Goal: Task Accomplishment & Management: Manage account settings

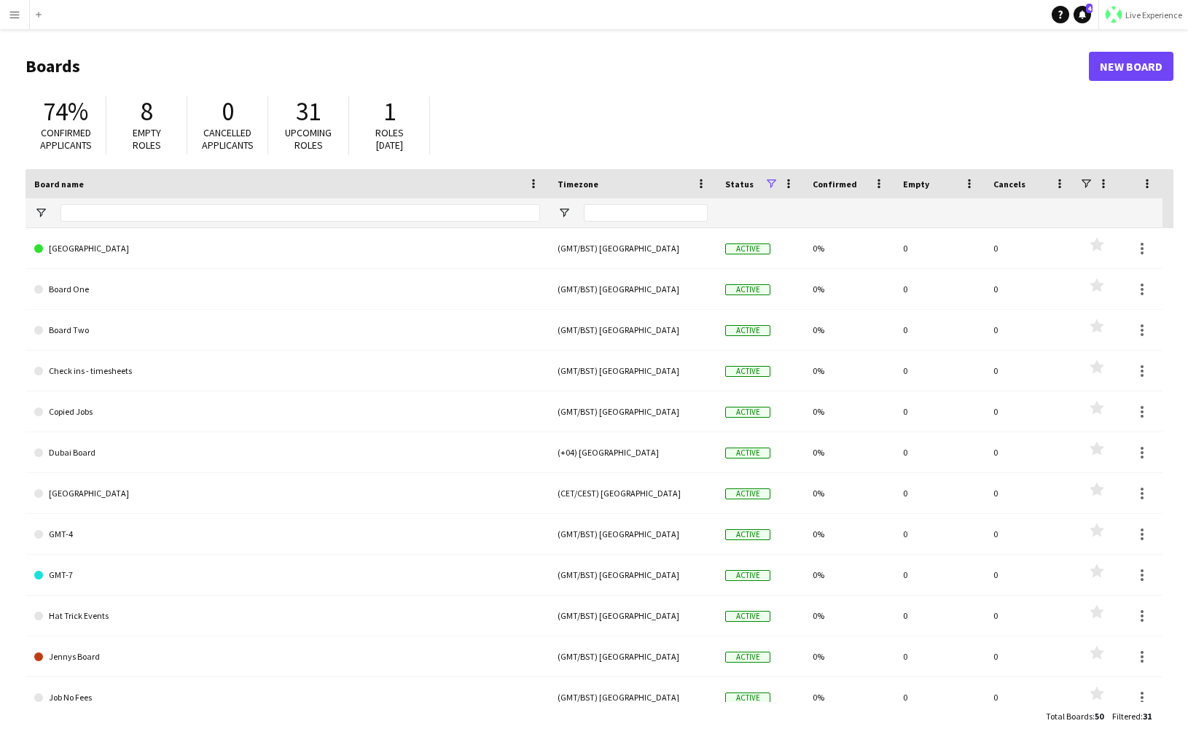
click at [1135, 26] on button "Live Experience" at bounding box center [1143, 14] width 90 height 29
click at [1105, 93] on span "Walls Productions" at bounding box center [1138, 96] width 78 height 13
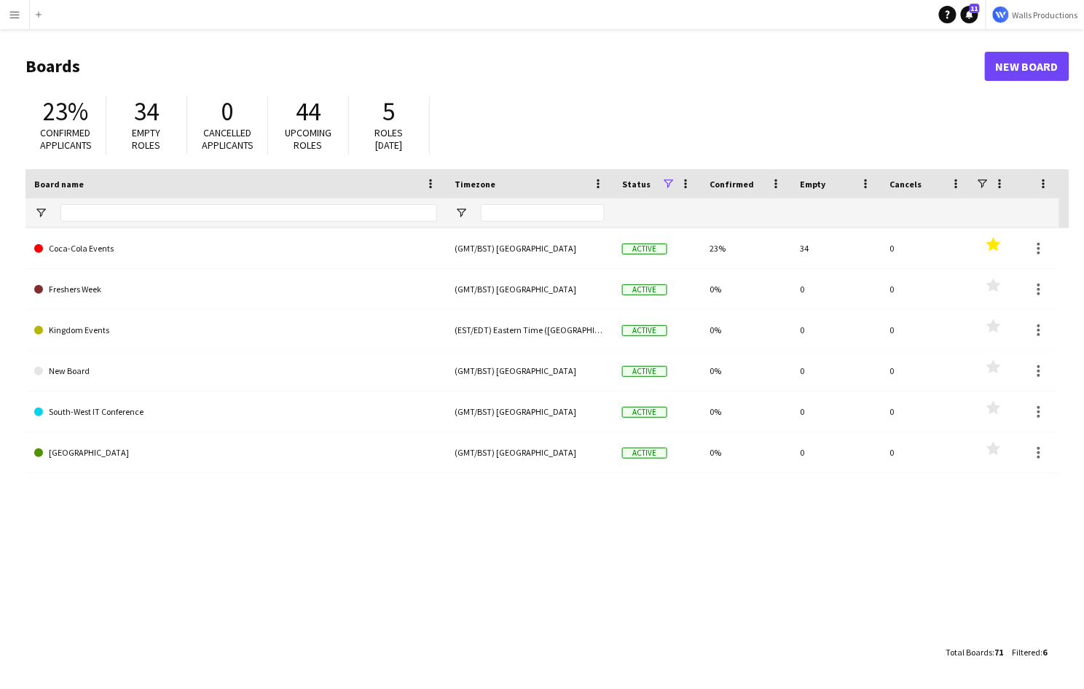
click at [92, 617] on div "Coca-Cola Events (GMT/BST) [GEOGRAPHIC_DATA] Active 23% 34 0 Favourites Fresher…" at bounding box center [548, 432] width 1044 height 409
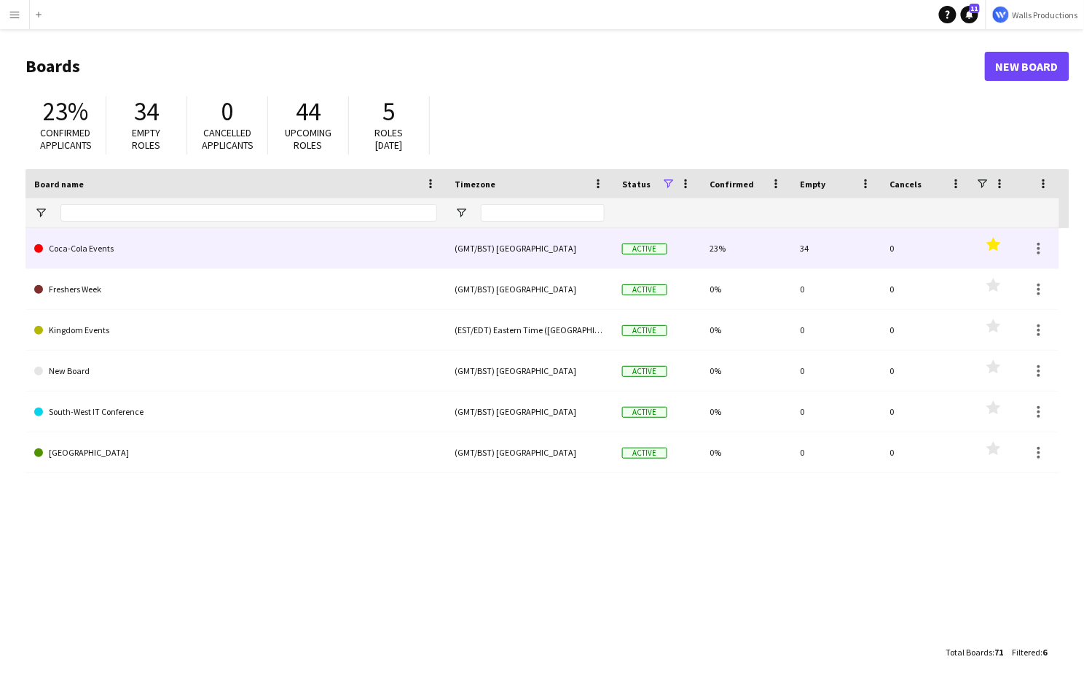
click at [74, 252] on link "Coca-Cola Events" at bounding box center [235, 248] width 403 height 41
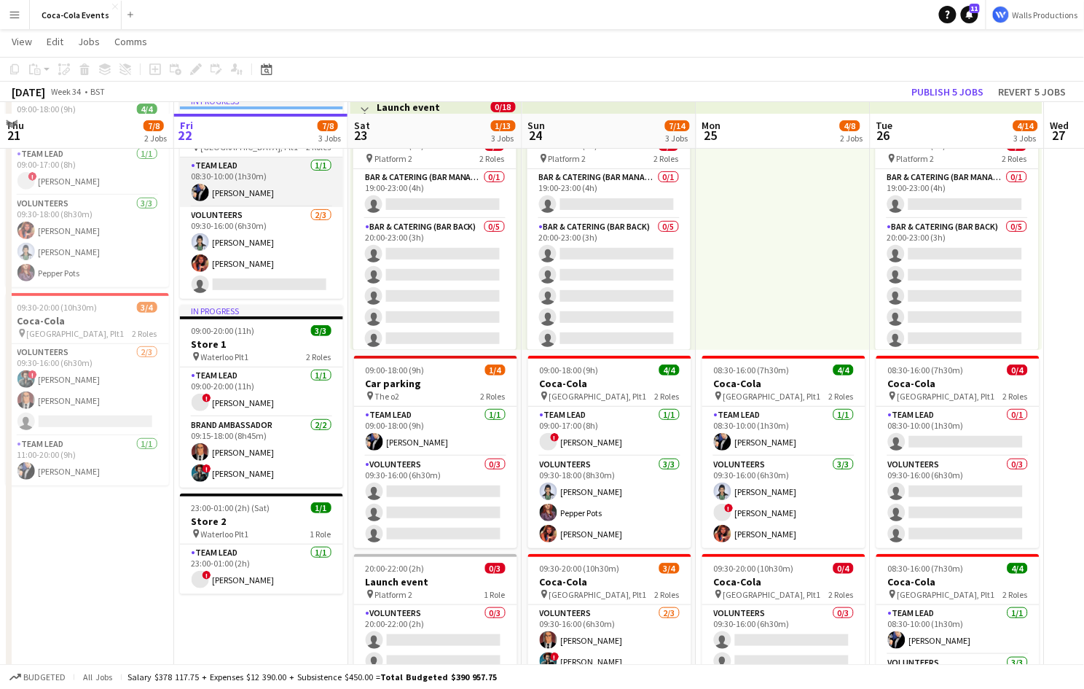
scroll to position [90, 0]
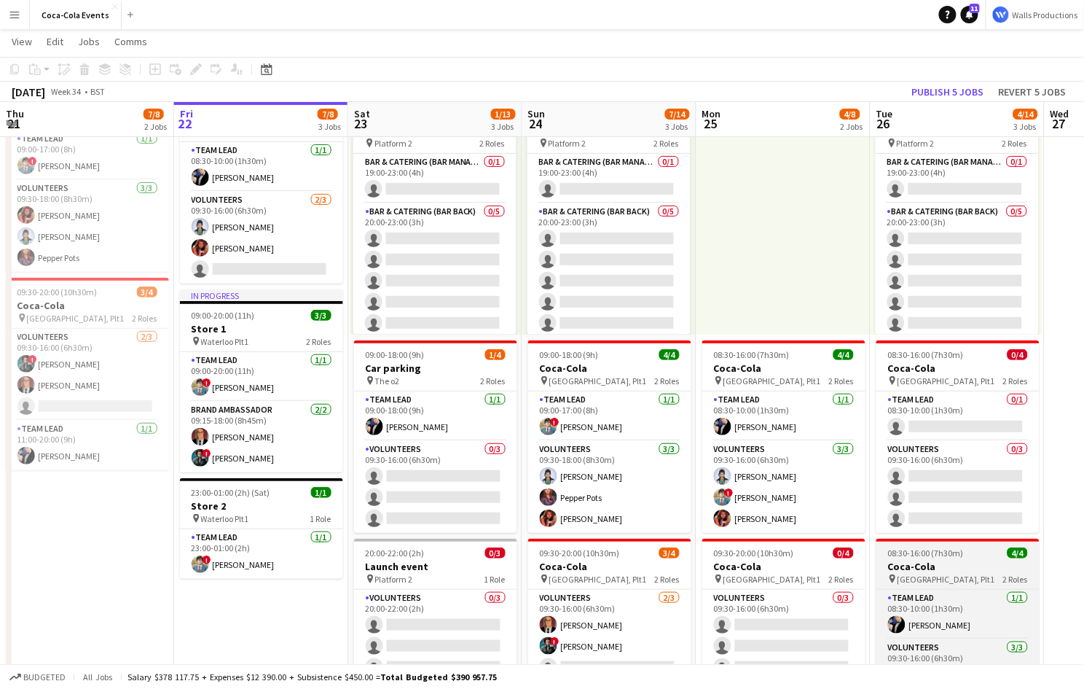
click at [948, 567] on h3 "Coca-Cola" at bounding box center [958, 566] width 163 height 13
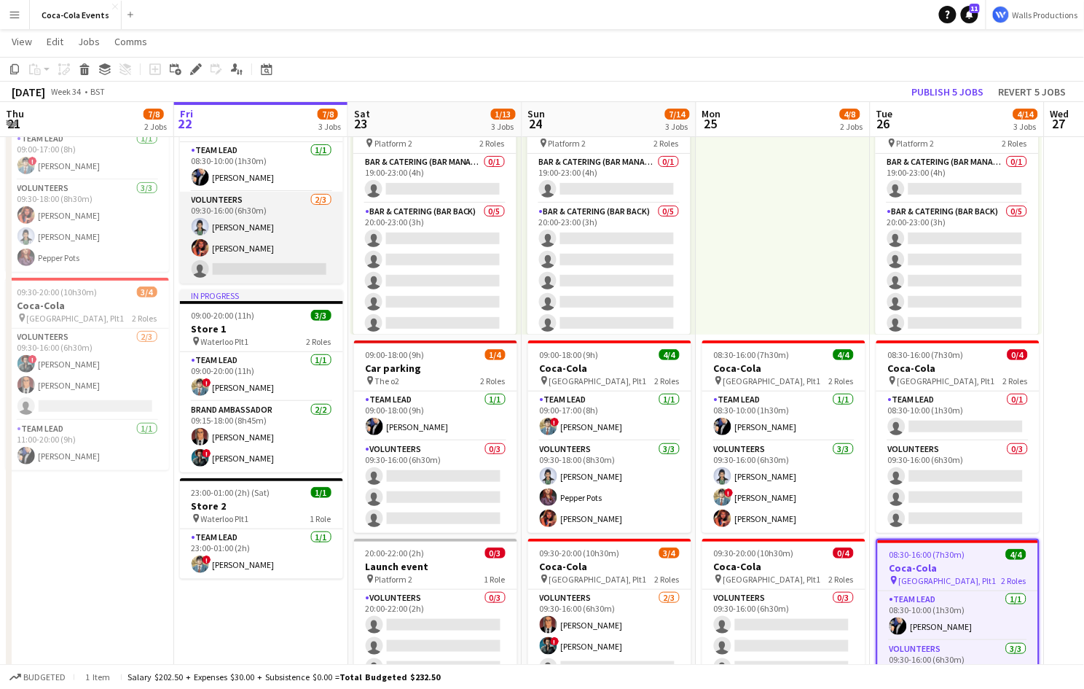
scroll to position [0, 0]
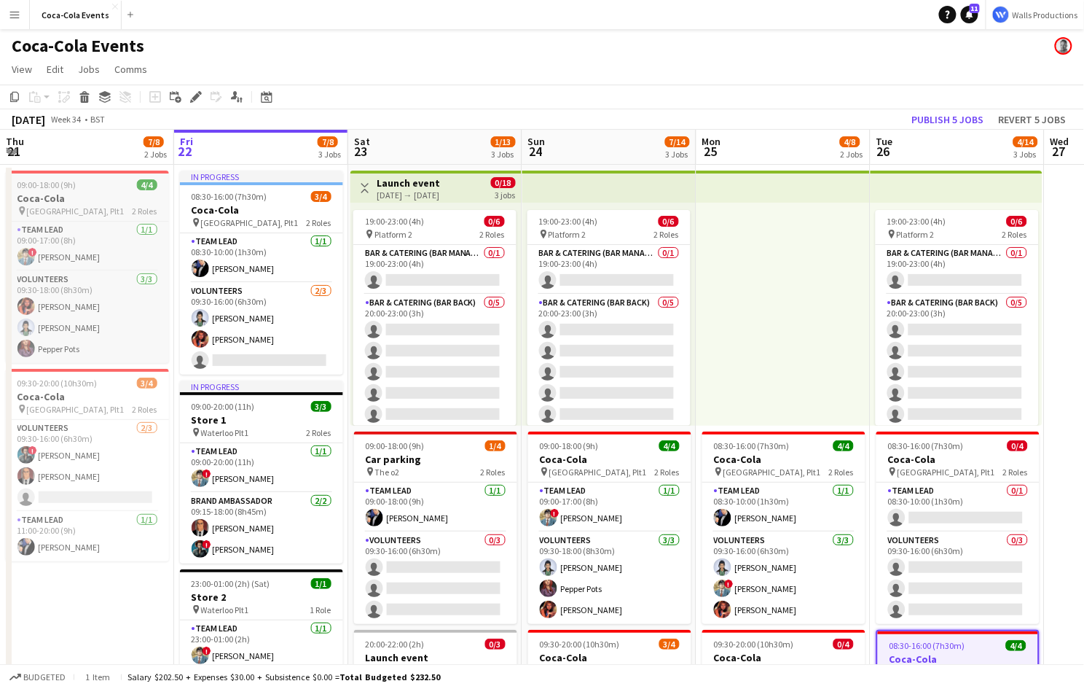
click at [64, 191] on app-job-card "09:00-18:00 (9h) 4/4 Coca-Cola pin Waterloo, Plt1 2 Roles Team Lead 1/1 09:00-1…" at bounding box center [87, 266] width 163 height 192
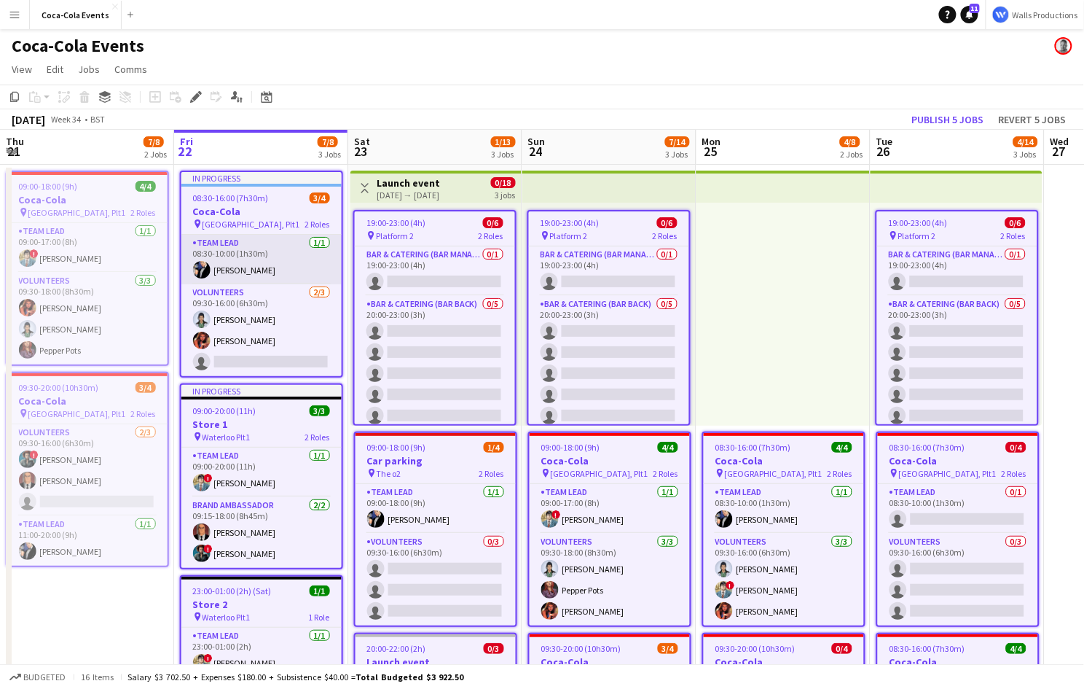
click at [246, 257] on app-card-role "Team Lead 1/1 08:30-10:00 (1h30m) Bruce Wayne" at bounding box center [261, 260] width 160 height 50
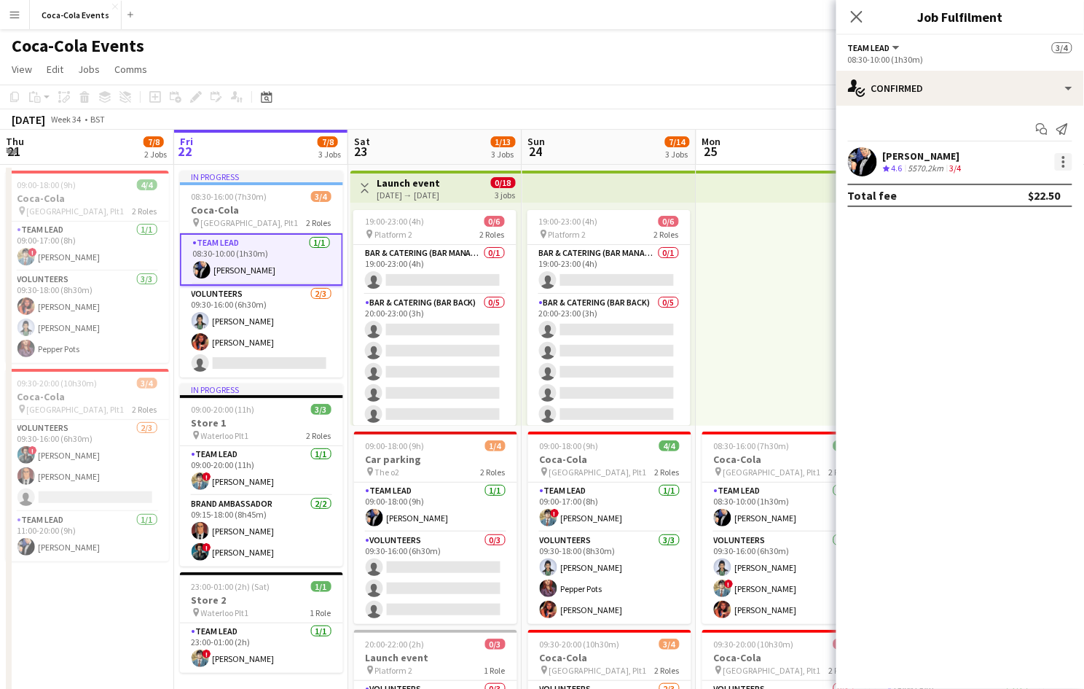
click at [1067, 161] on div at bounding box center [1063, 161] width 17 height 17
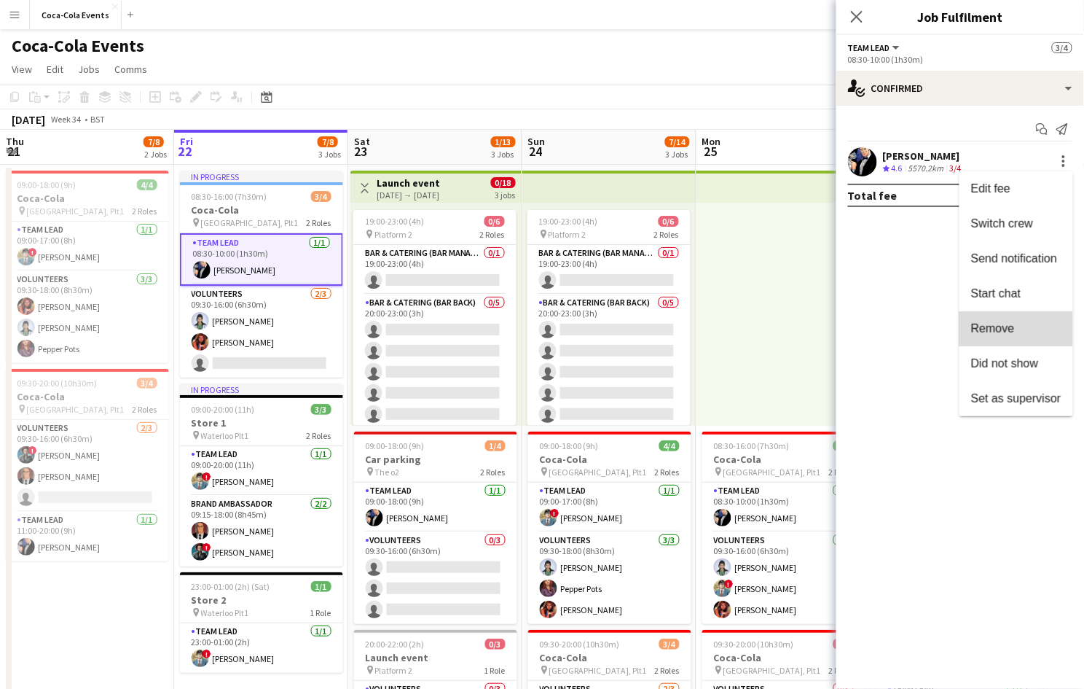
click at [1011, 326] on span "Remove" at bounding box center [993, 328] width 44 height 12
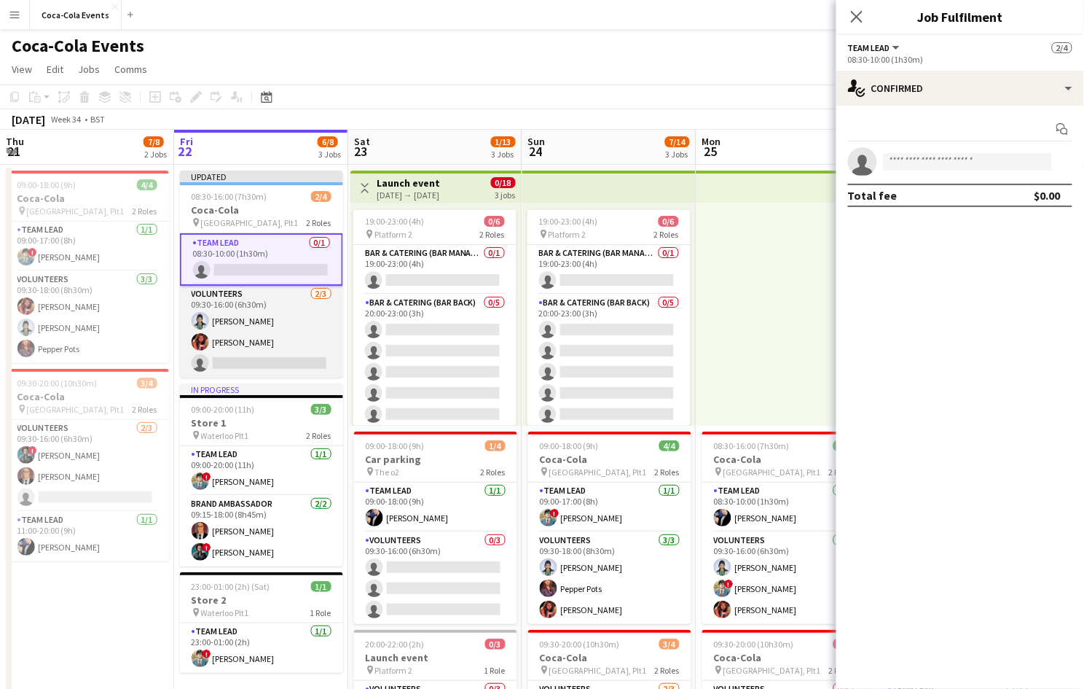
click at [293, 337] on app-card-role "Volunteers 2/3 09:30-16:00 (6h30m) Diana Prince Barbara Gorden single-neutral-a…" at bounding box center [261, 332] width 163 height 92
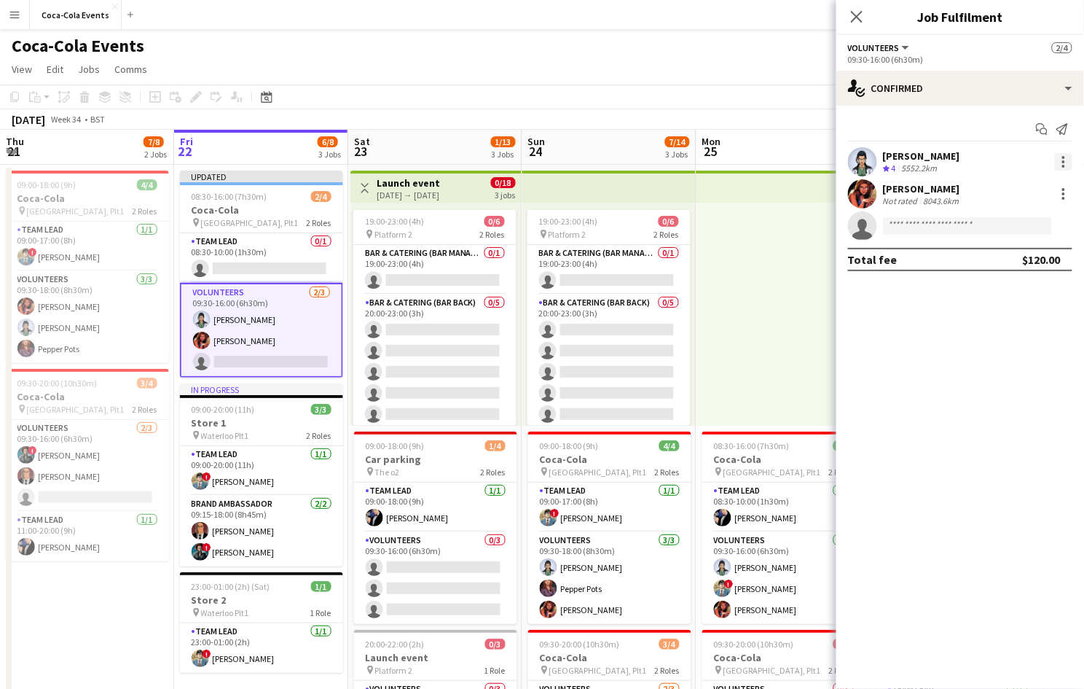
click at [1069, 158] on div at bounding box center [1063, 161] width 17 height 17
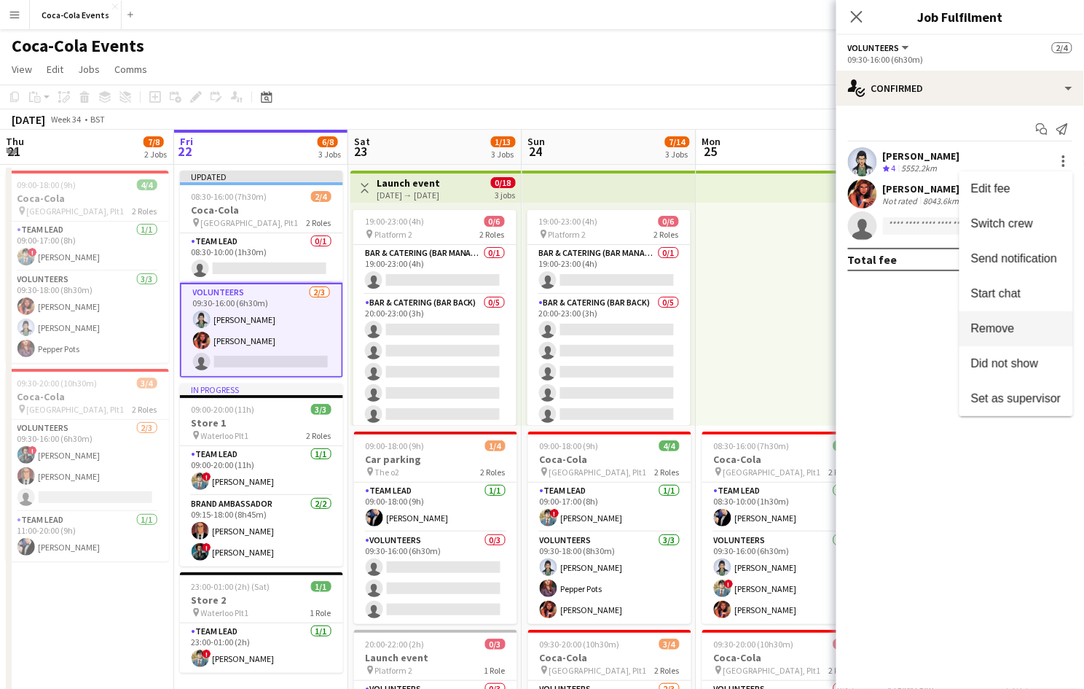
click at [1015, 328] on span "Remove" at bounding box center [1016, 328] width 90 height 13
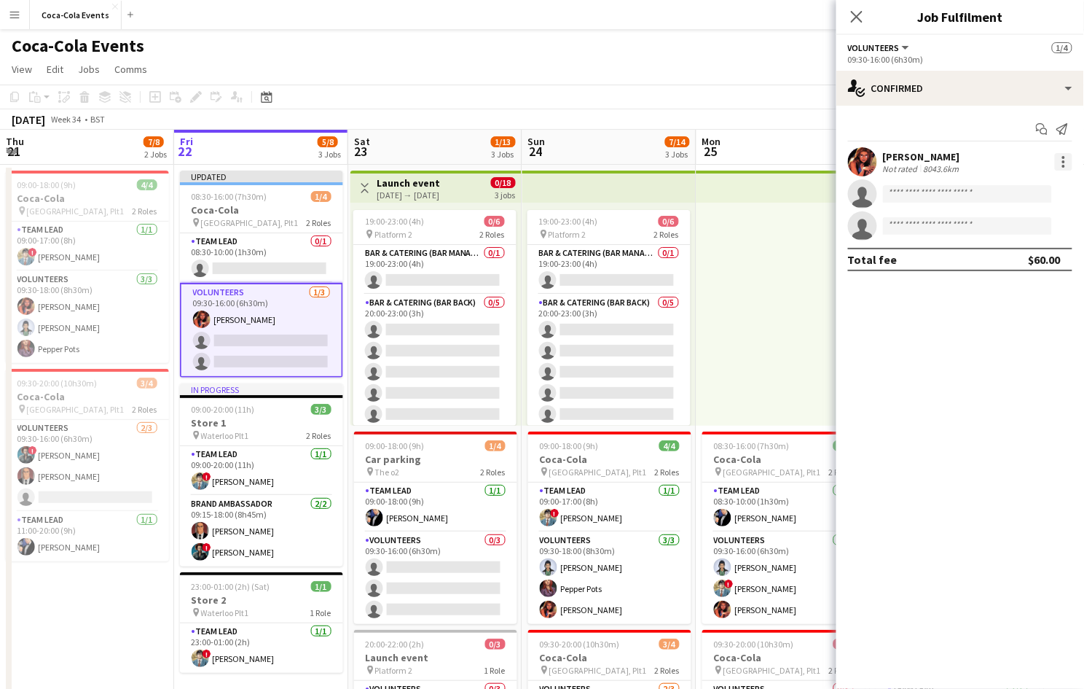
click at [1069, 153] on div at bounding box center [1063, 161] width 17 height 17
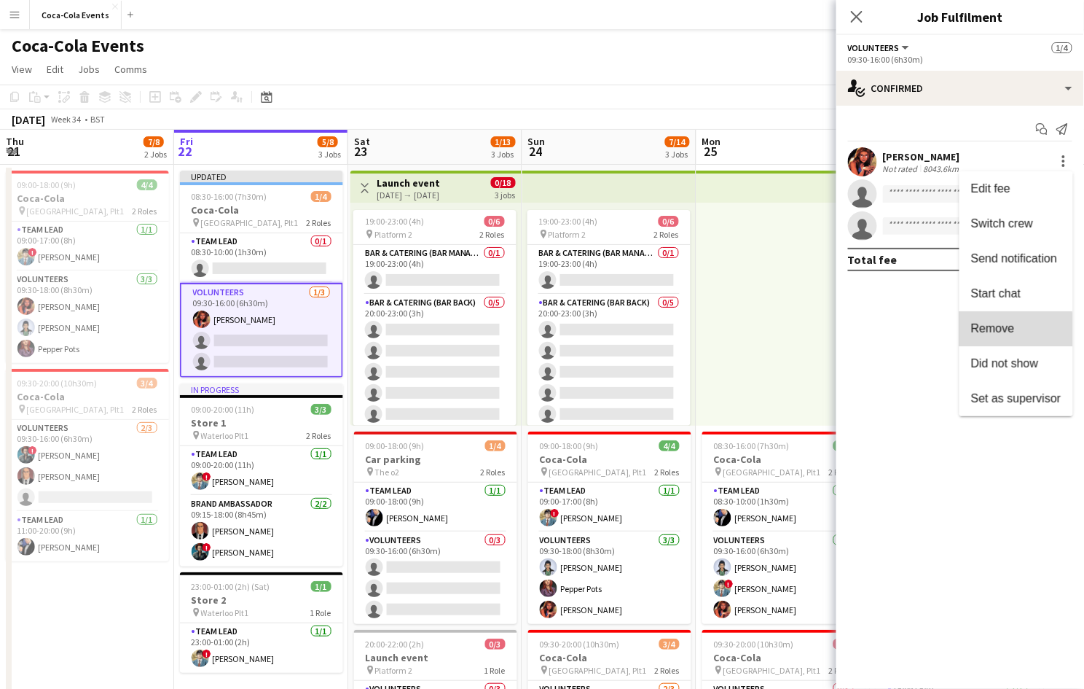
click at [1003, 331] on span "Remove" at bounding box center [993, 328] width 44 height 12
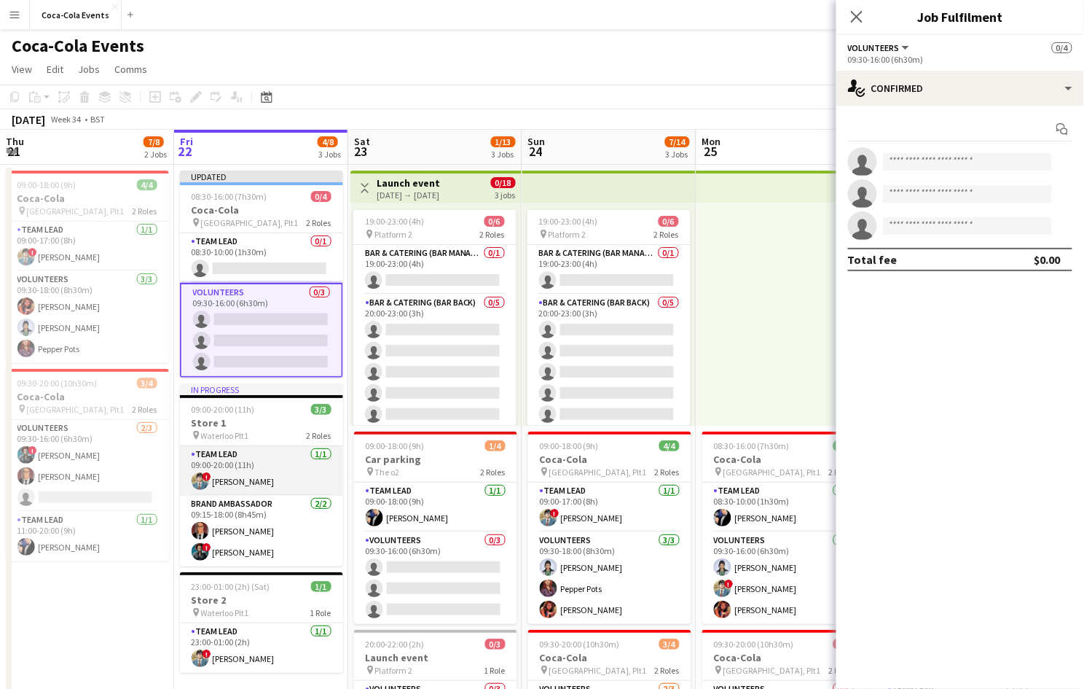
click at [241, 480] on app-card-role "Team Lead 1/1 09:00-20:00 (11h) ! Clark Kent" at bounding box center [261, 471] width 163 height 50
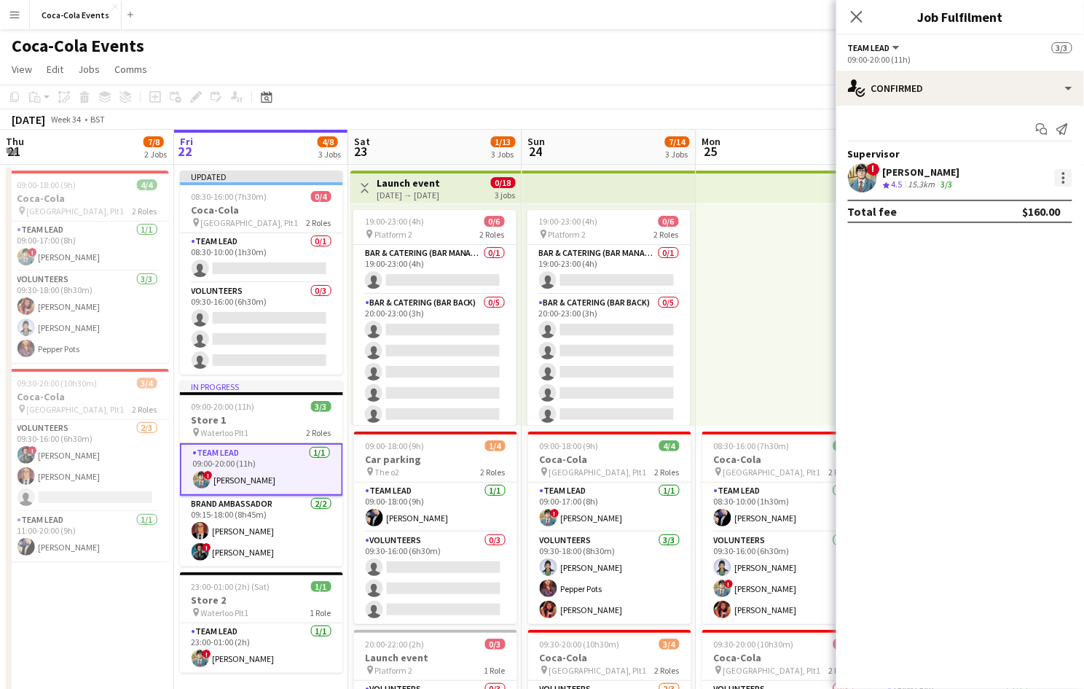
click at [1061, 183] on div at bounding box center [1063, 177] width 17 height 17
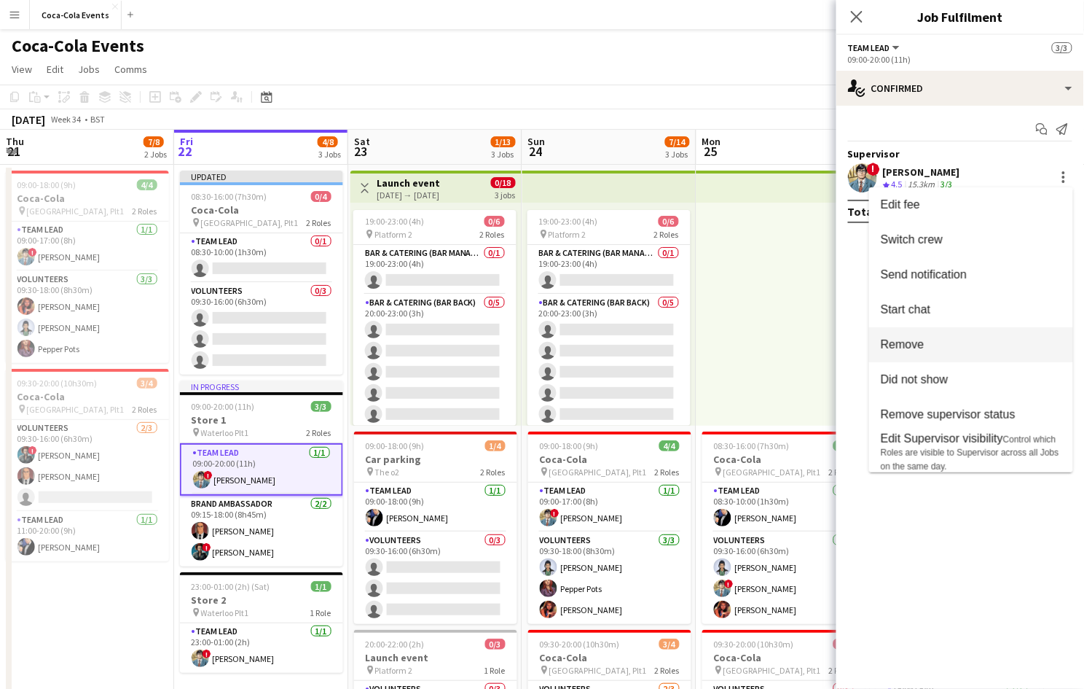
click at [977, 345] on span "Remove" at bounding box center [971, 344] width 181 height 13
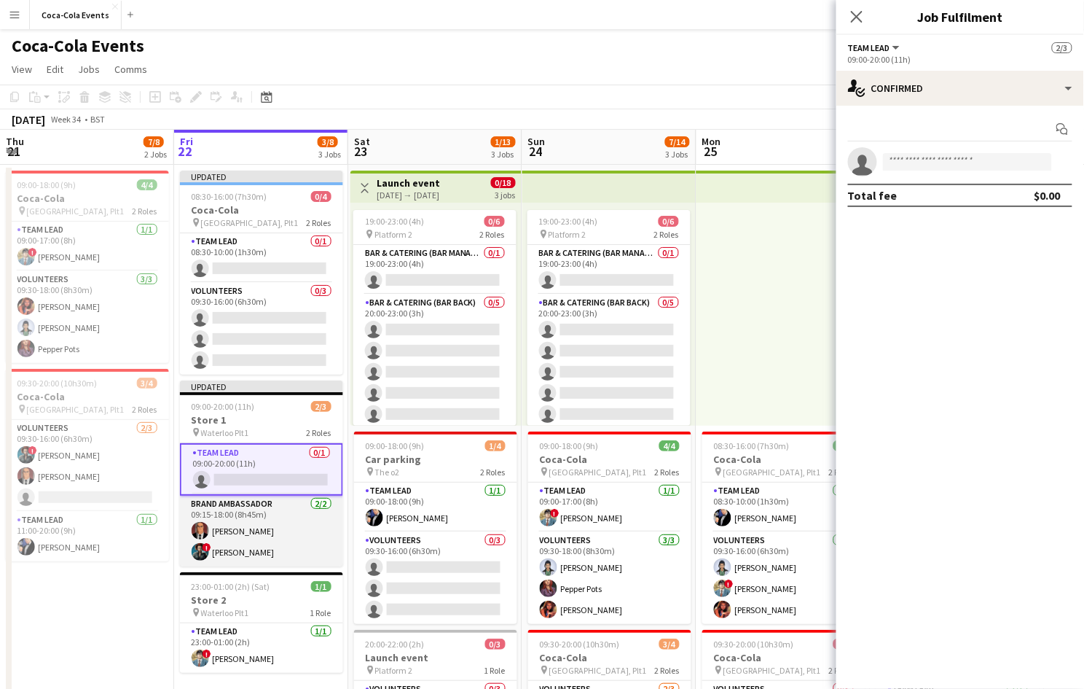
click at [297, 514] on app-card-role "Brand Ambassador 2/2 09:15-18:00 (8h45m) Lex Luthor ! Amanda Briggs" at bounding box center [261, 530] width 163 height 71
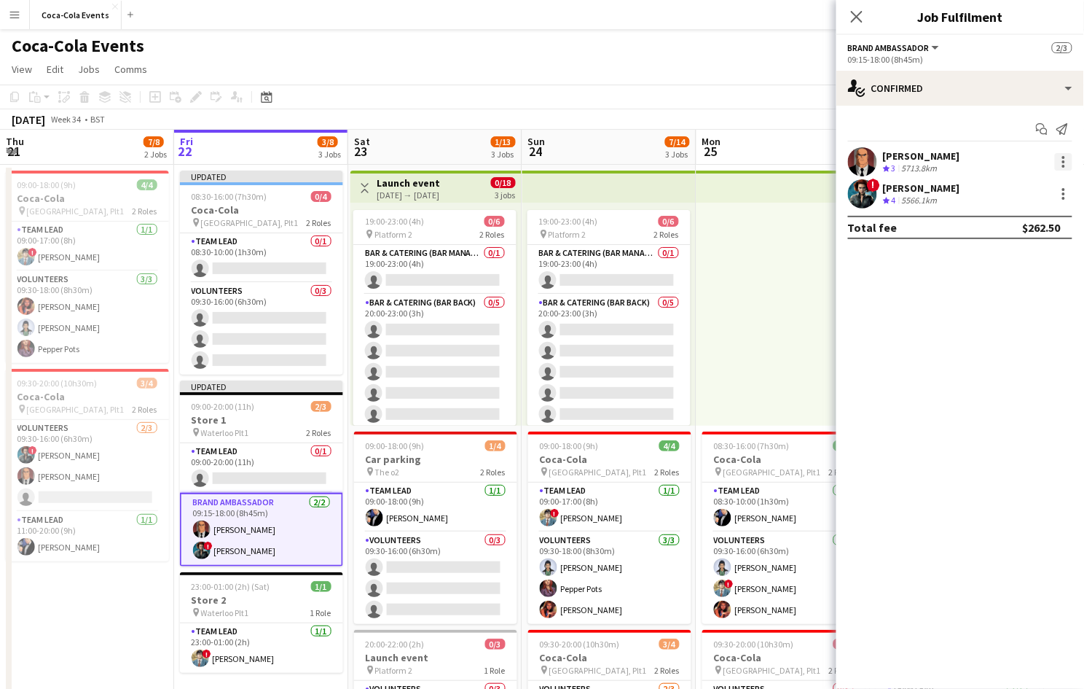
click at [1060, 163] on div at bounding box center [1063, 161] width 17 height 17
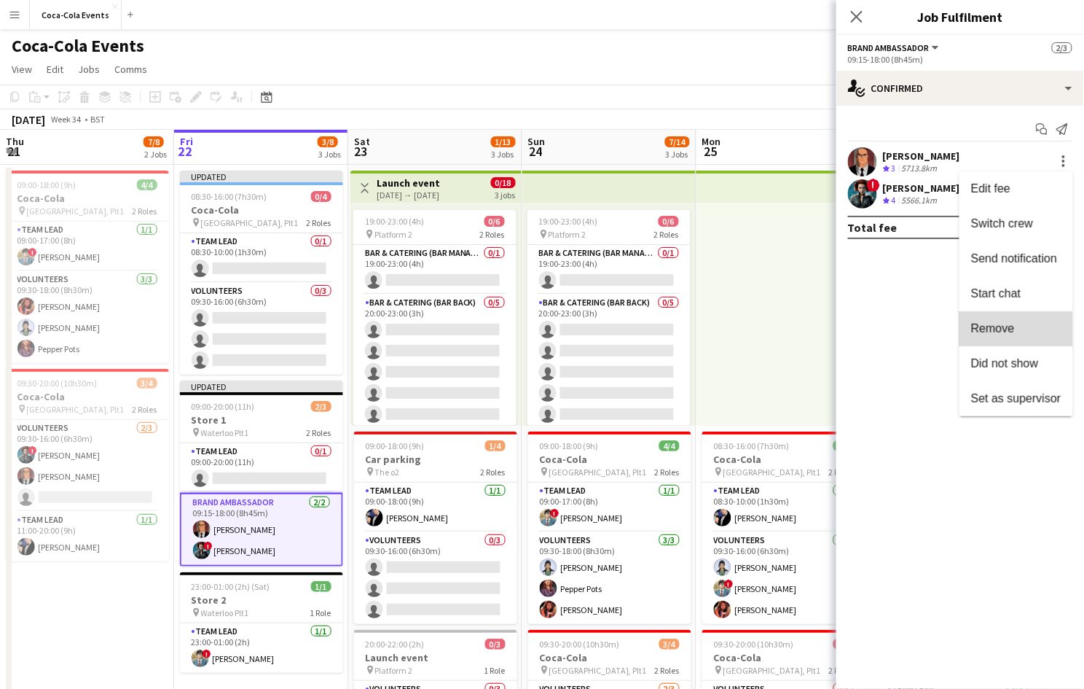
click at [1011, 337] on button "Remove" at bounding box center [1017, 328] width 114 height 35
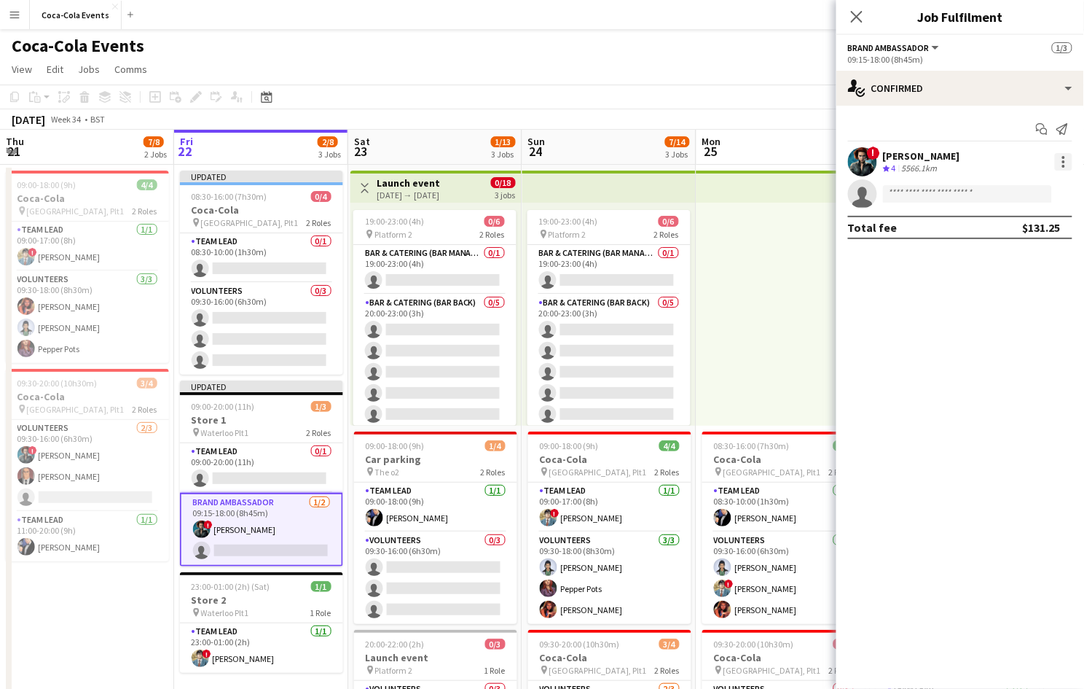
click at [1062, 160] on div at bounding box center [1063, 161] width 17 height 17
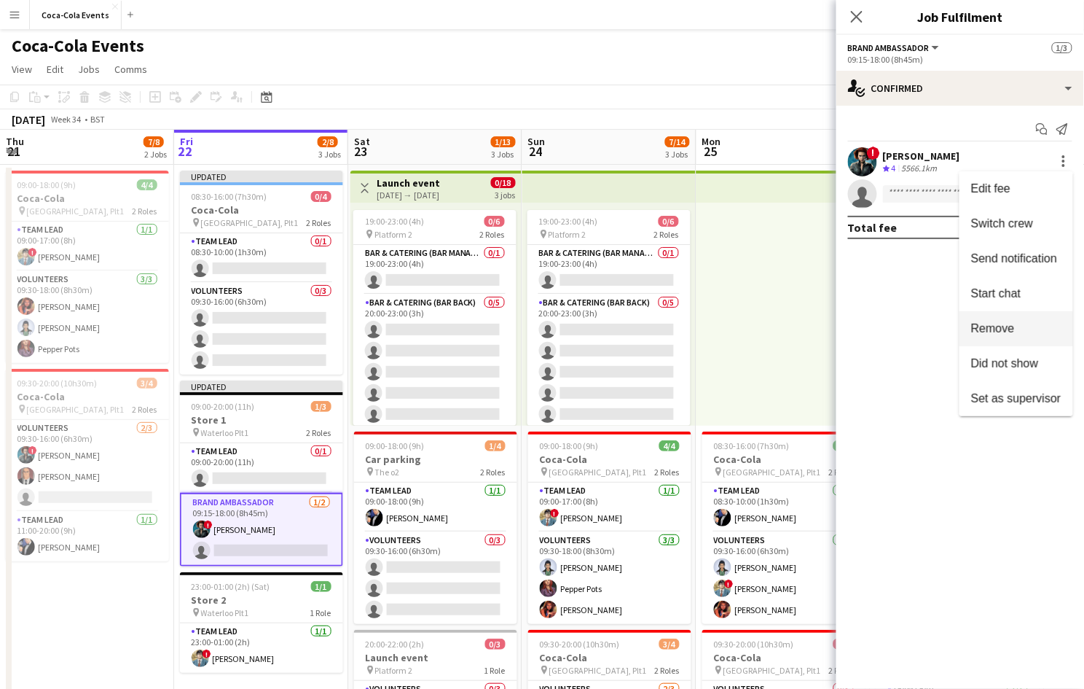
click at [1003, 321] on button "Remove" at bounding box center [1017, 328] width 114 height 35
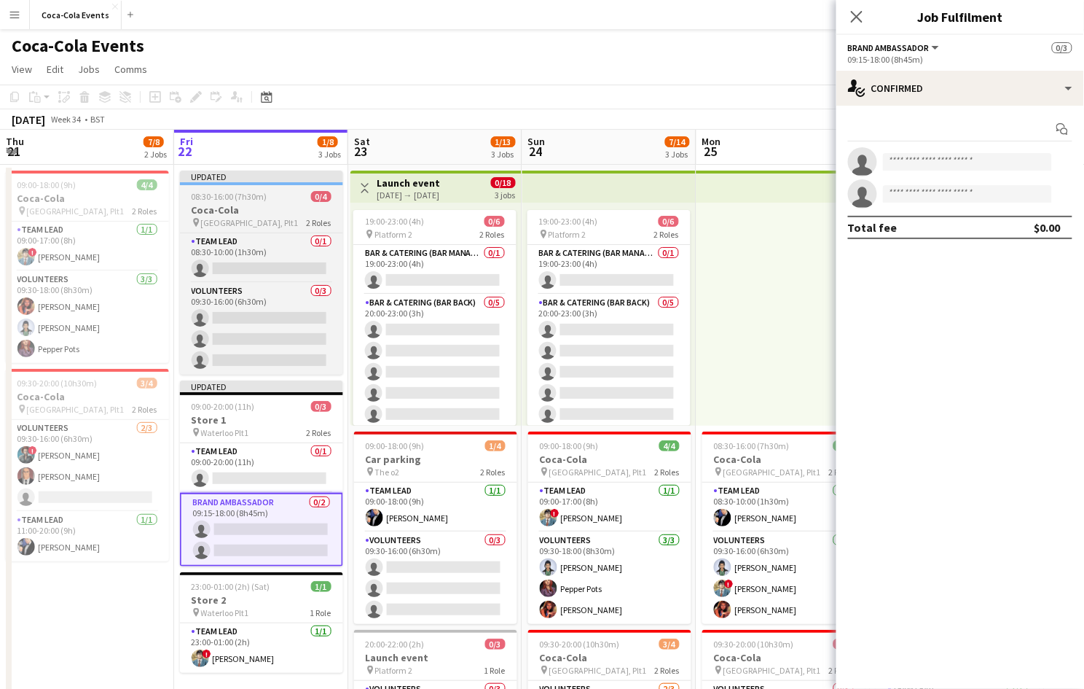
click at [212, 229] on app-job-card "Updated 08:30-16:00 (7h30m) 0/4 Coca-Cola pin Waterloo, Plt1 2 Roles Team Lead …" at bounding box center [261, 272] width 163 height 204
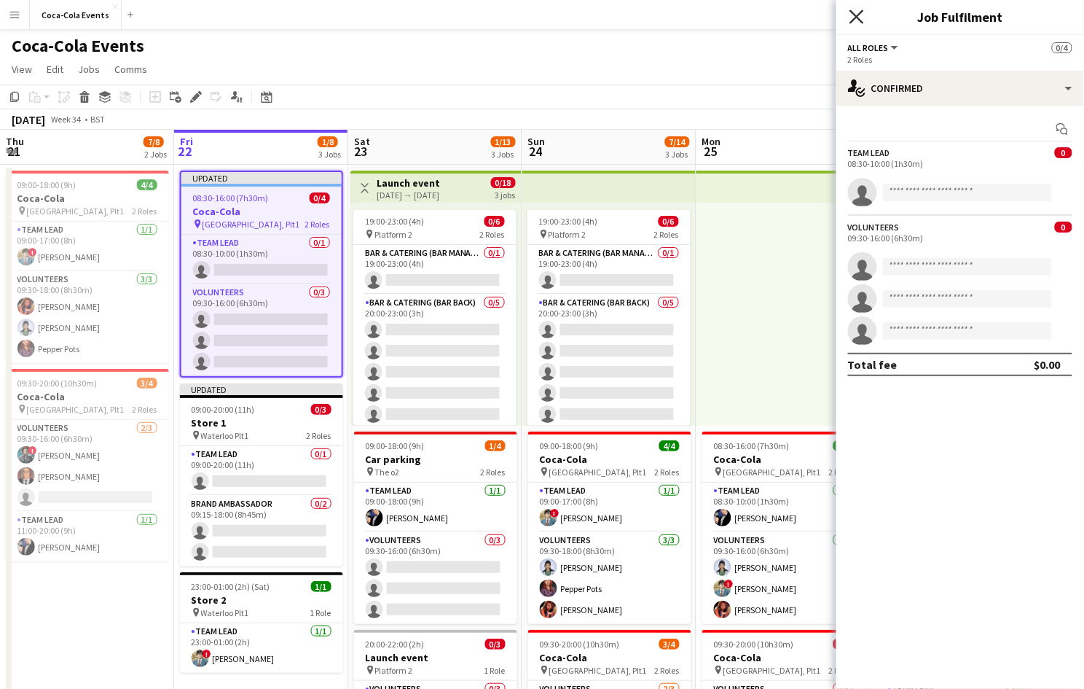
click at [861, 15] on icon "Close pop-in" at bounding box center [857, 16] width 14 height 14
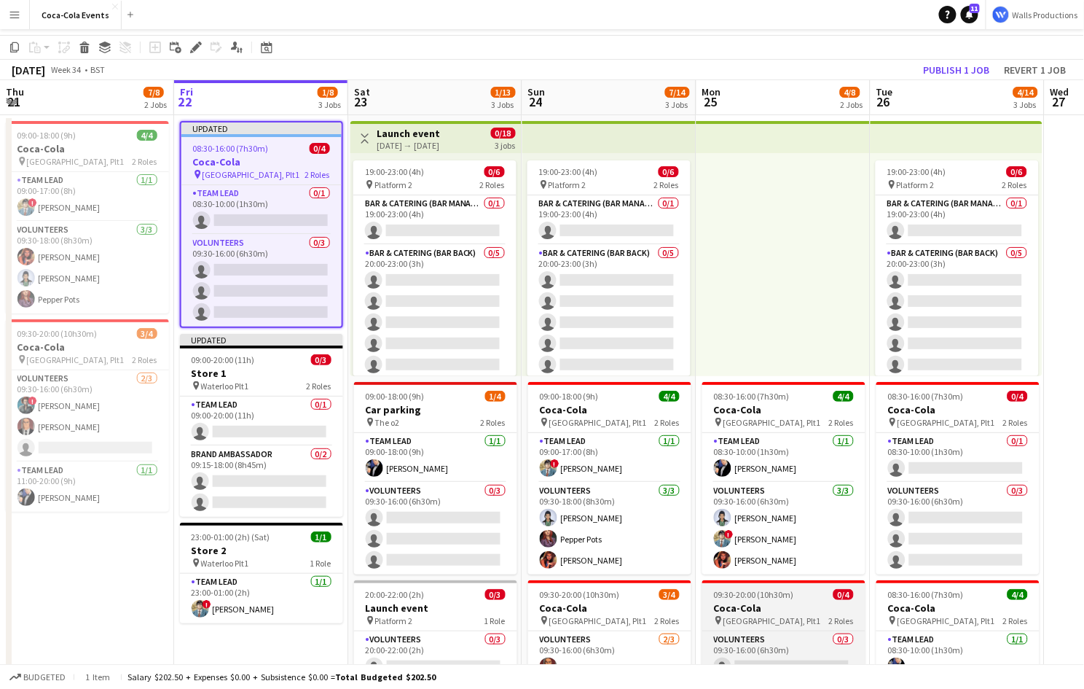
scroll to position [105, 0]
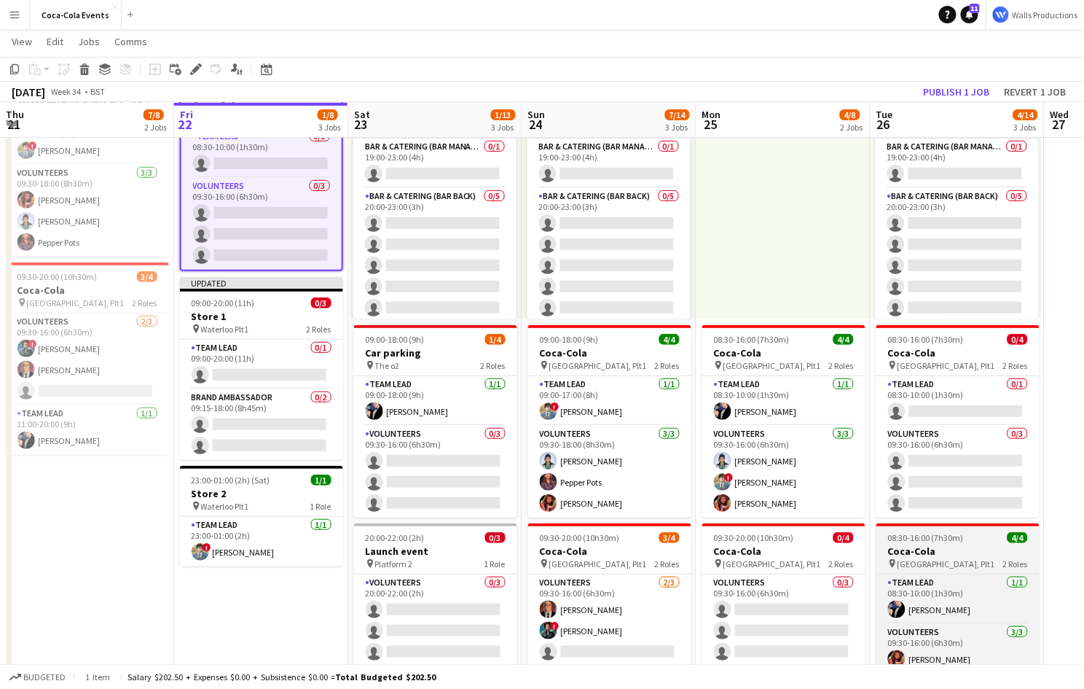
click at [969, 543] on app-job-card "08:30-16:00 (7h30m) 4/4 Coca-Cola pin Waterloo, Plt1 2 Roles Team Lead 1/1 08:3…" at bounding box center [958, 619] width 163 height 192
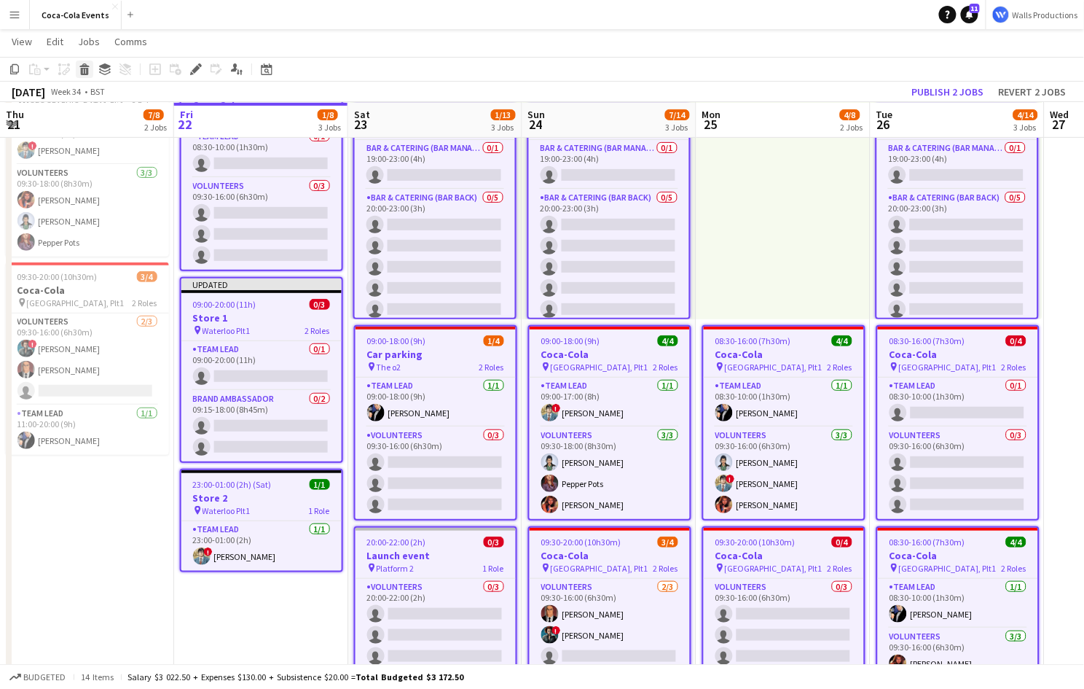
click at [82, 72] on icon at bounding box center [85, 71] width 8 height 7
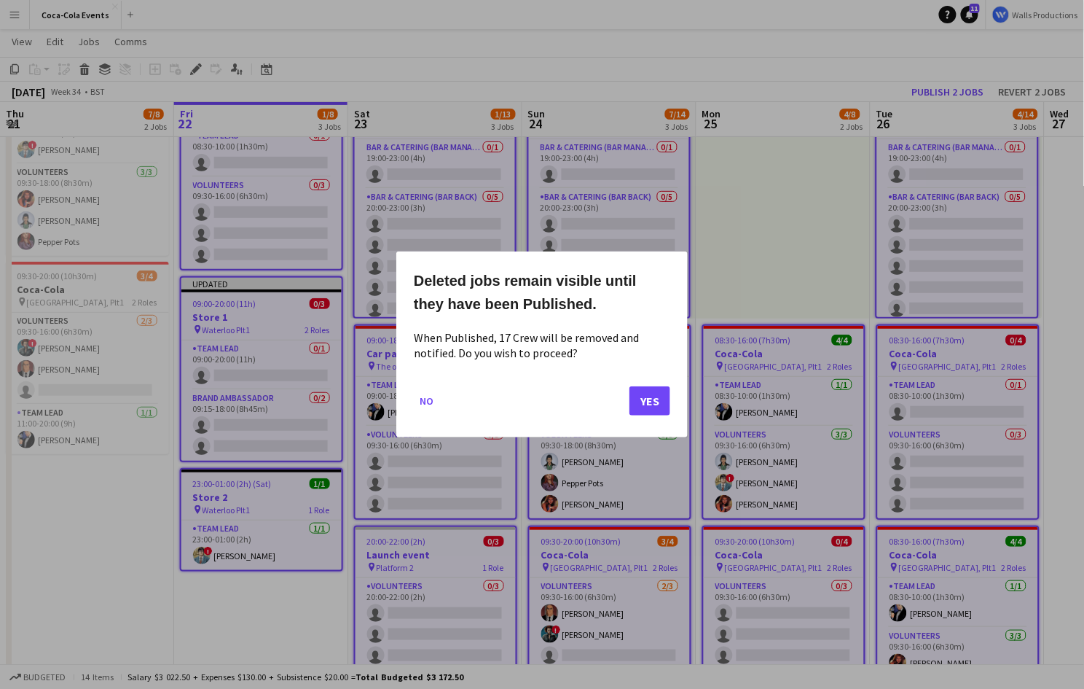
scroll to position [0, 0]
click at [642, 394] on button "Yes" at bounding box center [650, 400] width 41 height 29
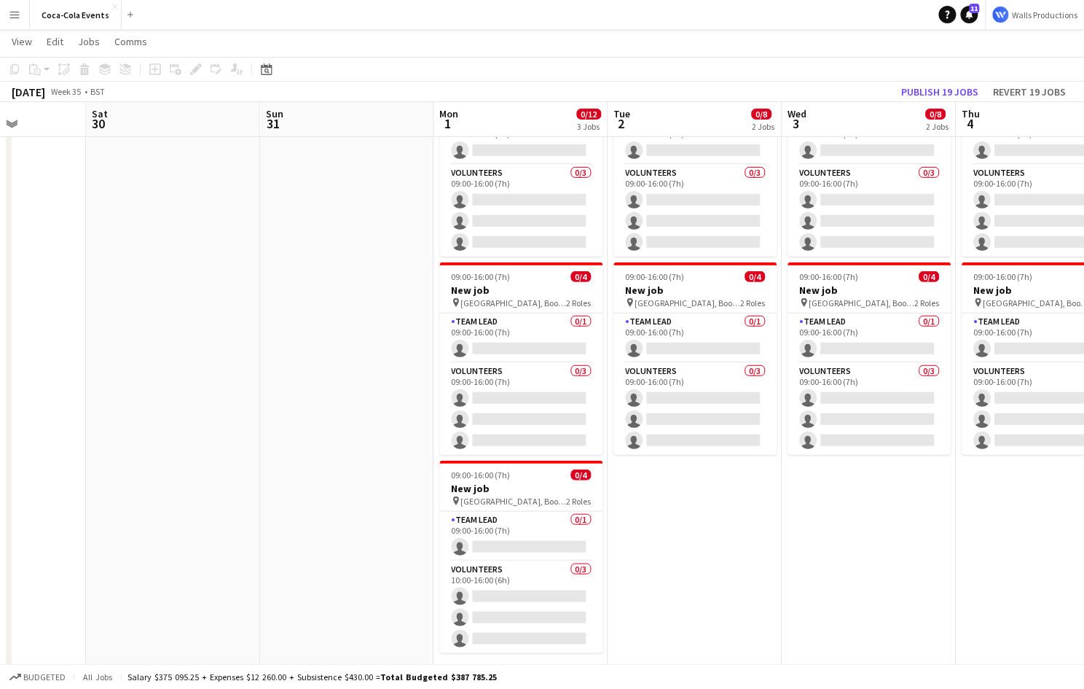
scroll to position [0, 649]
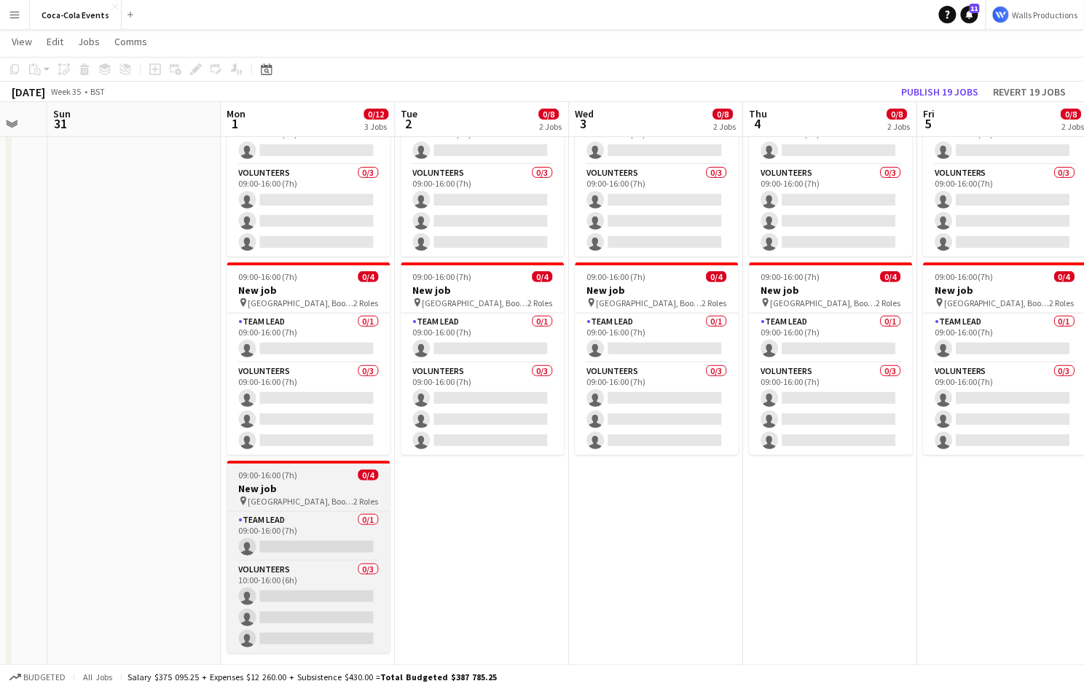
click at [267, 501] on span "Wembley, Booth 22a" at bounding box center [301, 500] width 106 height 11
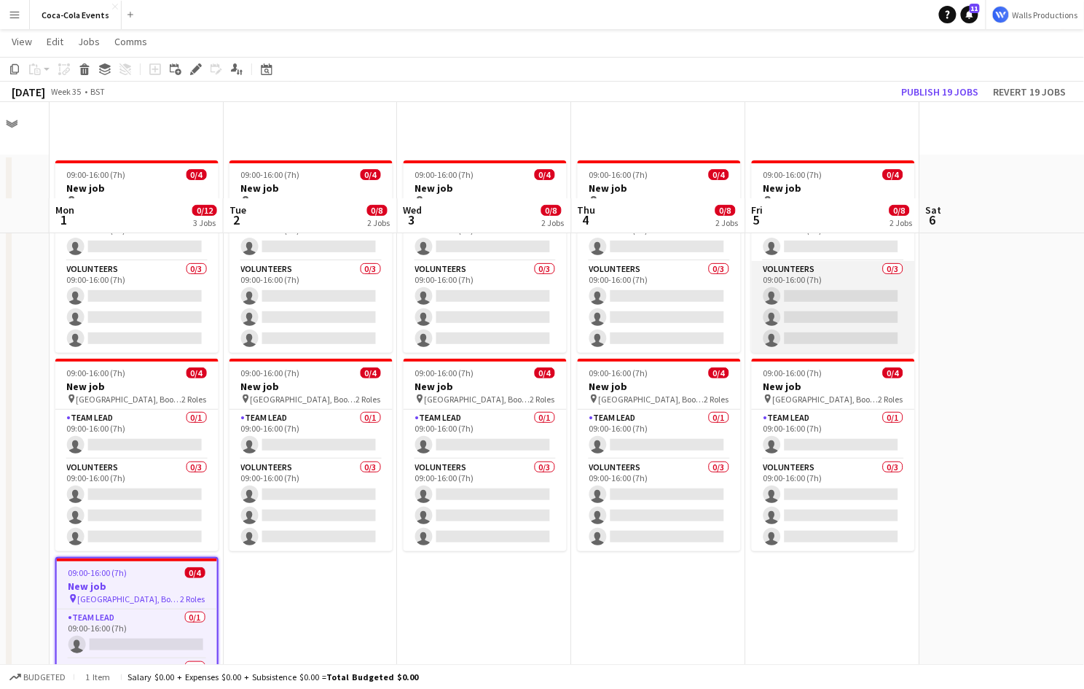
scroll to position [0, 0]
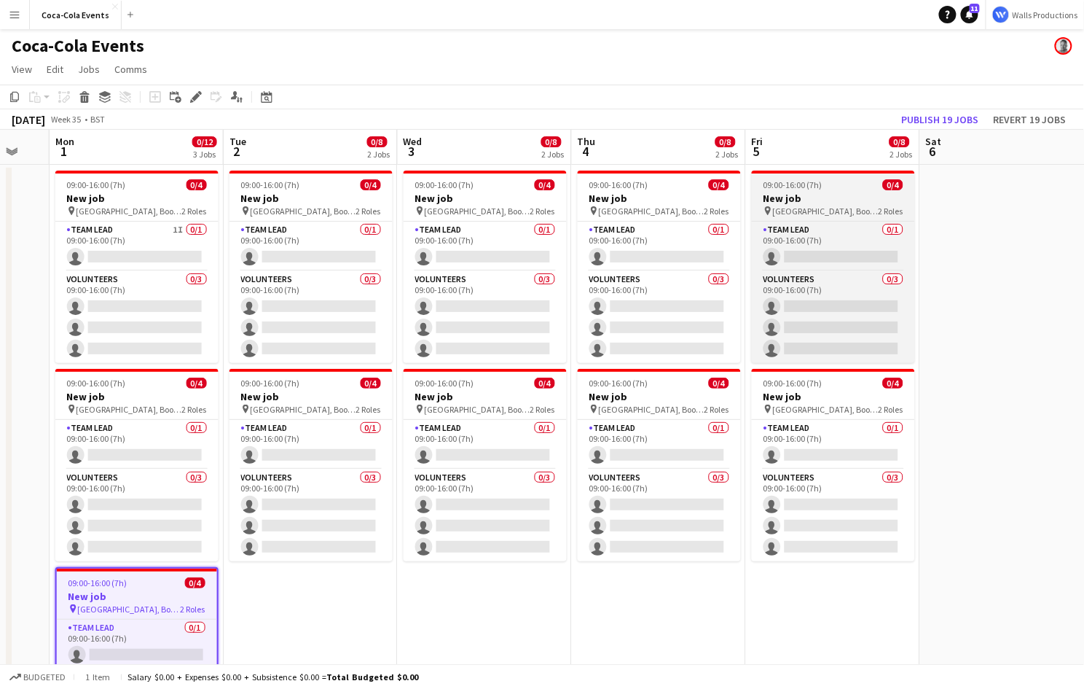
click at [795, 191] on app-job-card "09:00-16:00 (7h) 0/4 New job pin Wembley, Booth 22a 2 Roles Team Lead 0/1 09:00…" at bounding box center [833, 266] width 163 height 192
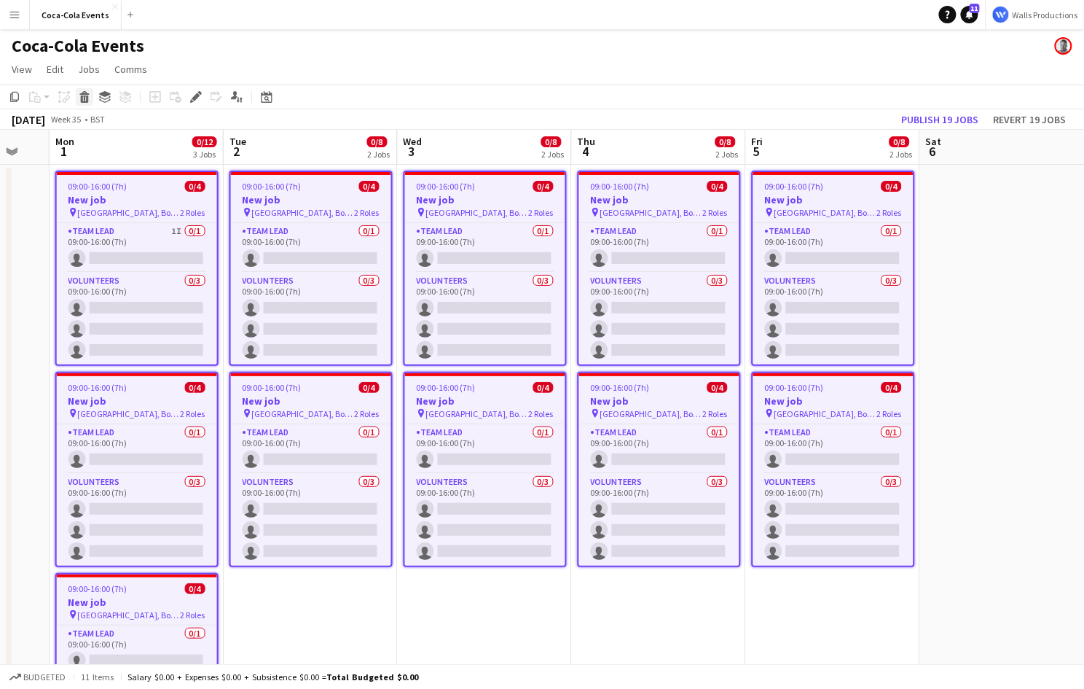
click at [81, 98] on icon at bounding box center [85, 98] width 8 height 7
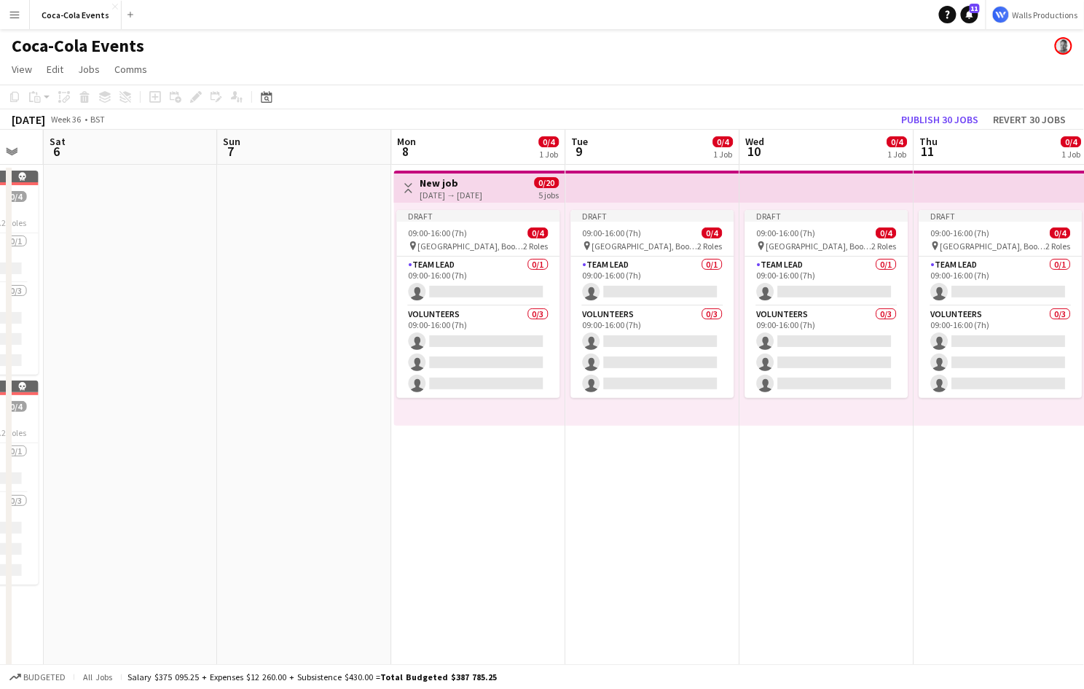
scroll to position [0, 431]
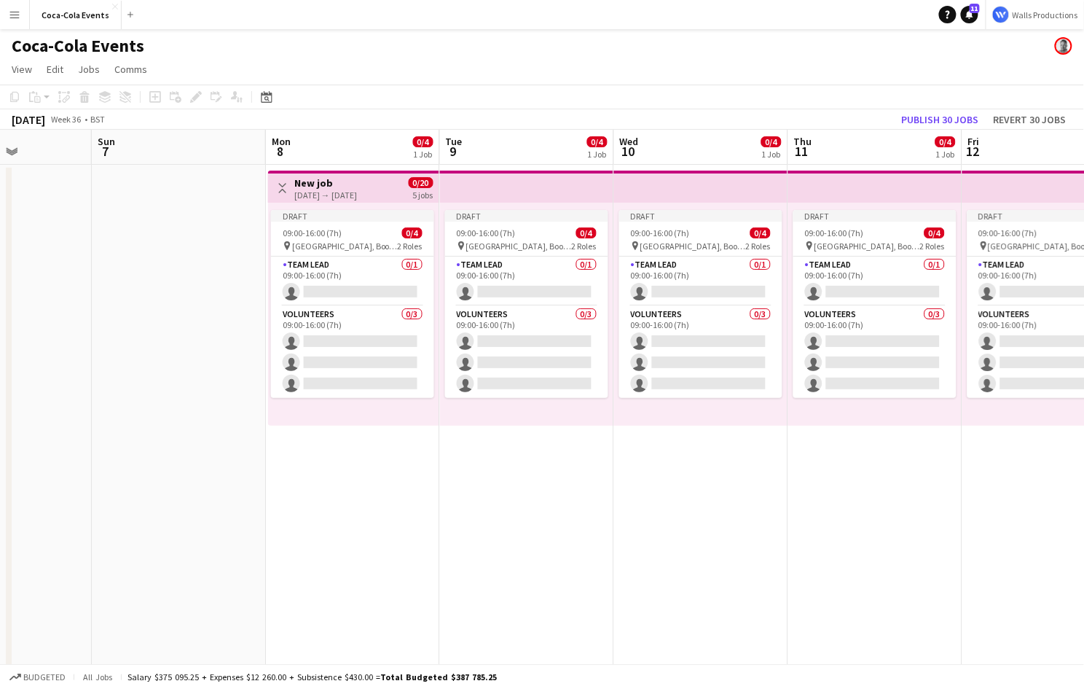
click at [557, 190] on app-top-bar at bounding box center [527, 186] width 174 height 32
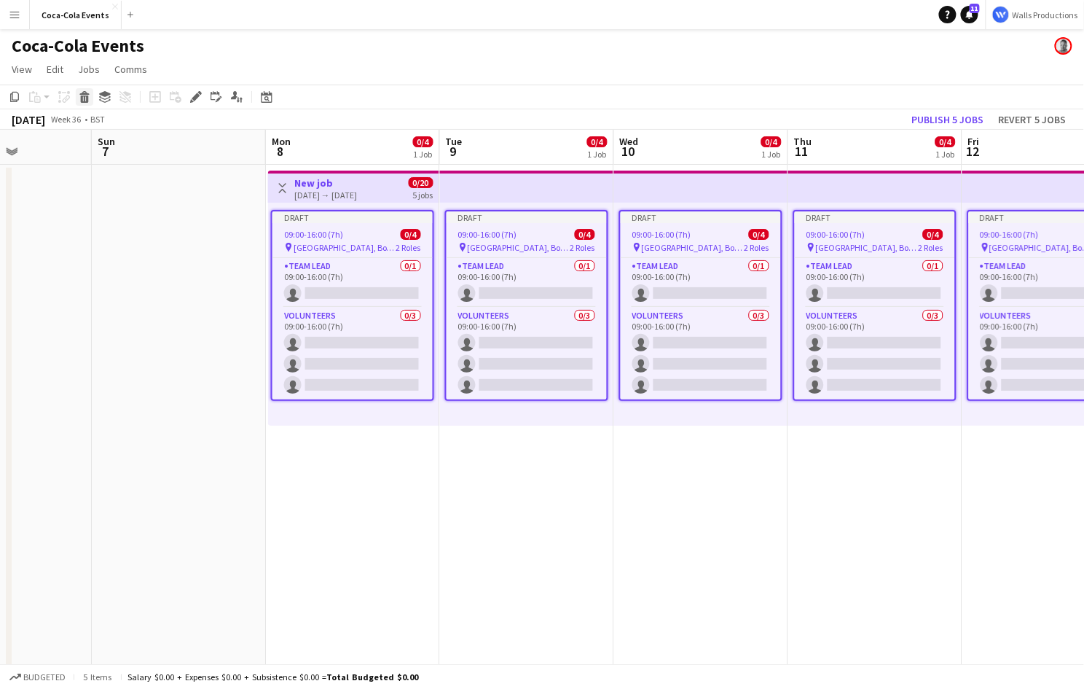
click at [87, 93] on icon at bounding box center [83, 93] width 9 height 4
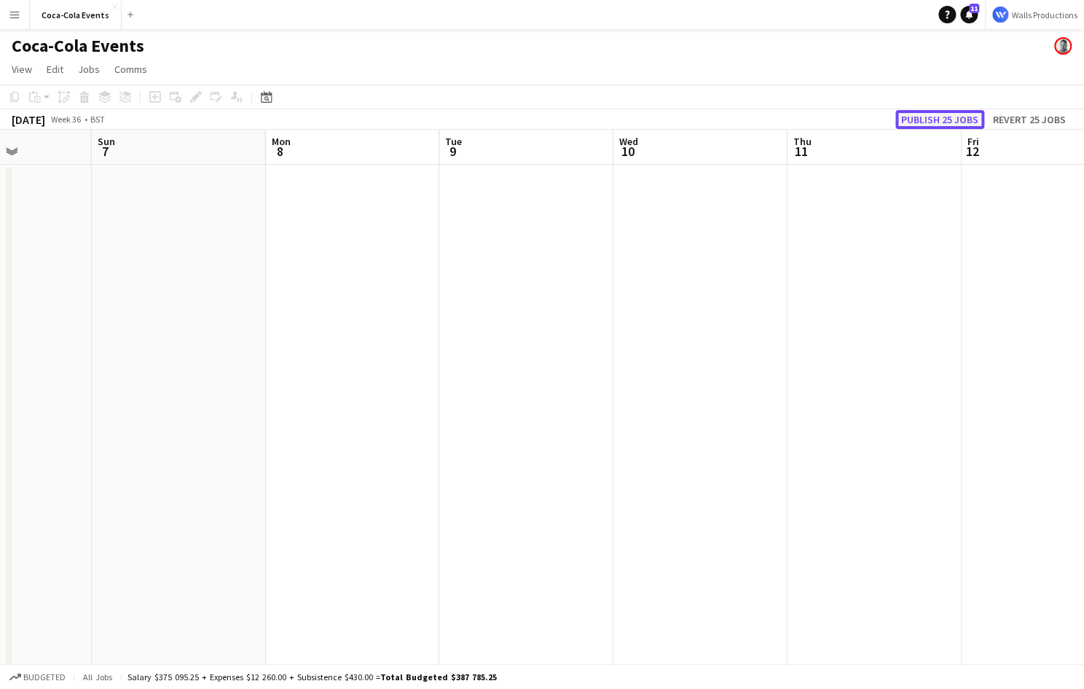
click at [954, 122] on button "Publish 25 jobs" at bounding box center [940, 119] width 89 height 19
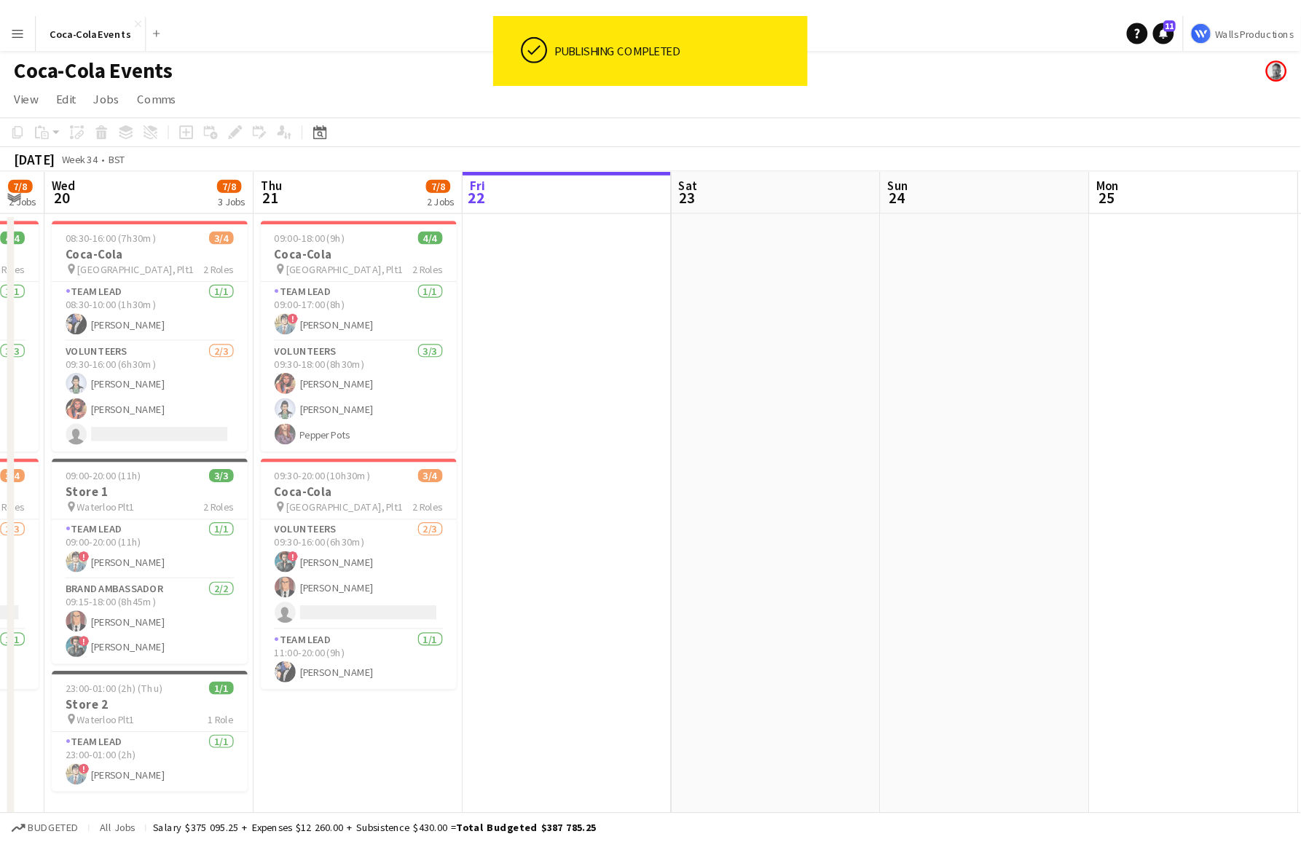
scroll to position [0, 311]
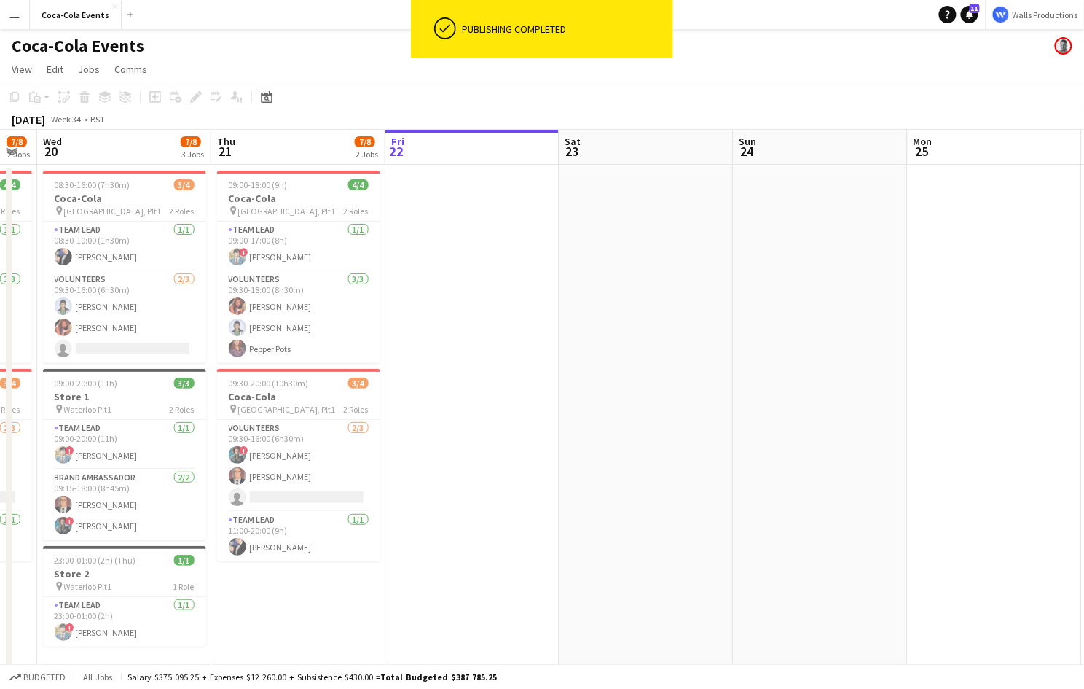
click at [451, 397] on app-date-cell at bounding box center [472, 422] width 174 height 514
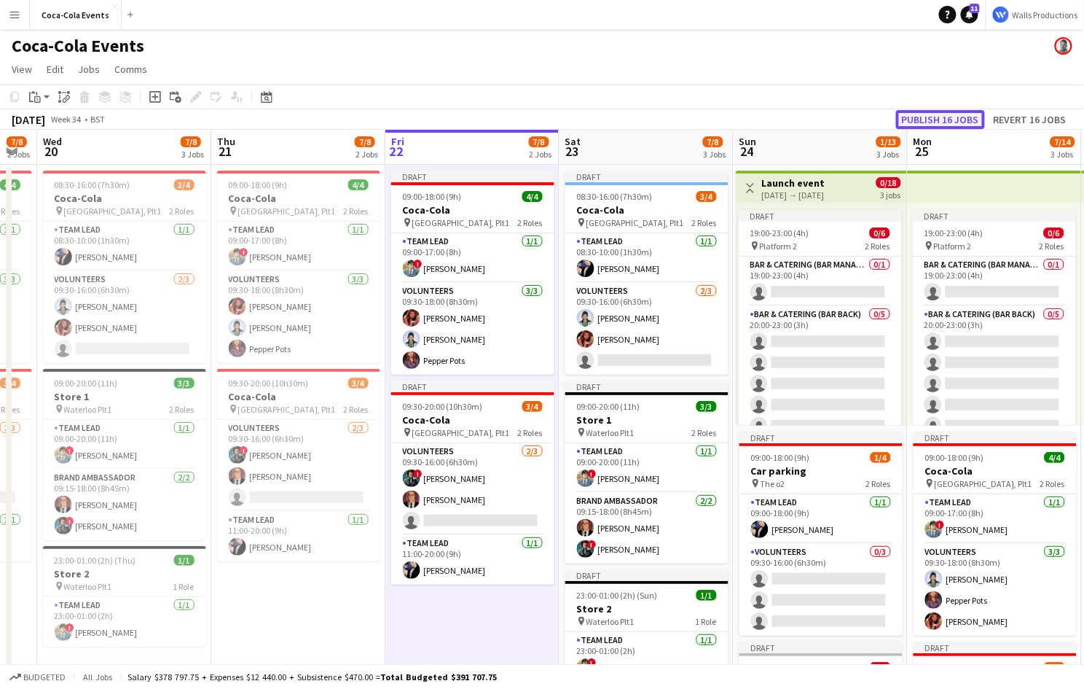
click at [964, 116] on button "Publish 16 jobs" at bounding box center [940, 119] width 89 height 19
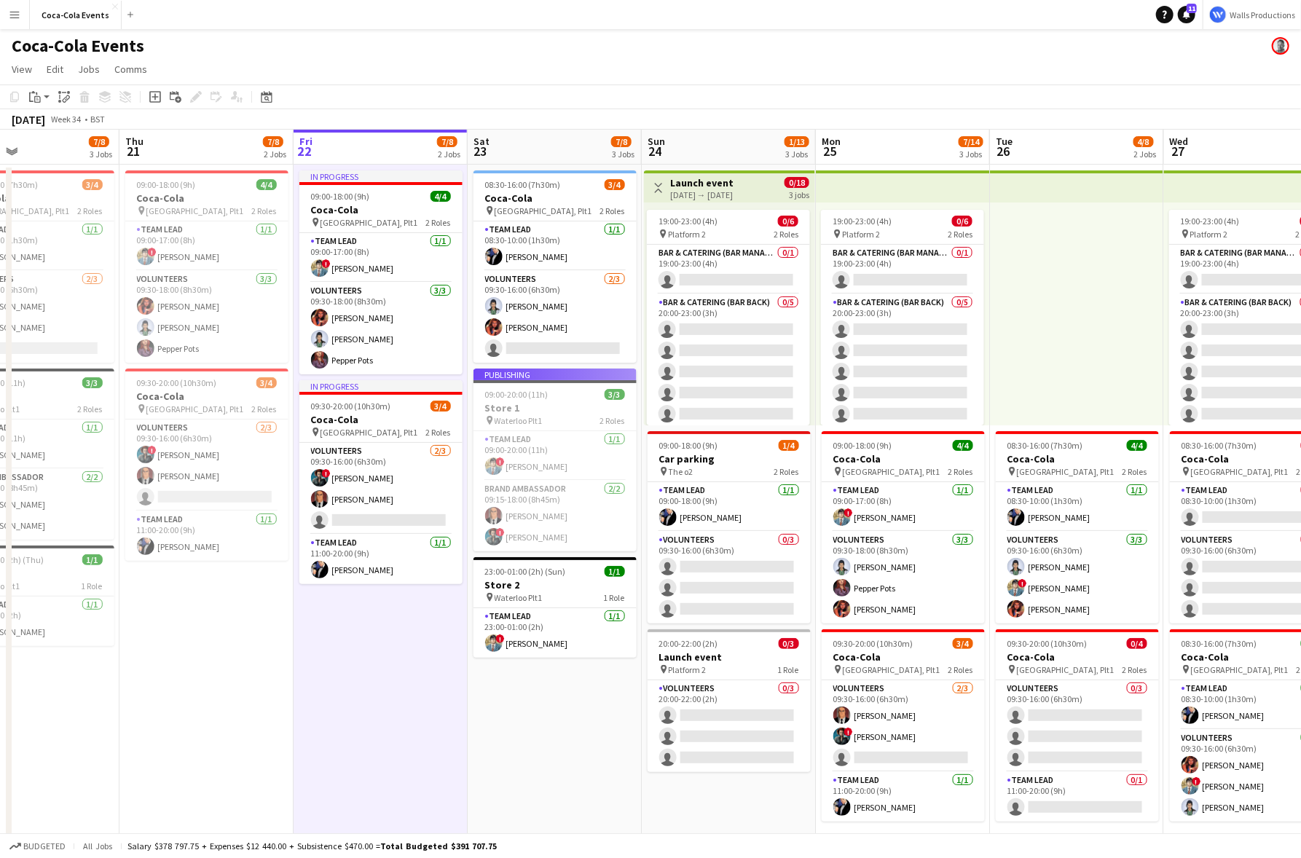
scroll to position [0, 647]
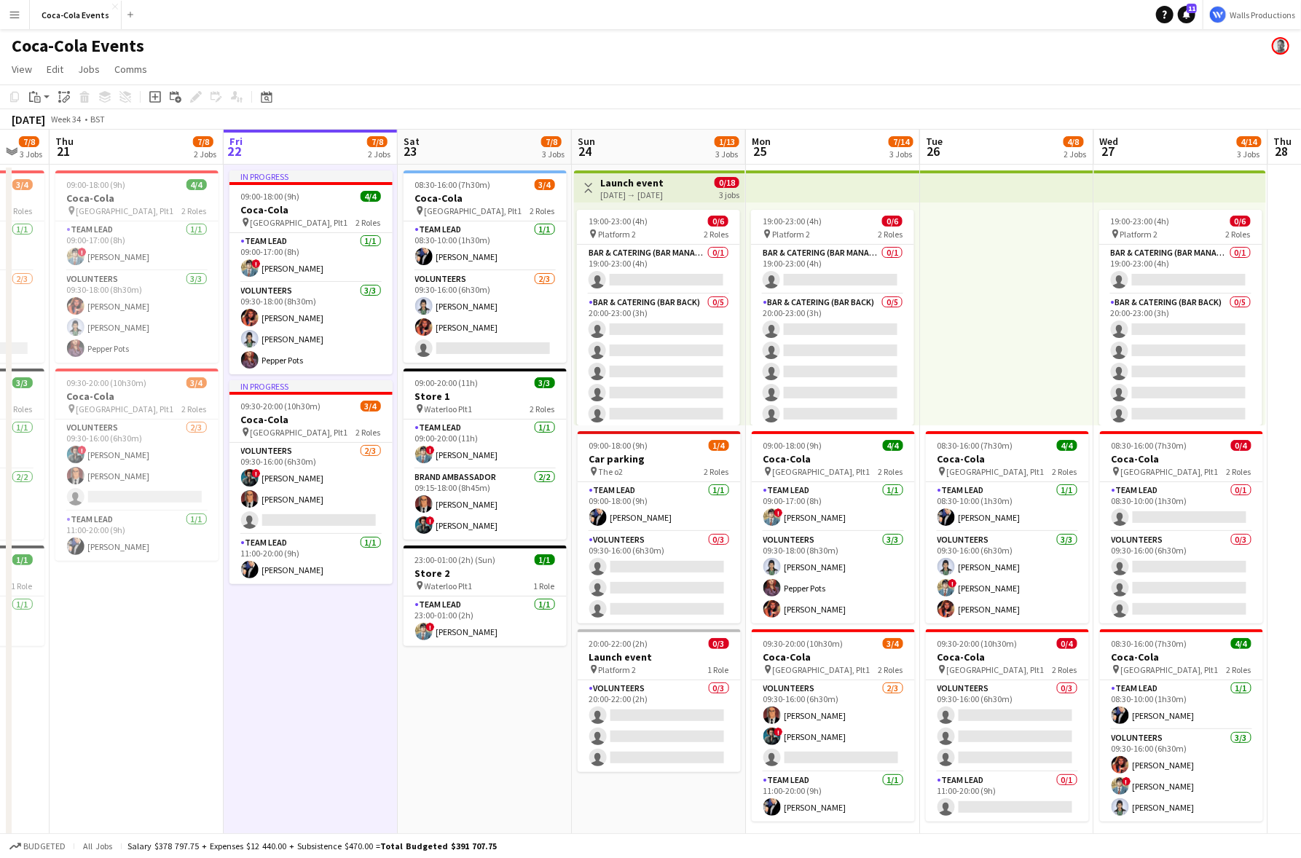
click at [15, 12] on app-icon "Menu" at bounding box center [15, 15] width 12 height 12
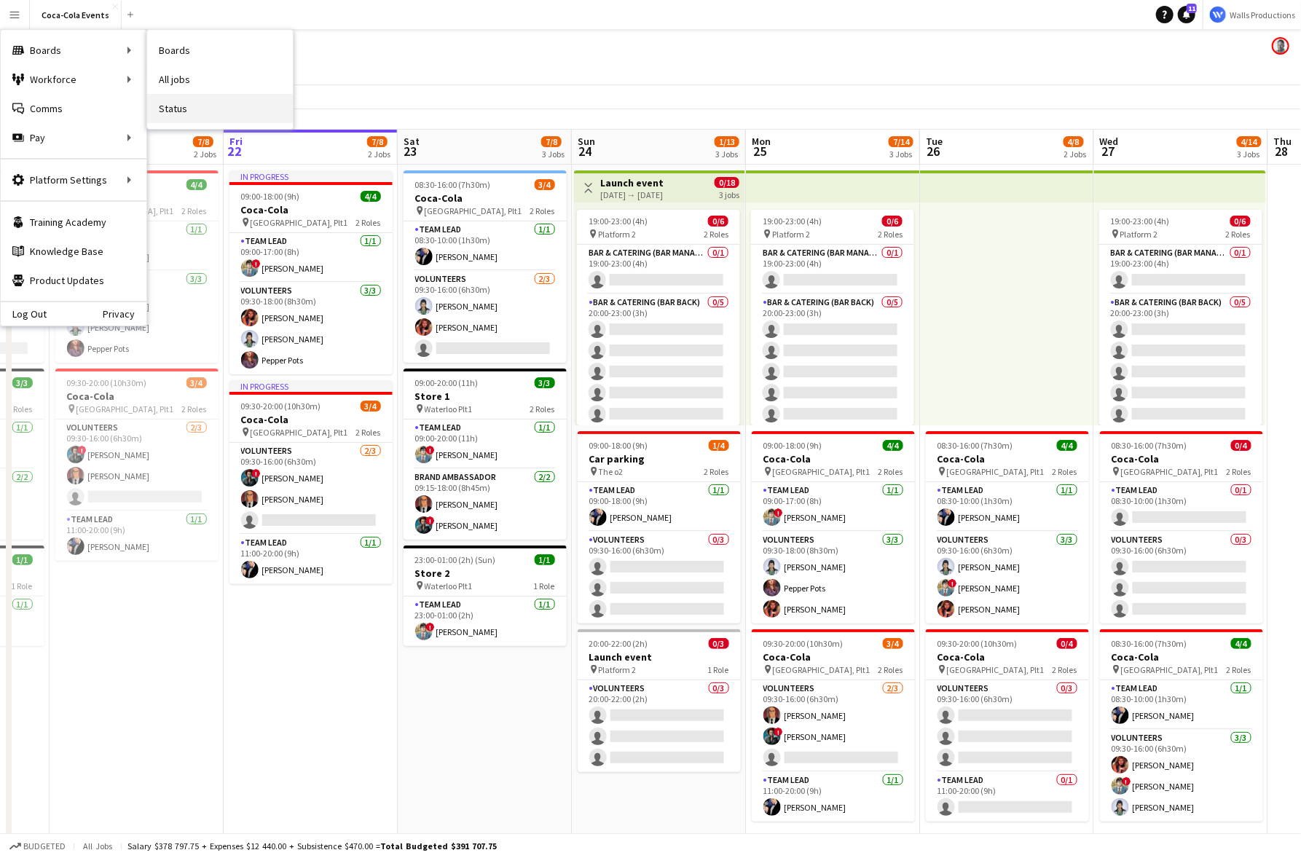
click at [187, 106] on link "Status" at bounding box center [220, 108] width 146 height 29
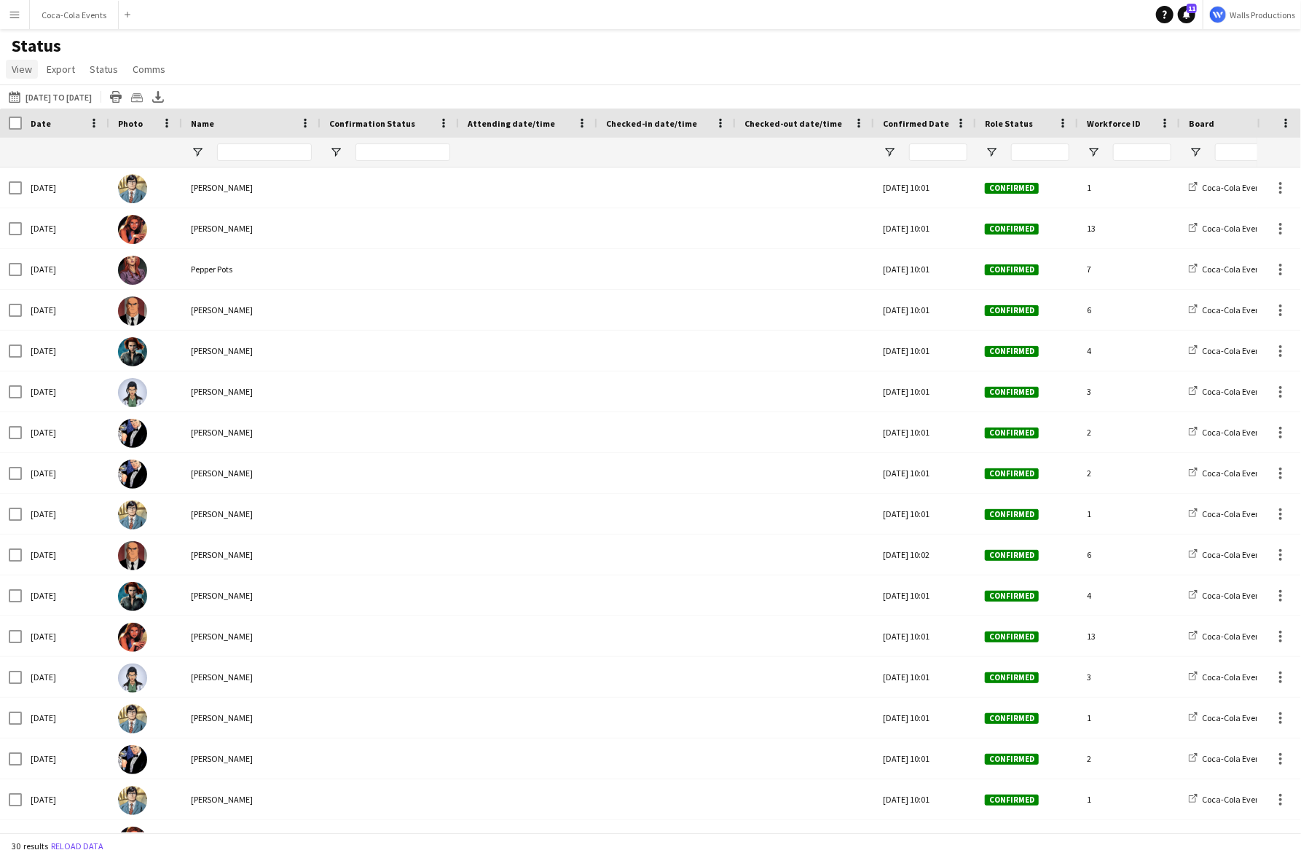
click at [24, 71] on span "View" at bounding box center [22, 69] width 20 height 13
click at [60, 149] on span "Customise view" at bounding box center [52, 143] width 69 height 13
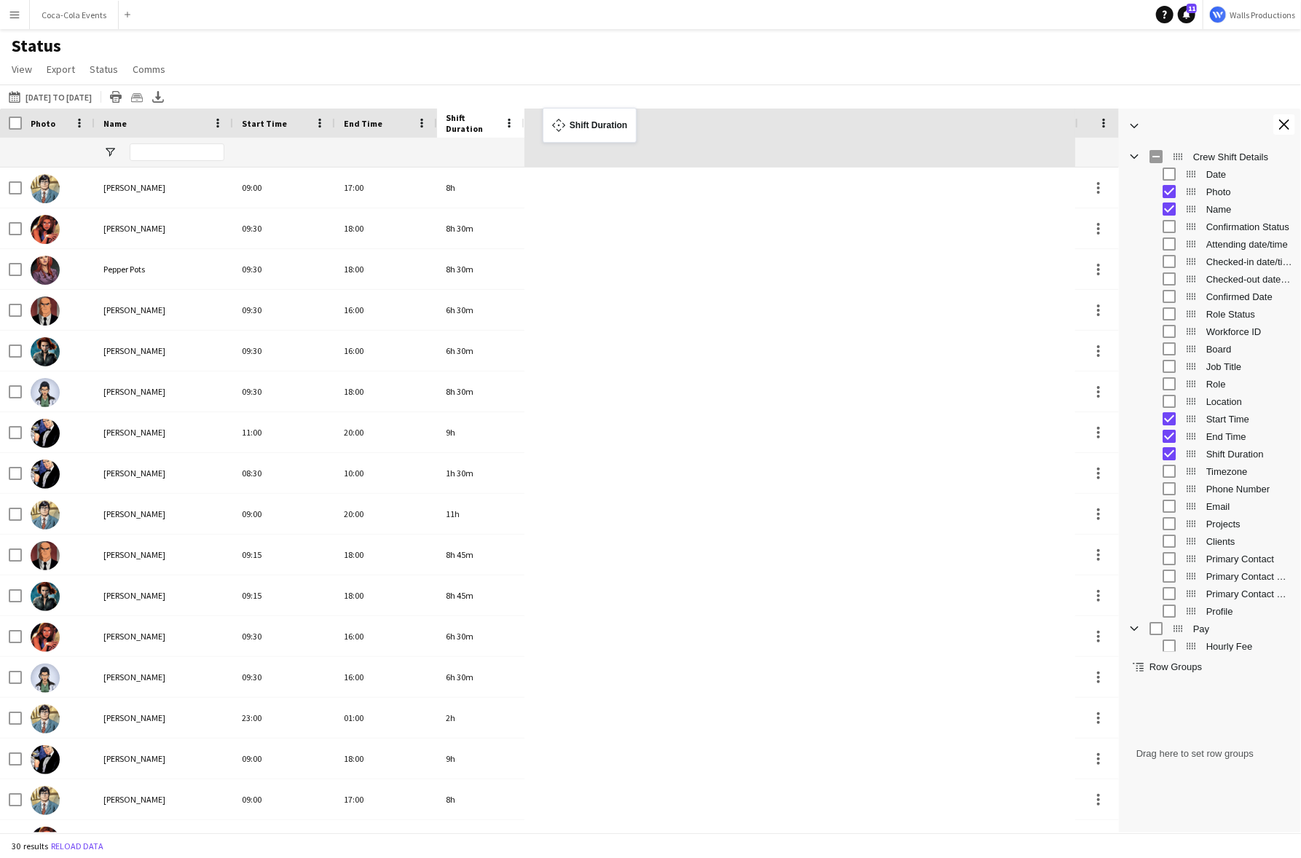
drag, startPoint x: 469, startPoint y: 119, endPoint x: 550, endPoint y: 117, distance: 80.9
click at [94, 124] on div at bounding box center [97, 123] width 6 height 29
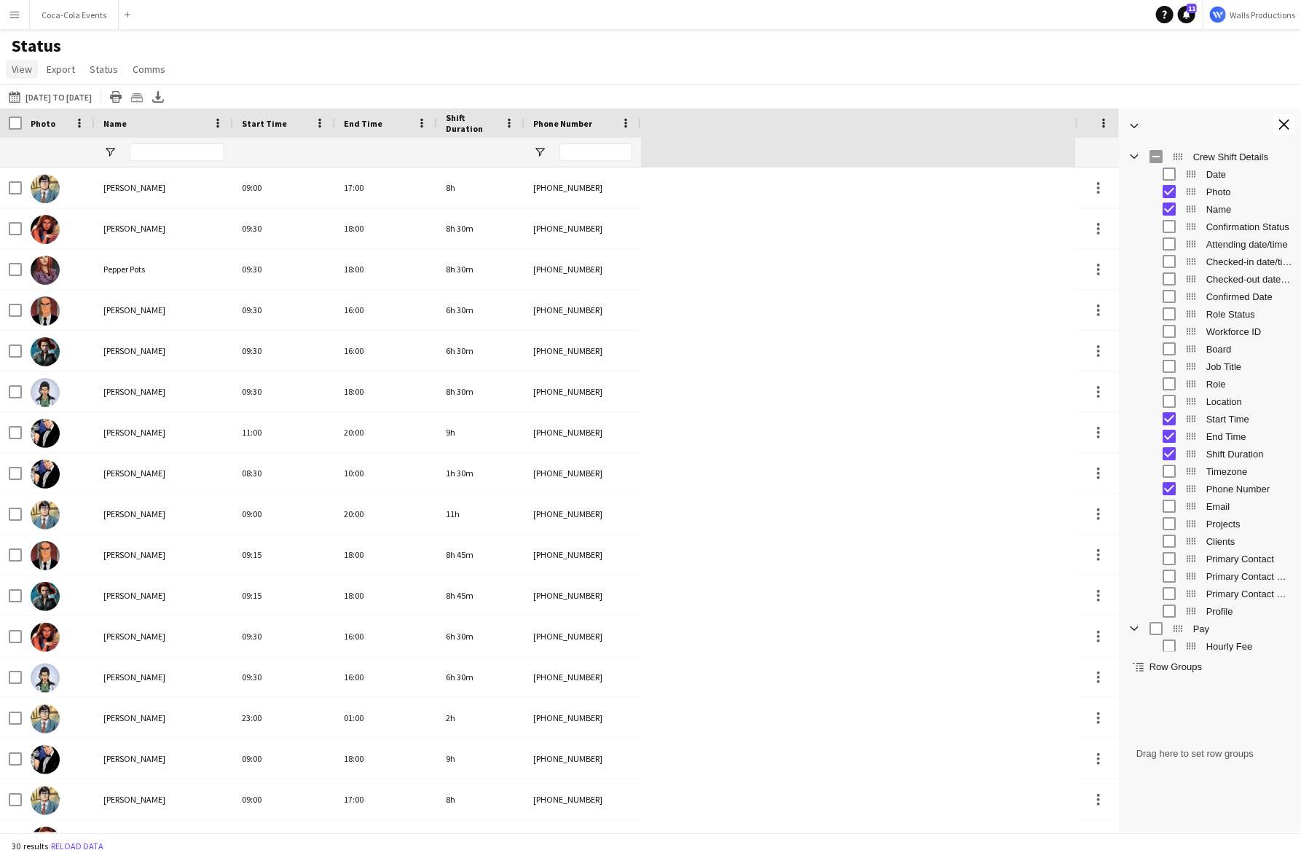
click at [25, 74] on span "View" at bounding box center [22, 69] width 20 height 13
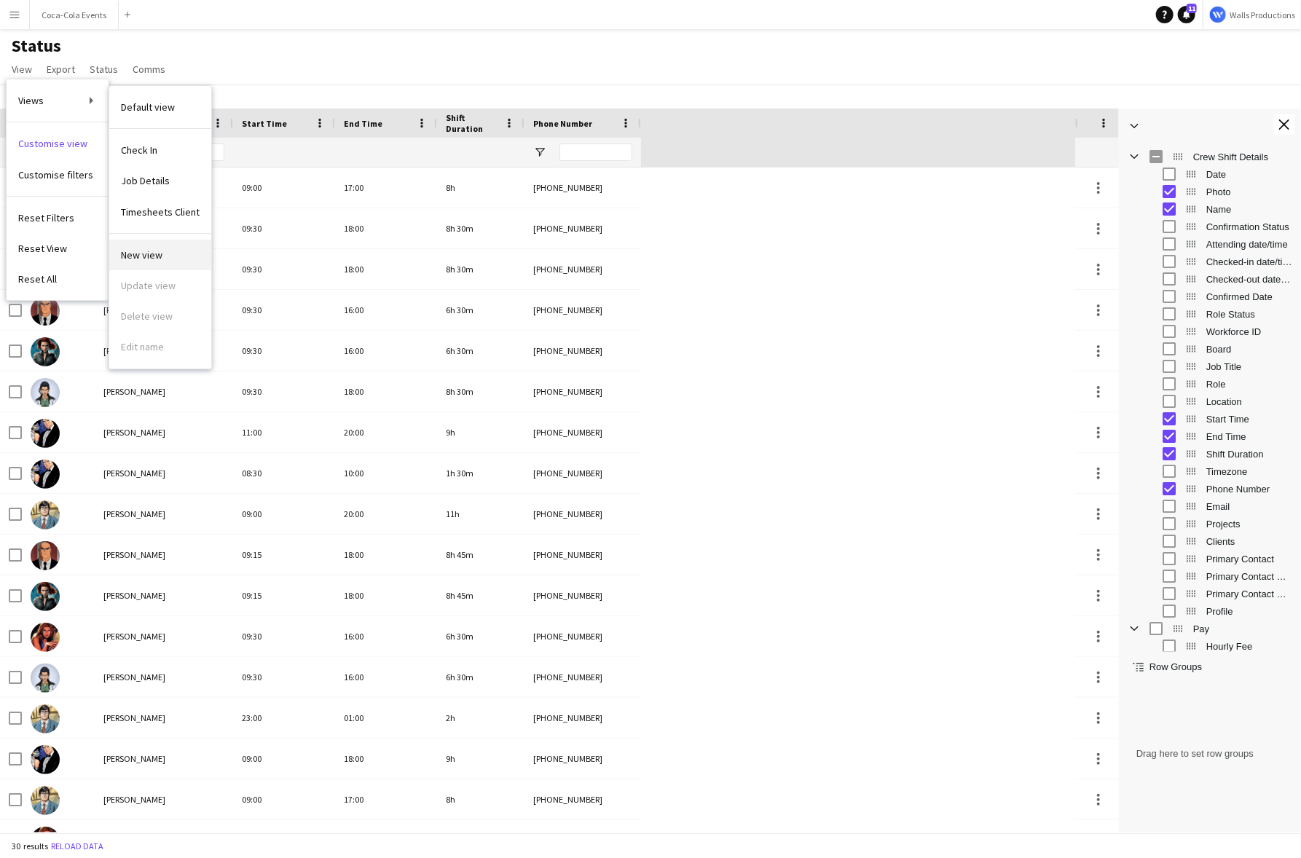
click at [157, 256] on span "New view" at bounding box center [142, 254] width 42 height 13
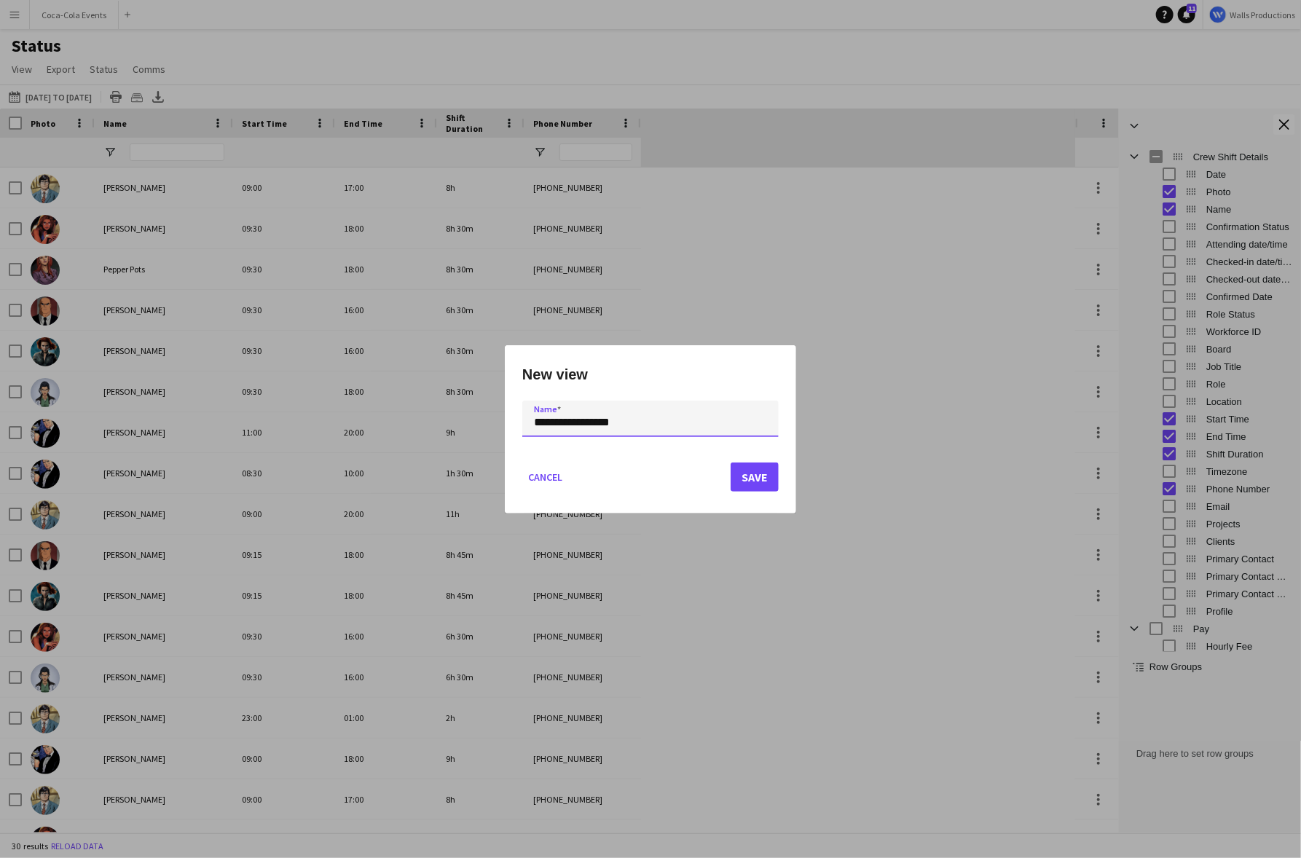
type input "**********"
click at [761, 484] on button "Save" at bounding box center [755, 477] width 48 height 29
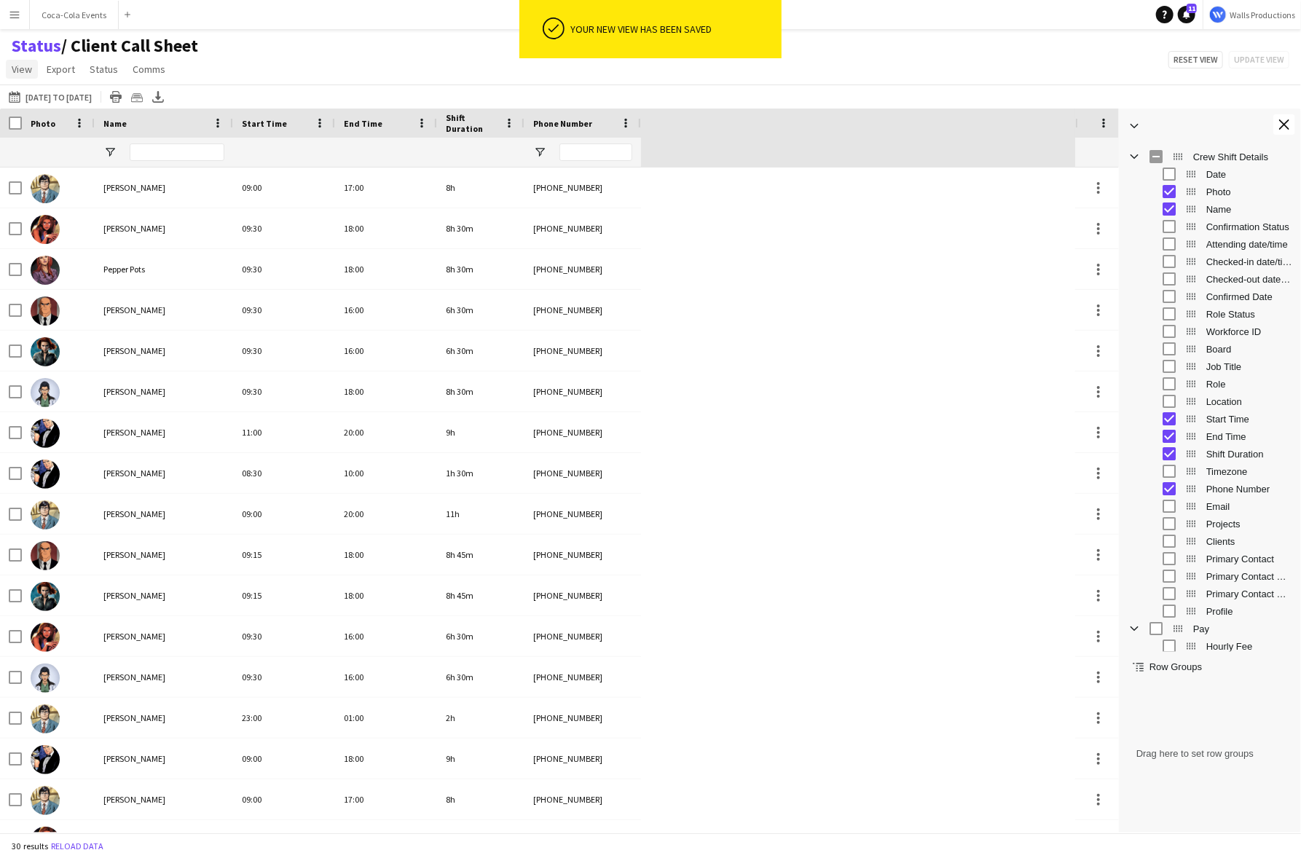
click at [29, 71] on span "View" at bounding box center [22, 69] width 20 height 13
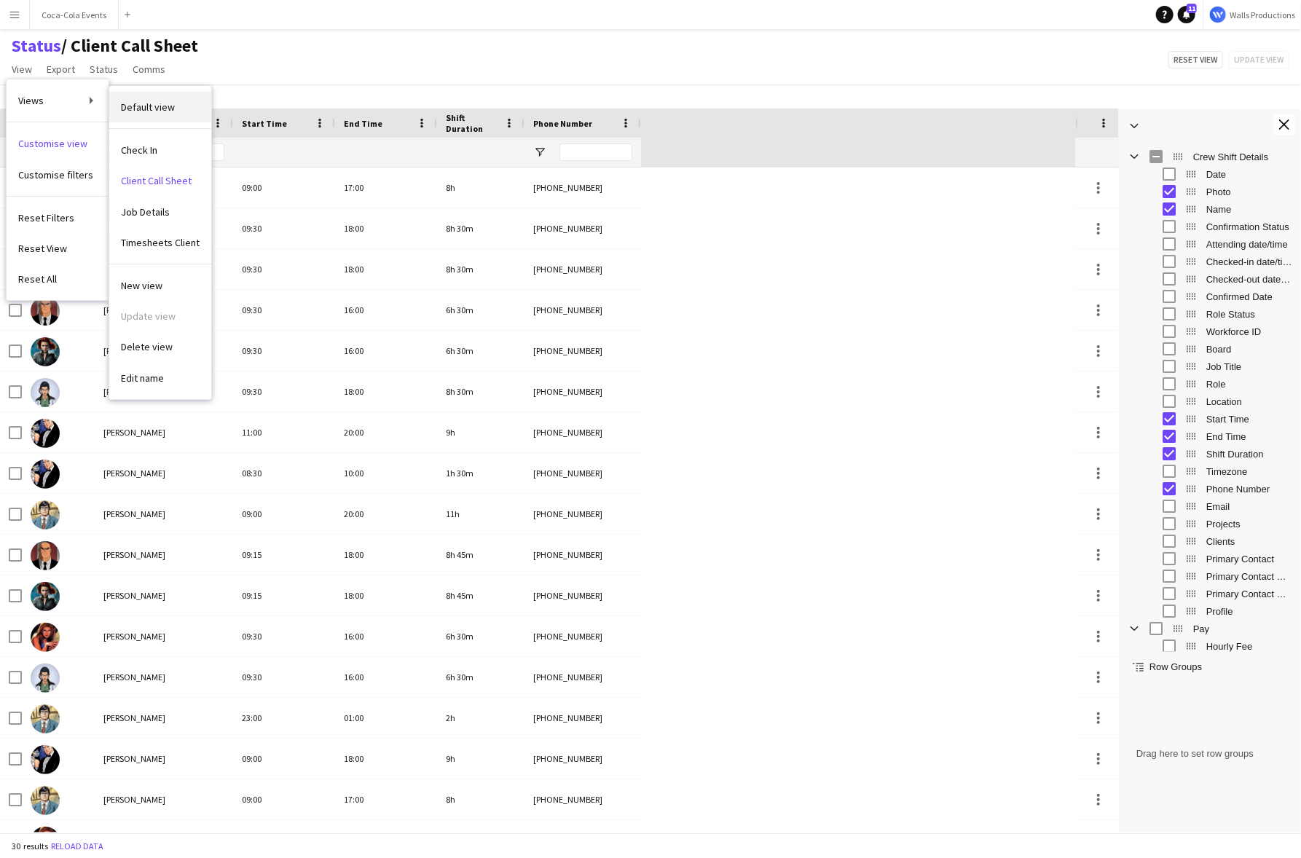
click at [133, 104] on span "Default view" at bounding box center [148, 107] width 54 height 13
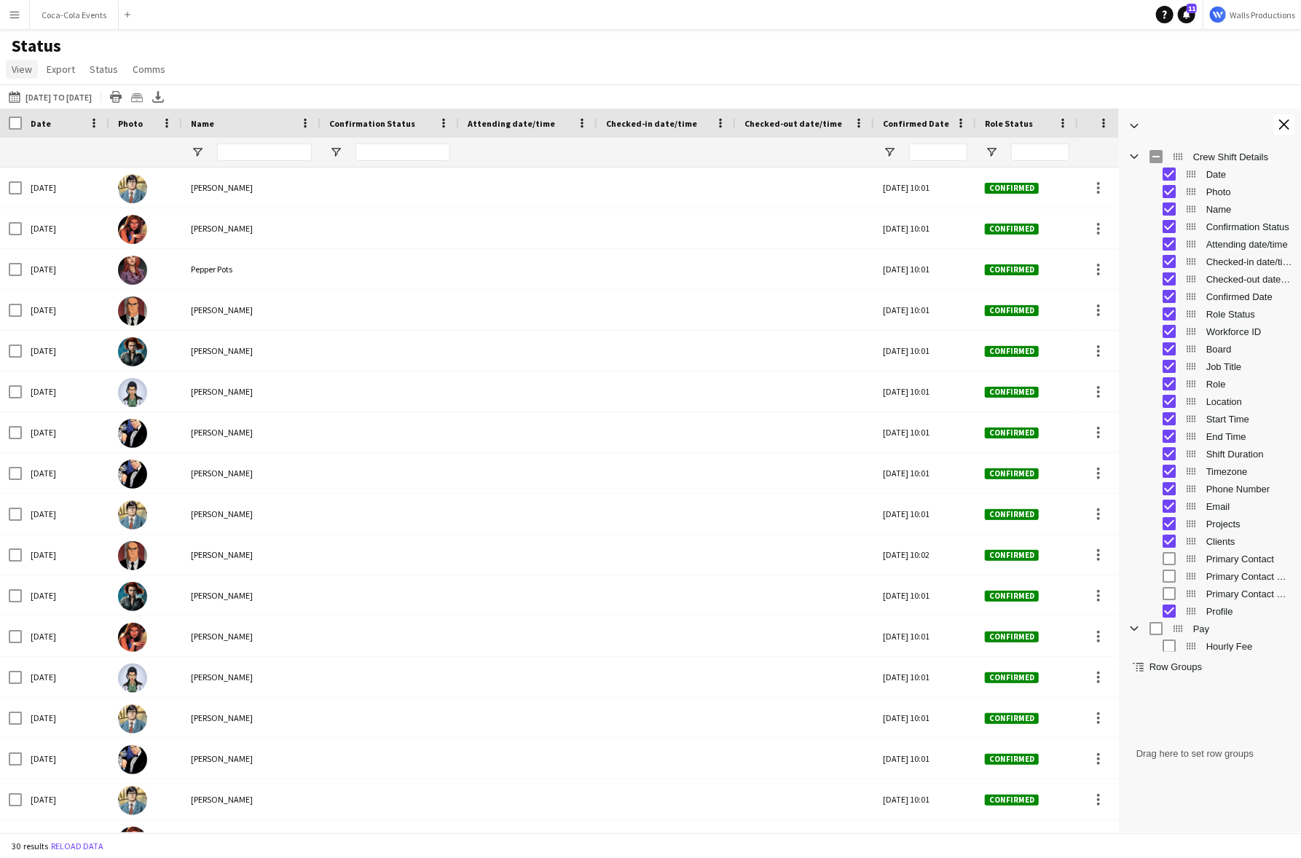
click at [24, 71] on span "View" at bounding box center [22, 69] width 20 height 13
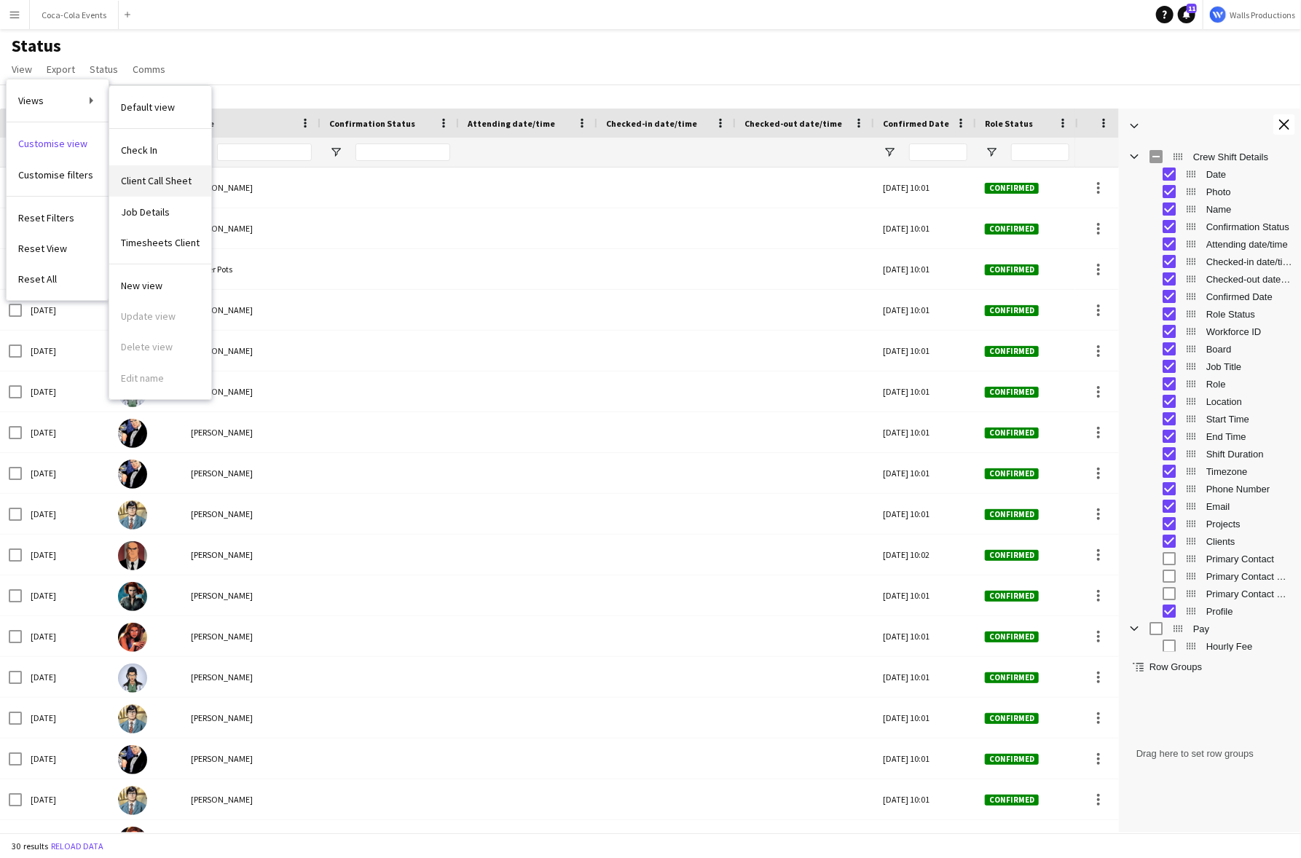
click at [158, 185] on span "Client Call Sheet" at bounding box center [156, 180] width 71 height 13
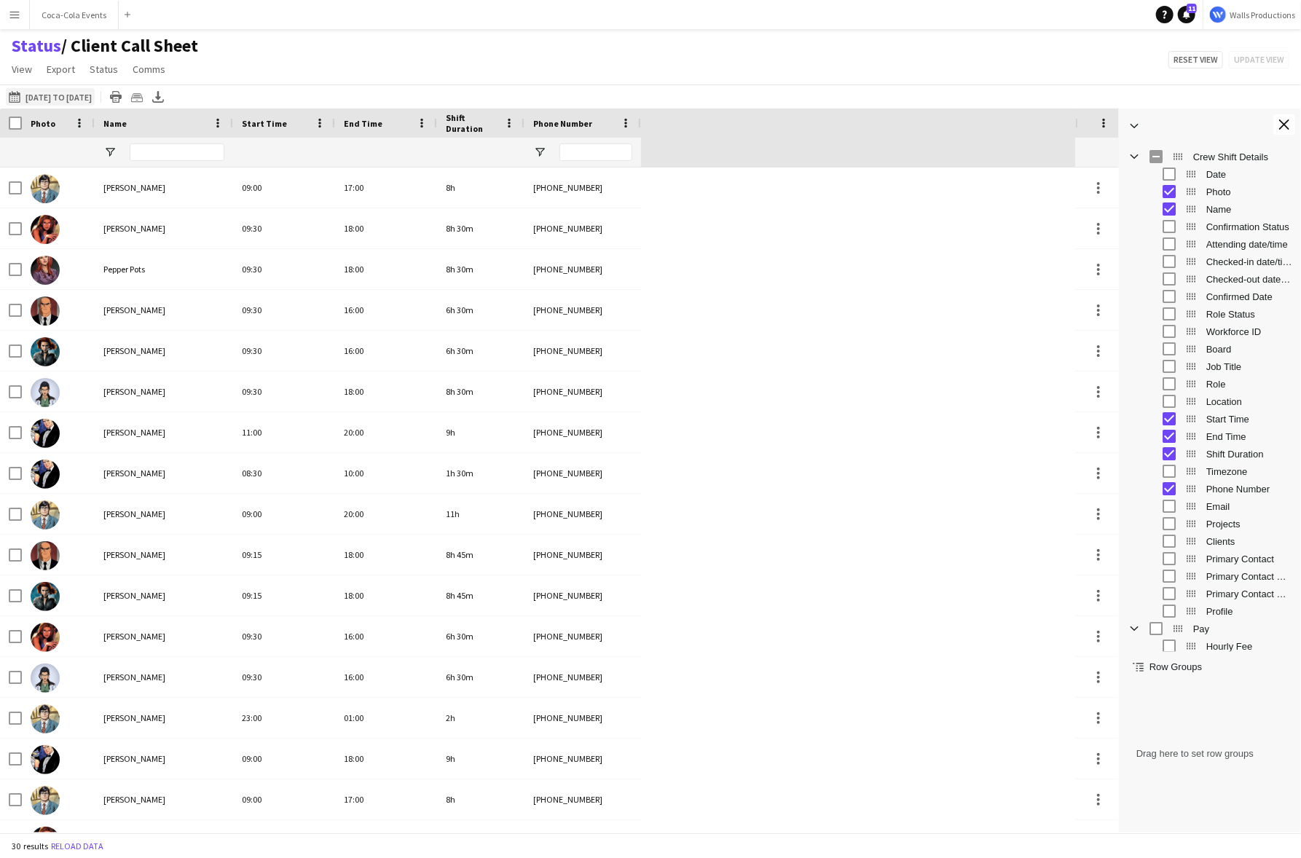
click at [63, 101] on button "22-08-2025 to 28-08-2025 22-08-2025 to 28-08-2025" at bounding box center [50, 96] width 89 height 17
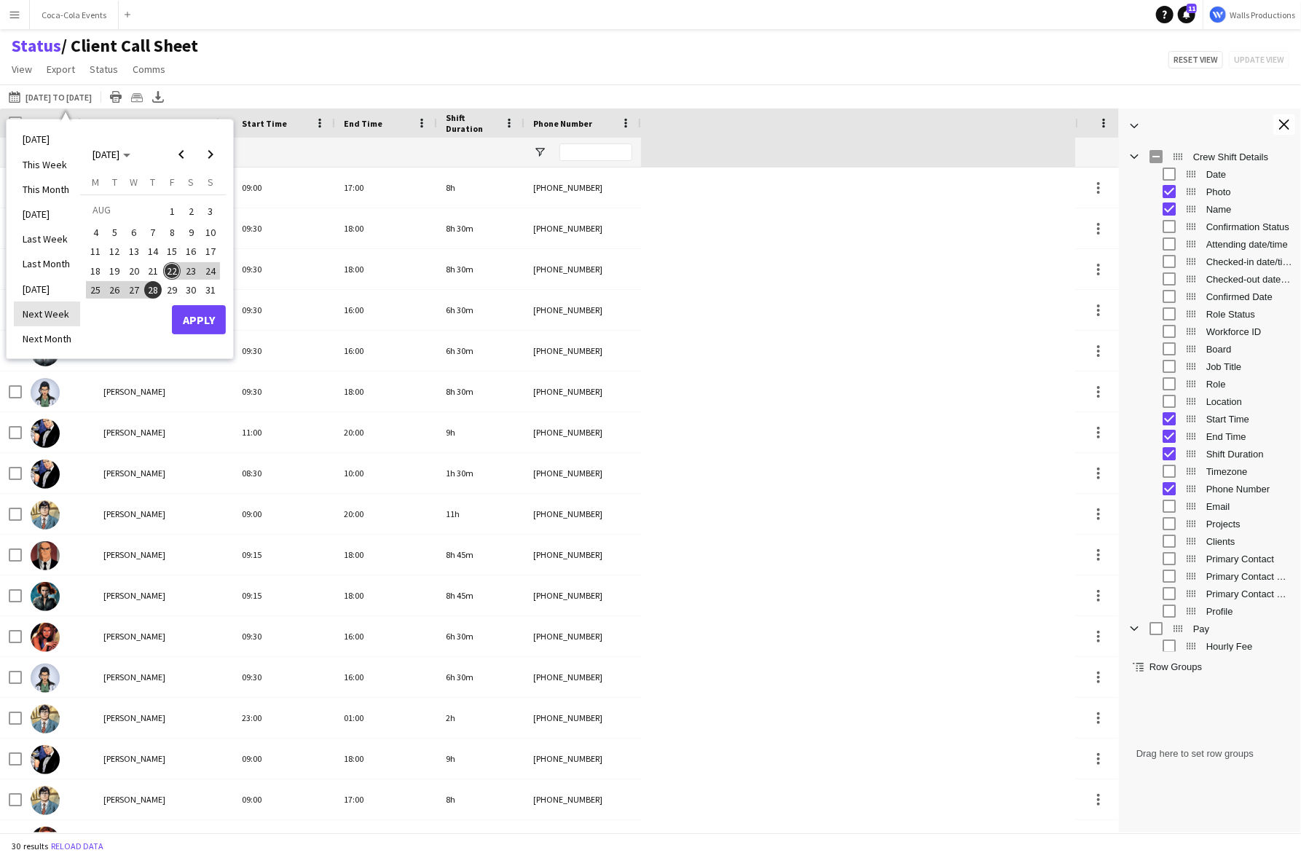
click at [44, 316] on li "Next Week" at bounding box center [47, 314] width 66 height 25
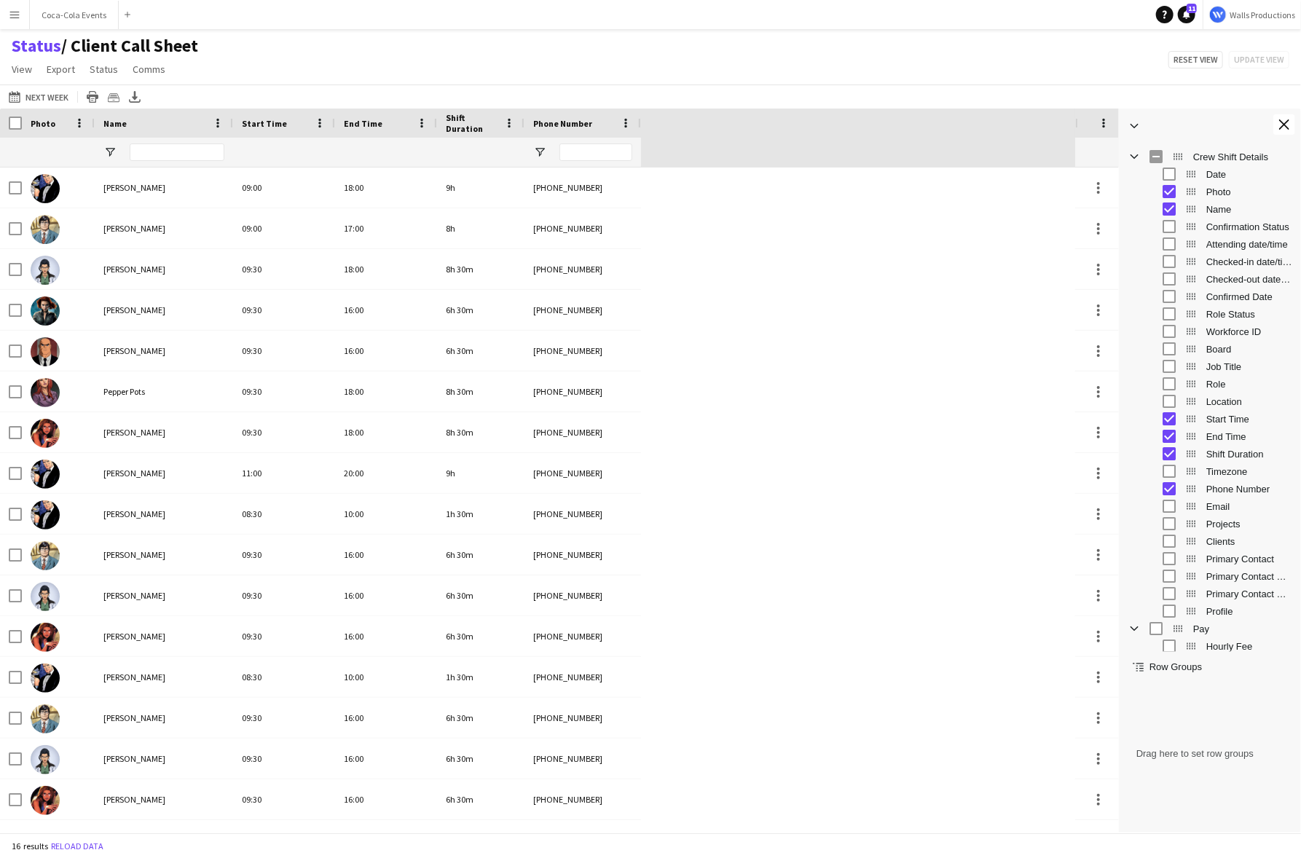
click at [1187, 348] on span "Board" at bounding box center [1250, 349] width 86 height 11
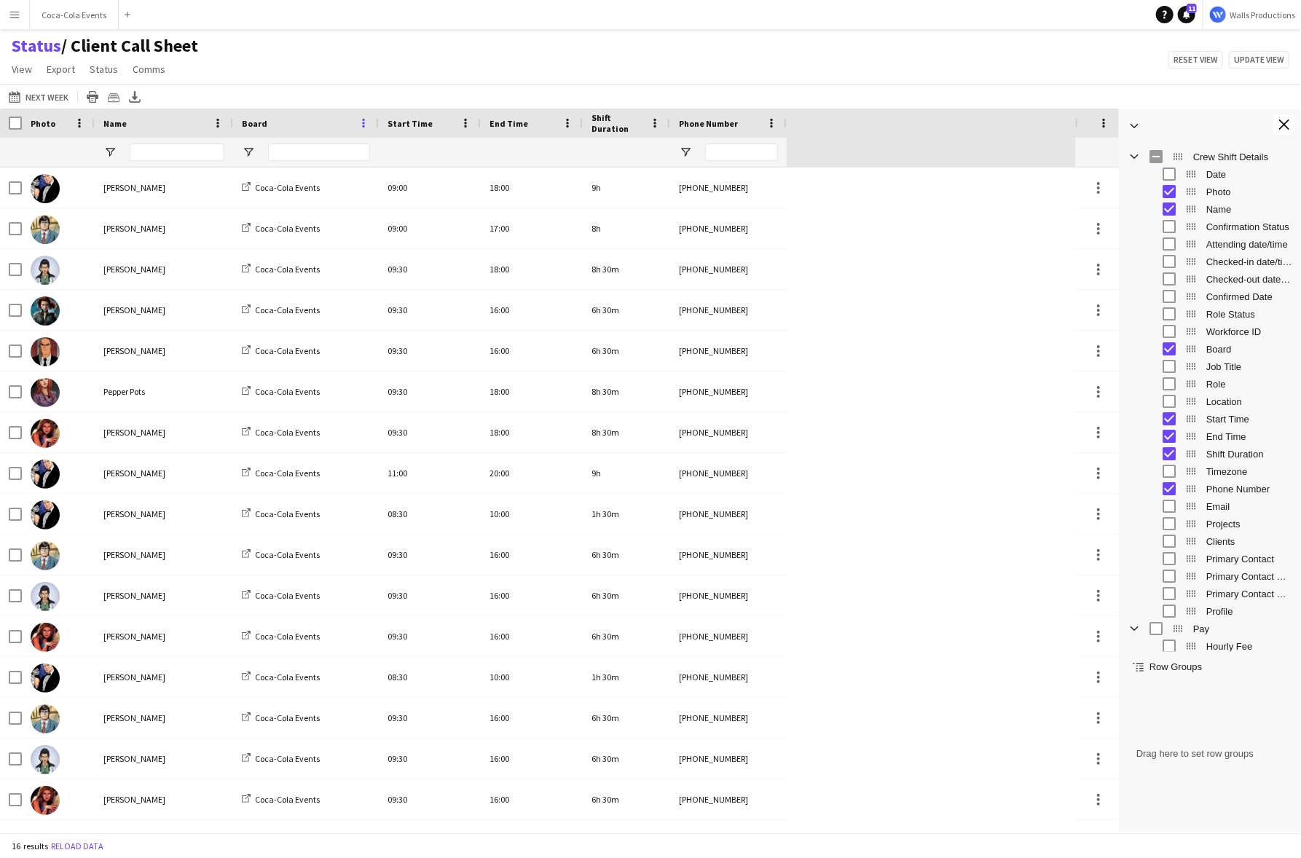
click at [361, 122] on span at bounding box center [363, 123] width 13 height 13
click at [295, 166] on div at bounding box center [319, 152] width 102 height 29
click at [247, 149] on span "Open Filter Menu" at bounding box center [248, 152] width 13 height 13
type input "***"
click at [258, 58] on div "Status / Client Call Sheet View Views Default view Check In Client Call Sheet J…" at bounding box center [650, 60] width 1301 height 50
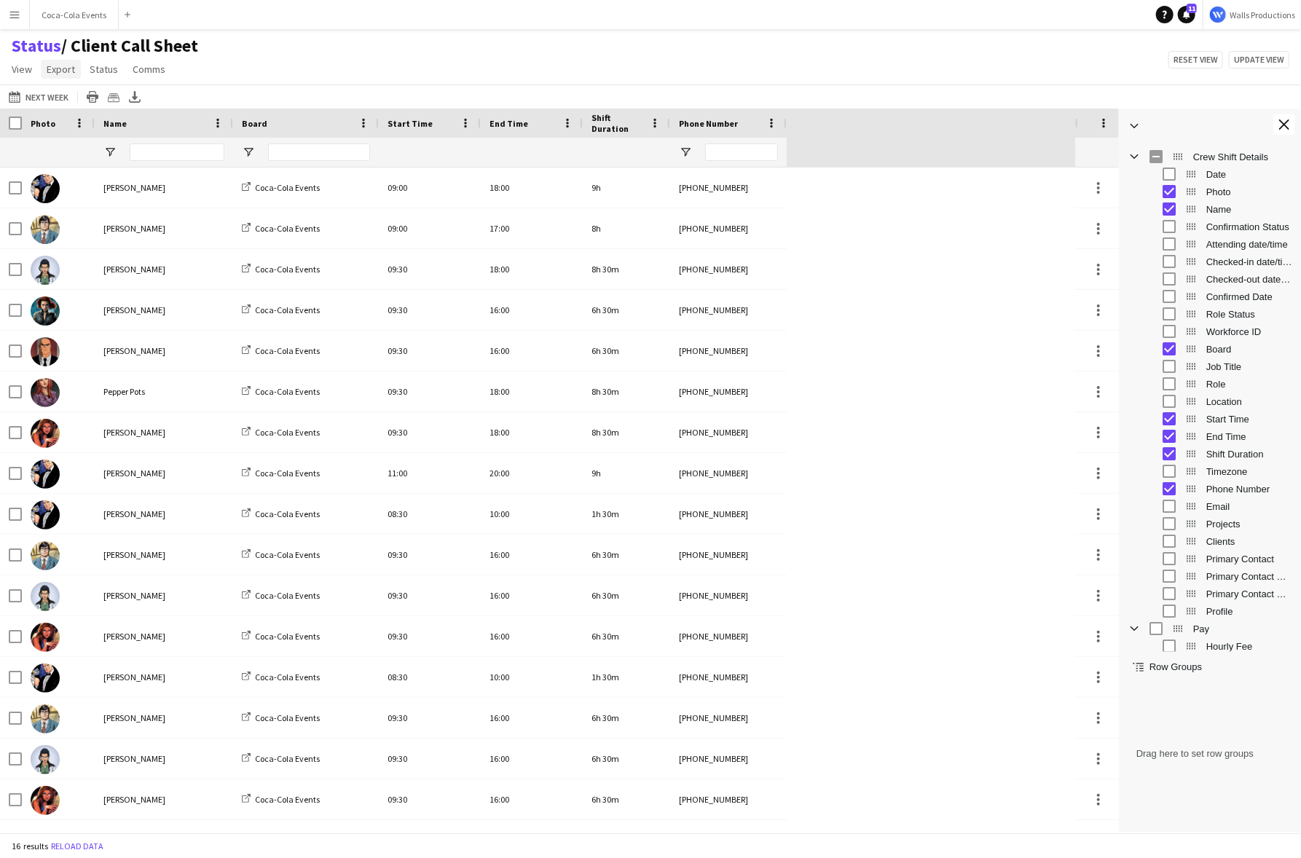
click at [69, 68] on span "Export" at bounding box center [61, 69] width 28 height 13
click at [87, 164] on span "Export as PDF" at bounding box center [83, 162] width 60 height 13
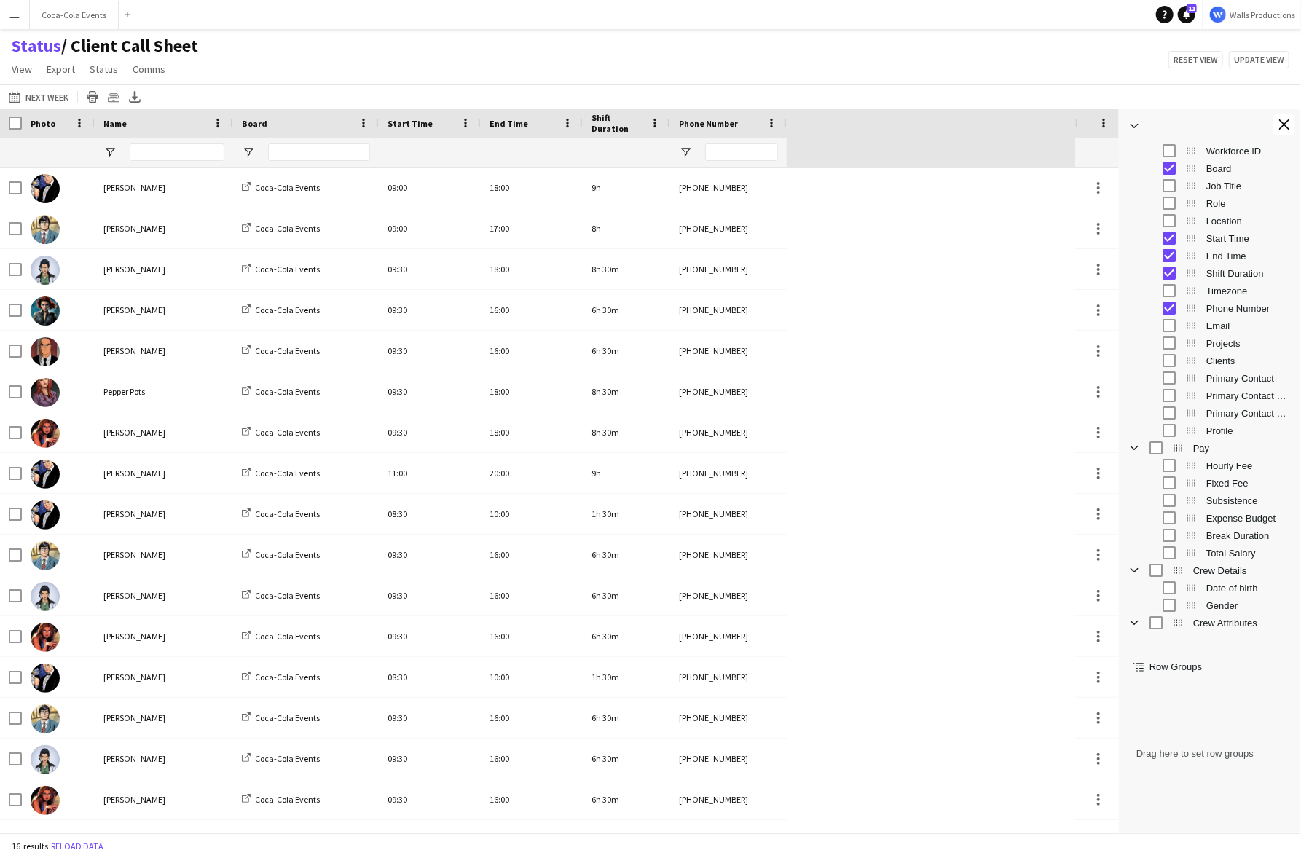
scroll to position [145, 0]
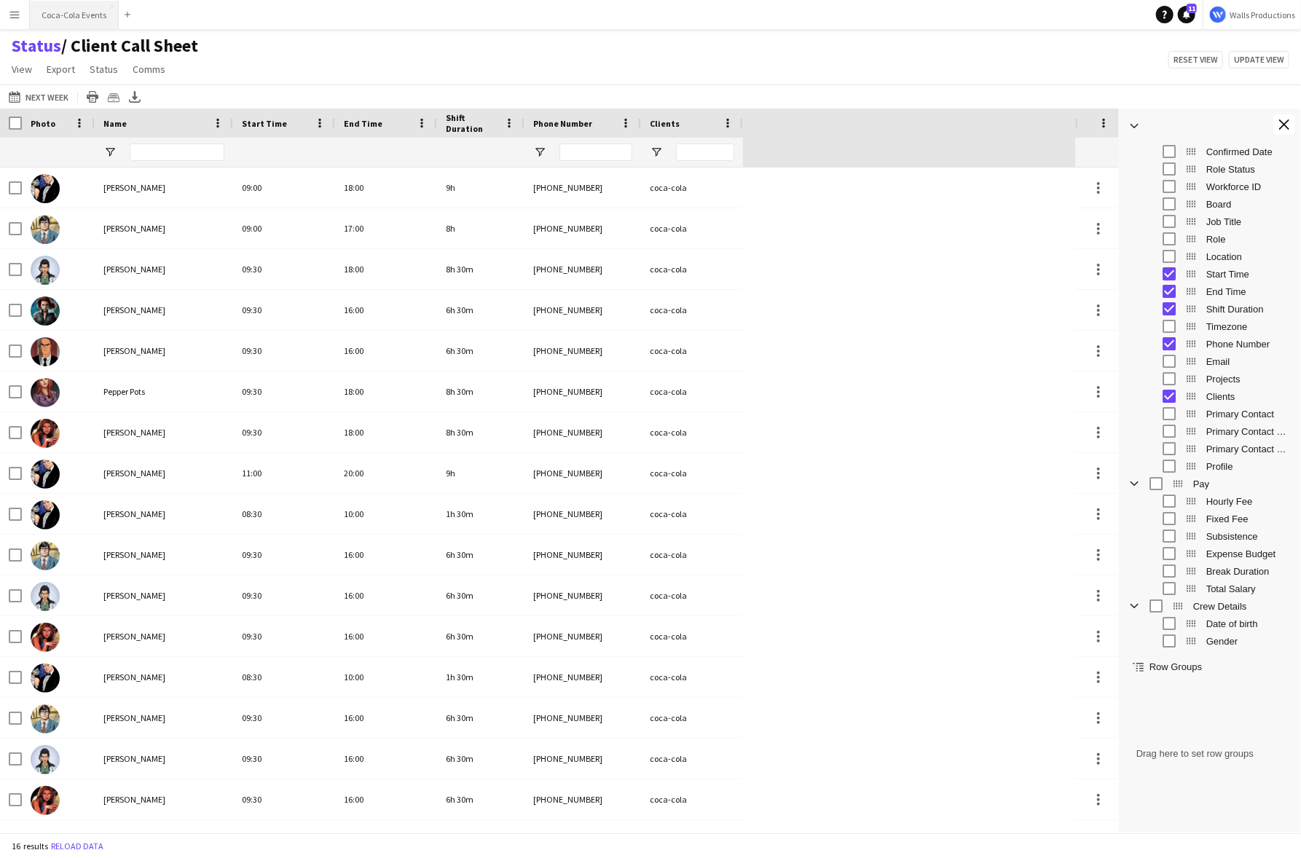
click at [67, 17] on button "Coca-Cola Events Close" at bounding box center [74, 15] width 89 height 28
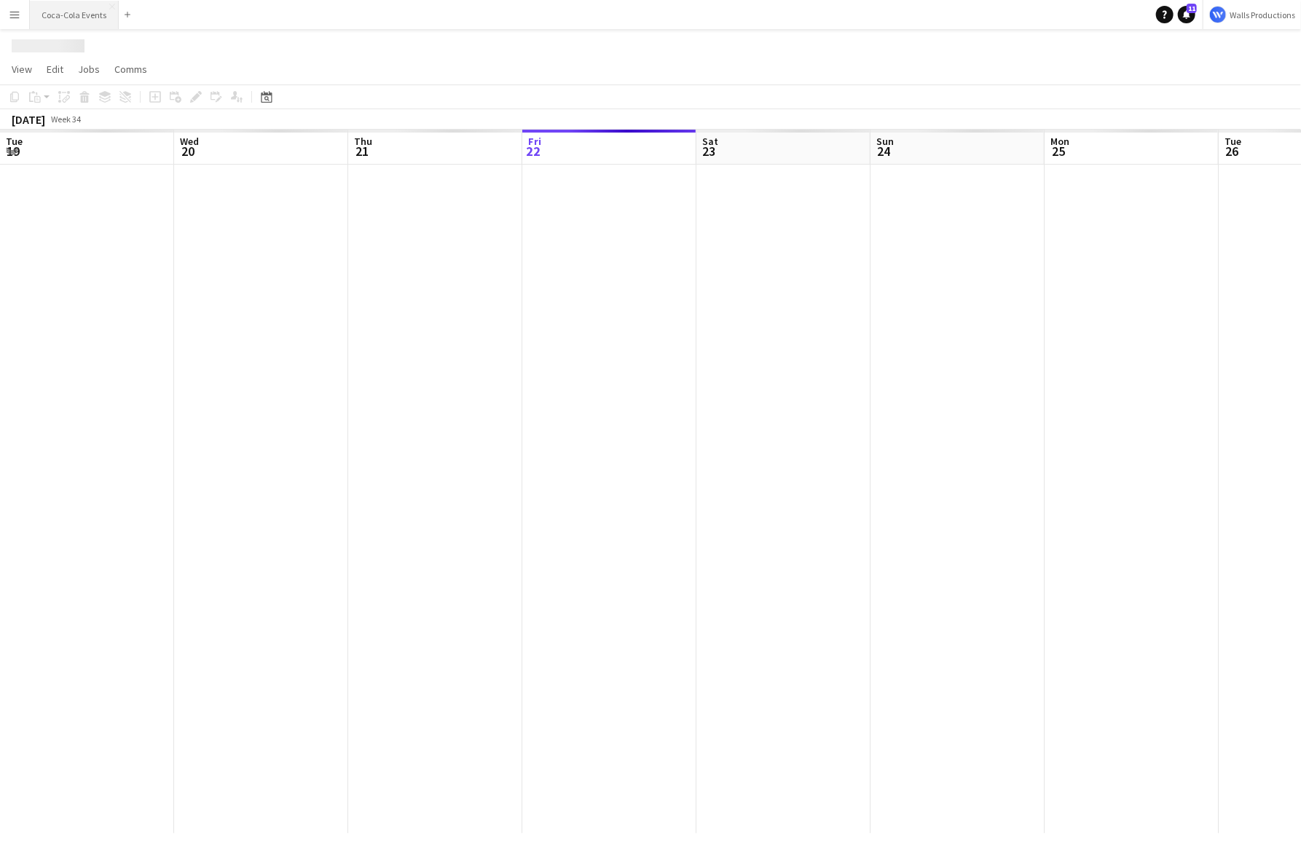
scroll to position [0, 348]
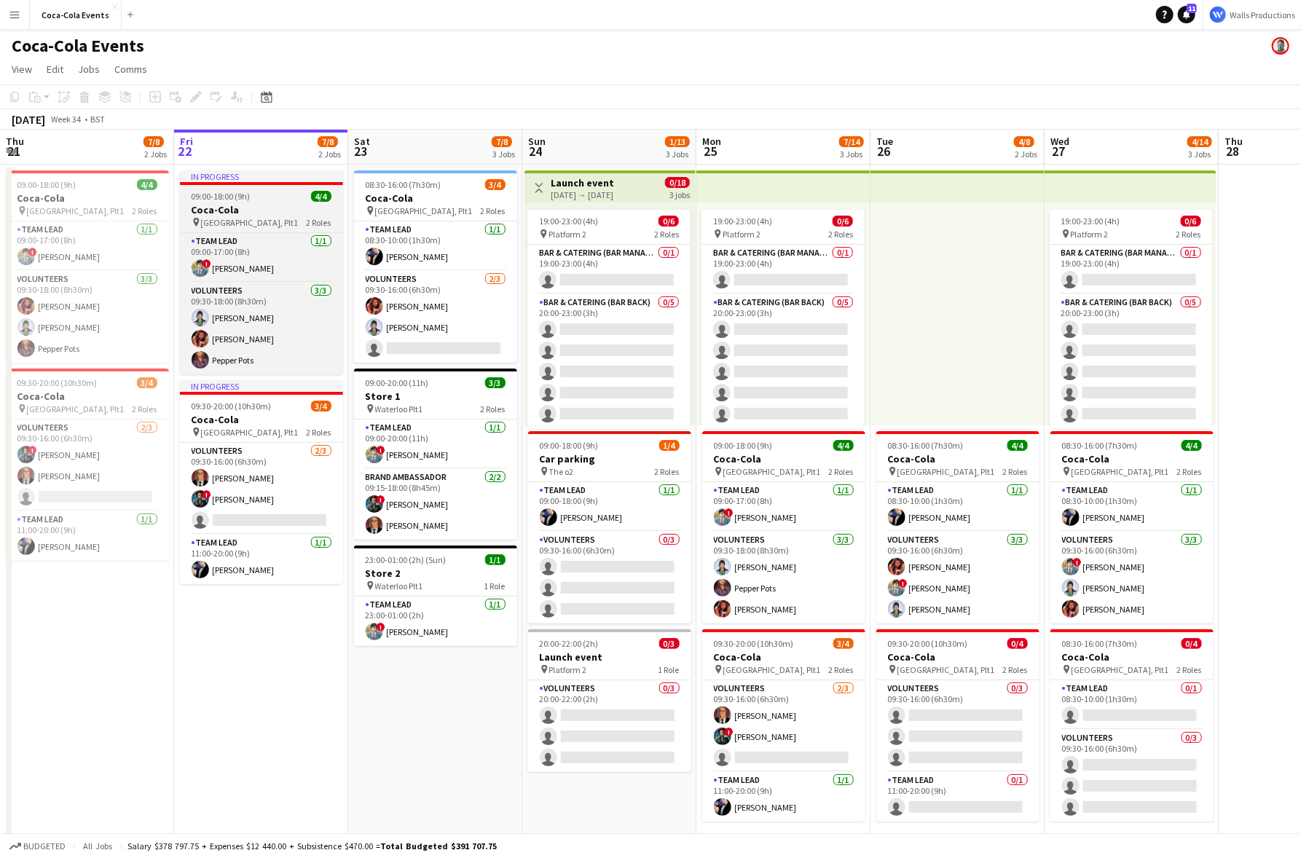
click at [247, 203] on h3 "Coca-Cola" at bounding box center [261, 209] width 163 height 13
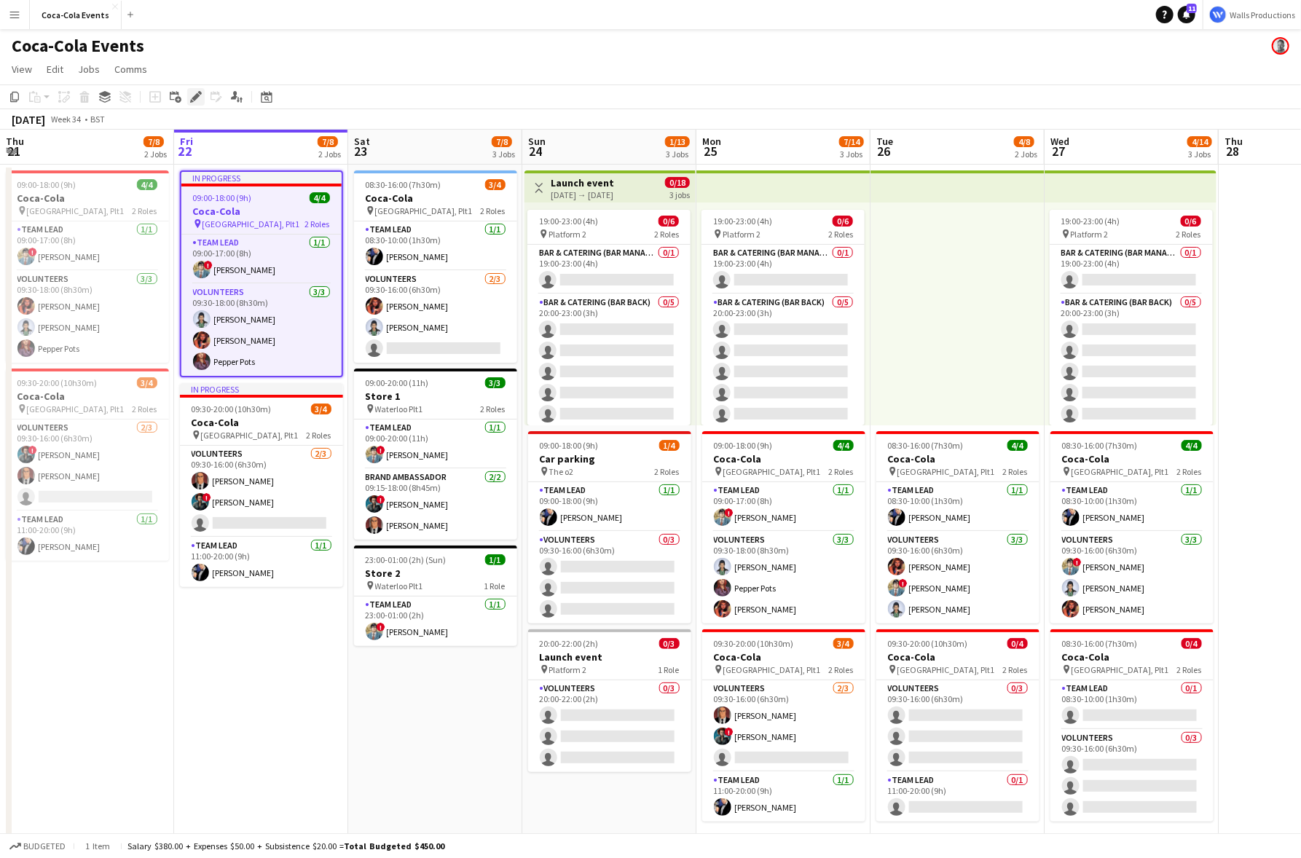
click at [193, 100] on icon at bounding box center [196, 97] width 8 height 8
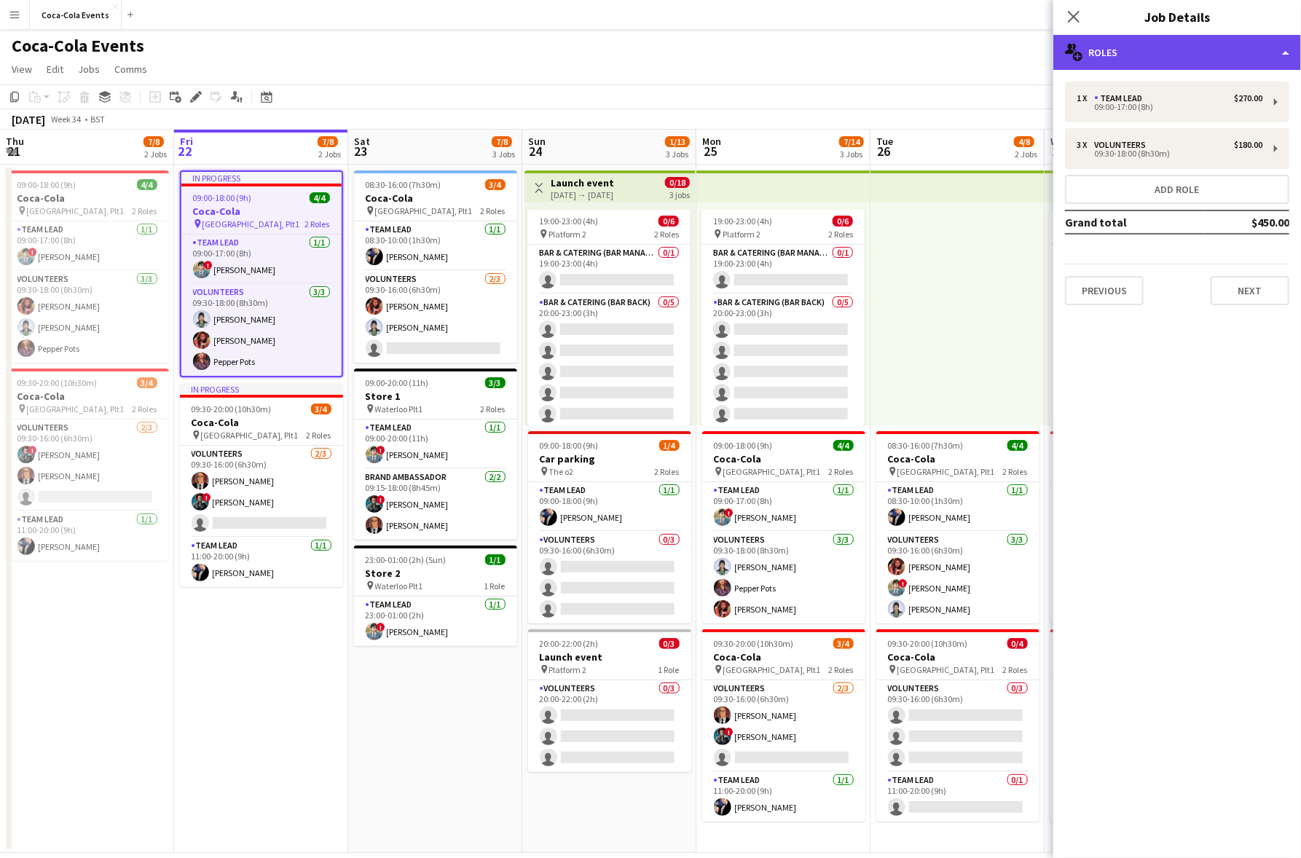
click at [1181, 46] on div "multiple-users-add Roles" at bounding box center [1178, 52] width 248 height 35
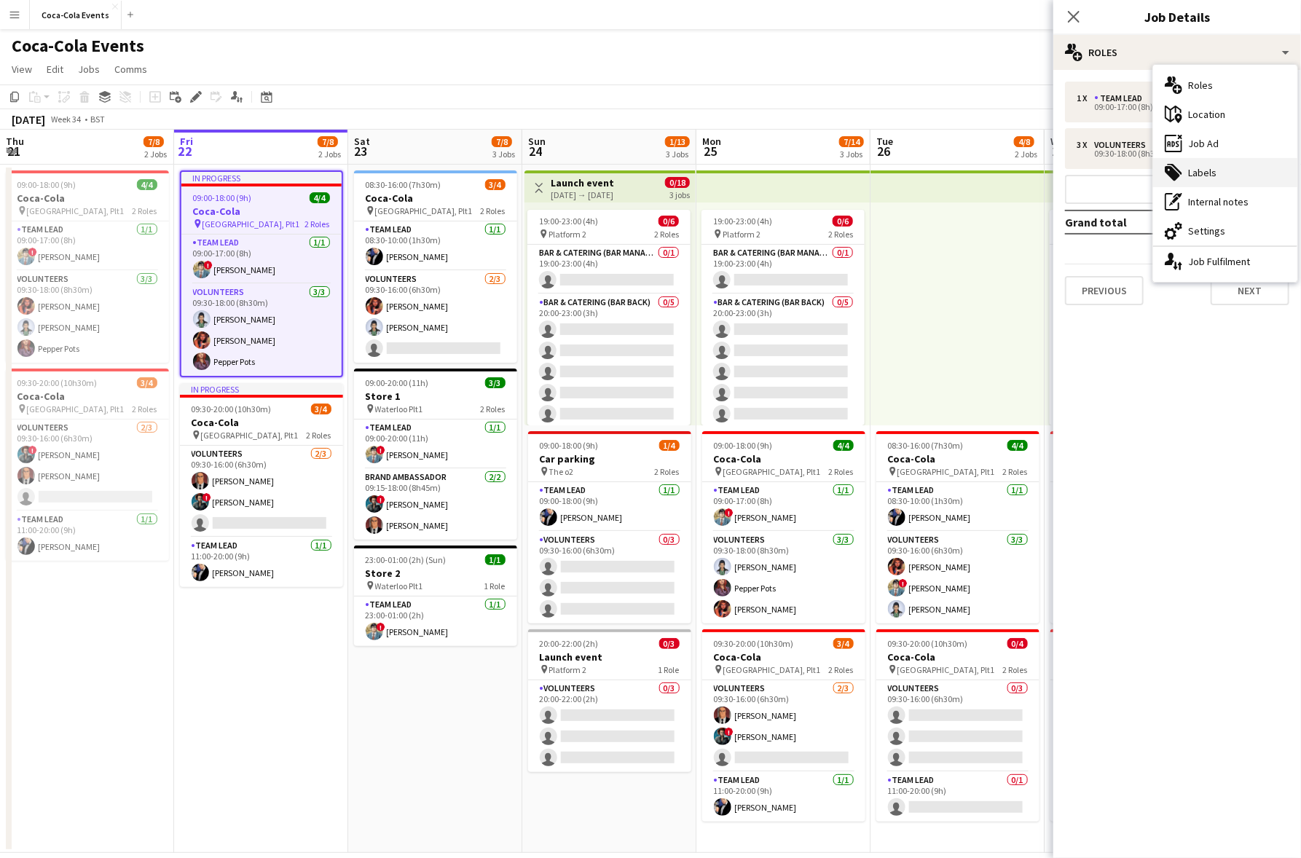
click at [1187, 170] on div "tags-double Labels" at bounding box center [1225, 172] width 144 height 29
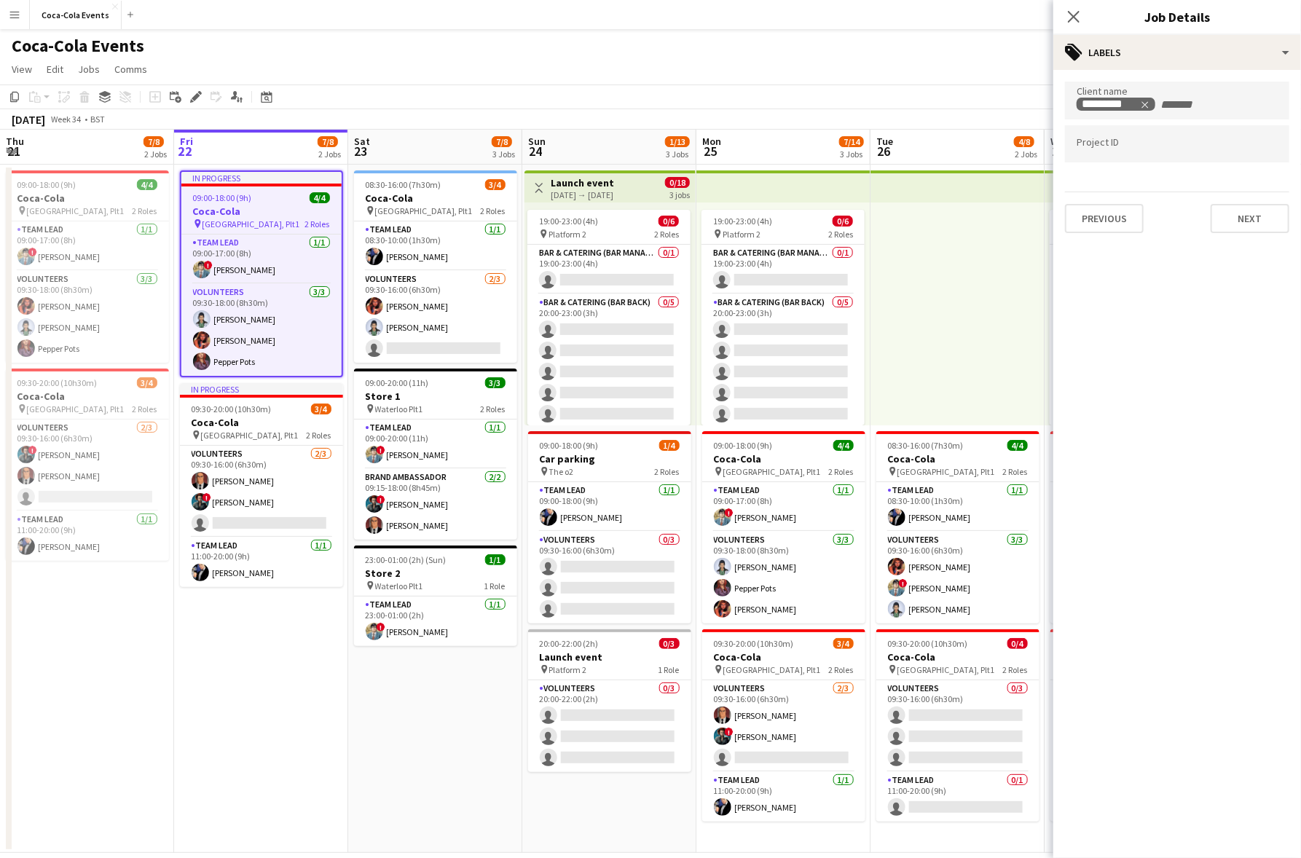
click at [20, 23] on button "Menu" at bounding box center [14, 14] width 29 height 29
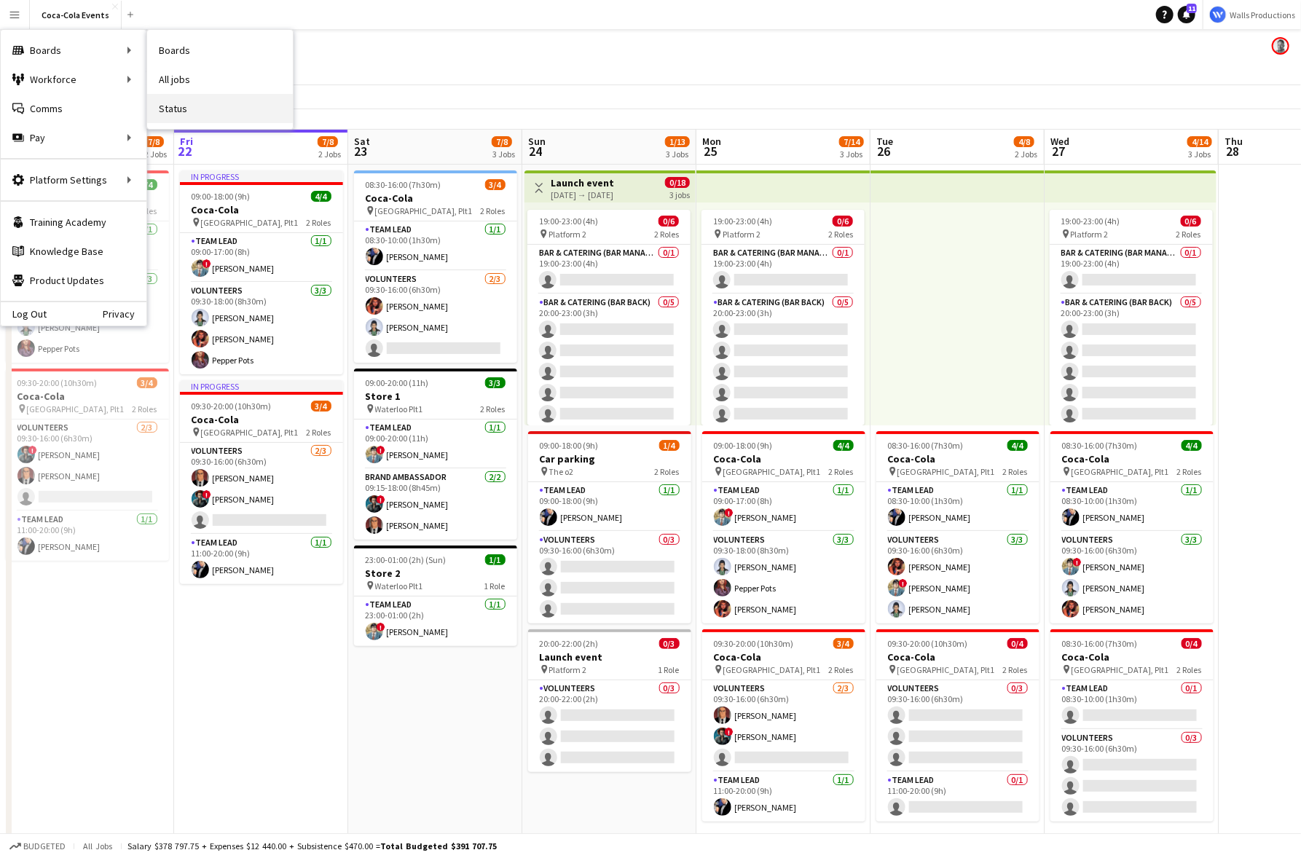
click at [188, 112] on link "Status" at bounding box center [220, 108] width 146 height 29
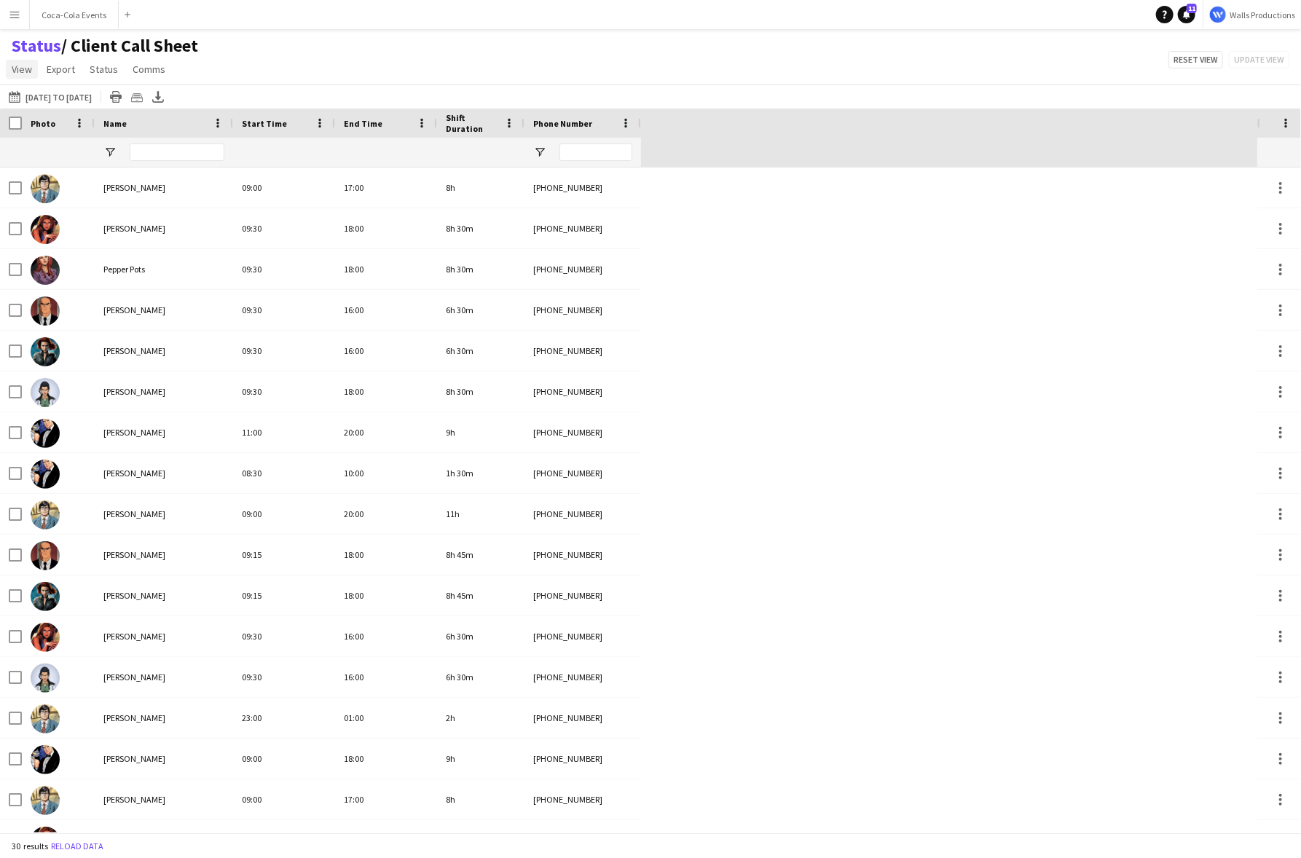
click at [15, 67] on span "View" at bounding box center [22, 69] width 20 height 13
click at [38, 146] on span "Customise view" at bounding box center [52, 143] width 69 height 13
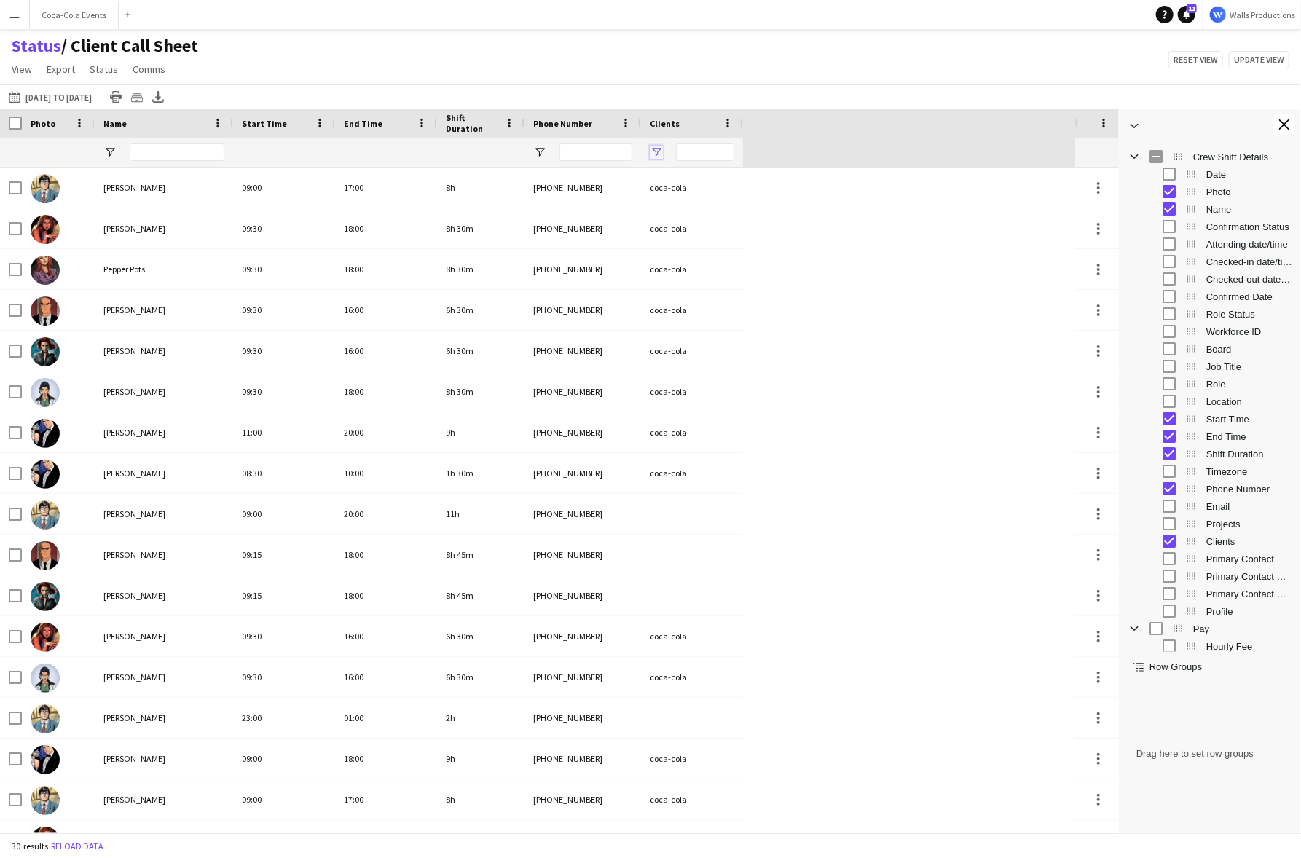
click at [660, 152] on span "Open Filter Menu" at bounding box center [656, 152] width 13 height 13
click at [748, 65] on div "Status / Client Call Sheet View Views Default view Check In Client Call Sheet J…" at bounding box center [650, 60] width 1301 height 50
click at [23, 71] on span "View" at bounding box center [22, 69] width 20 height 13
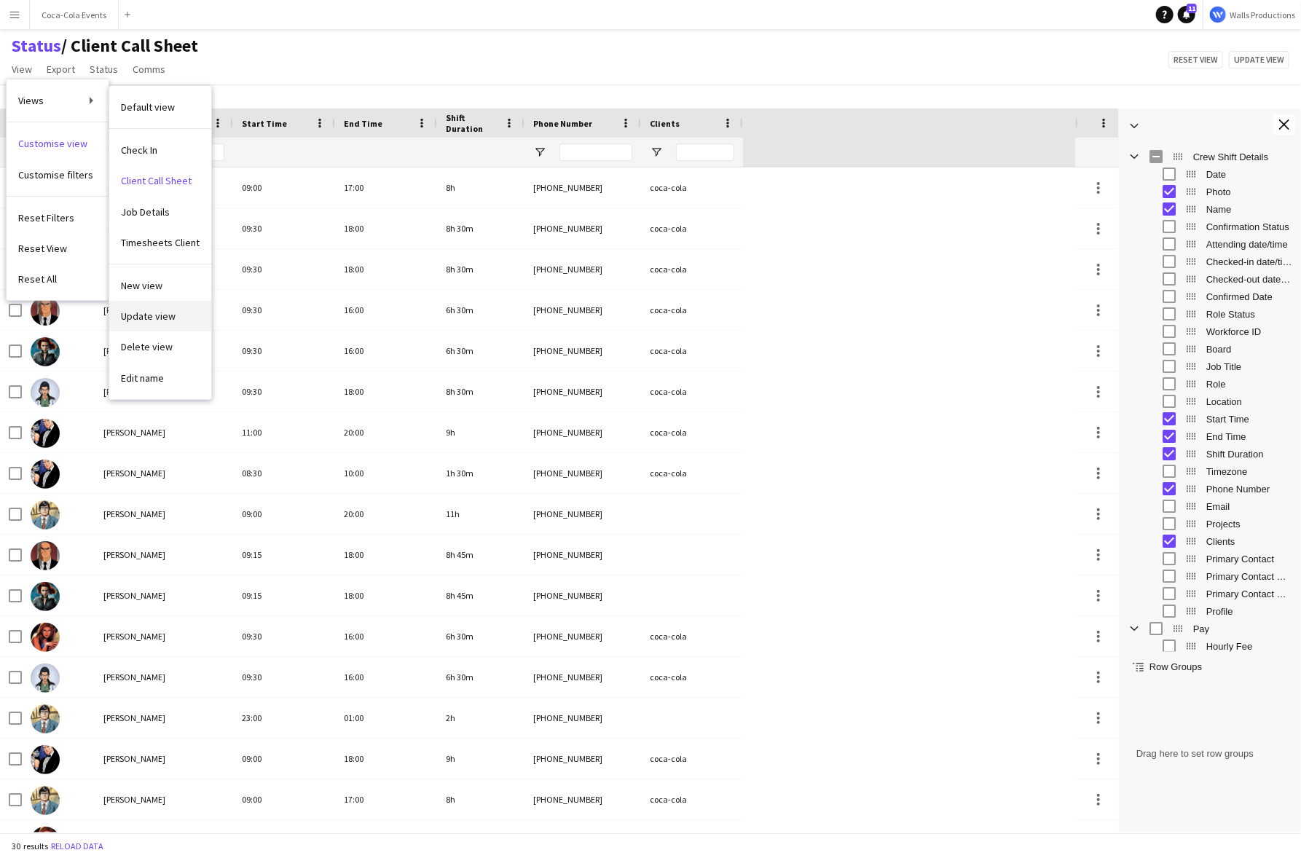
click at [161, 314] on span "Update view" at bounding box center [148, 316] width 55 height 13
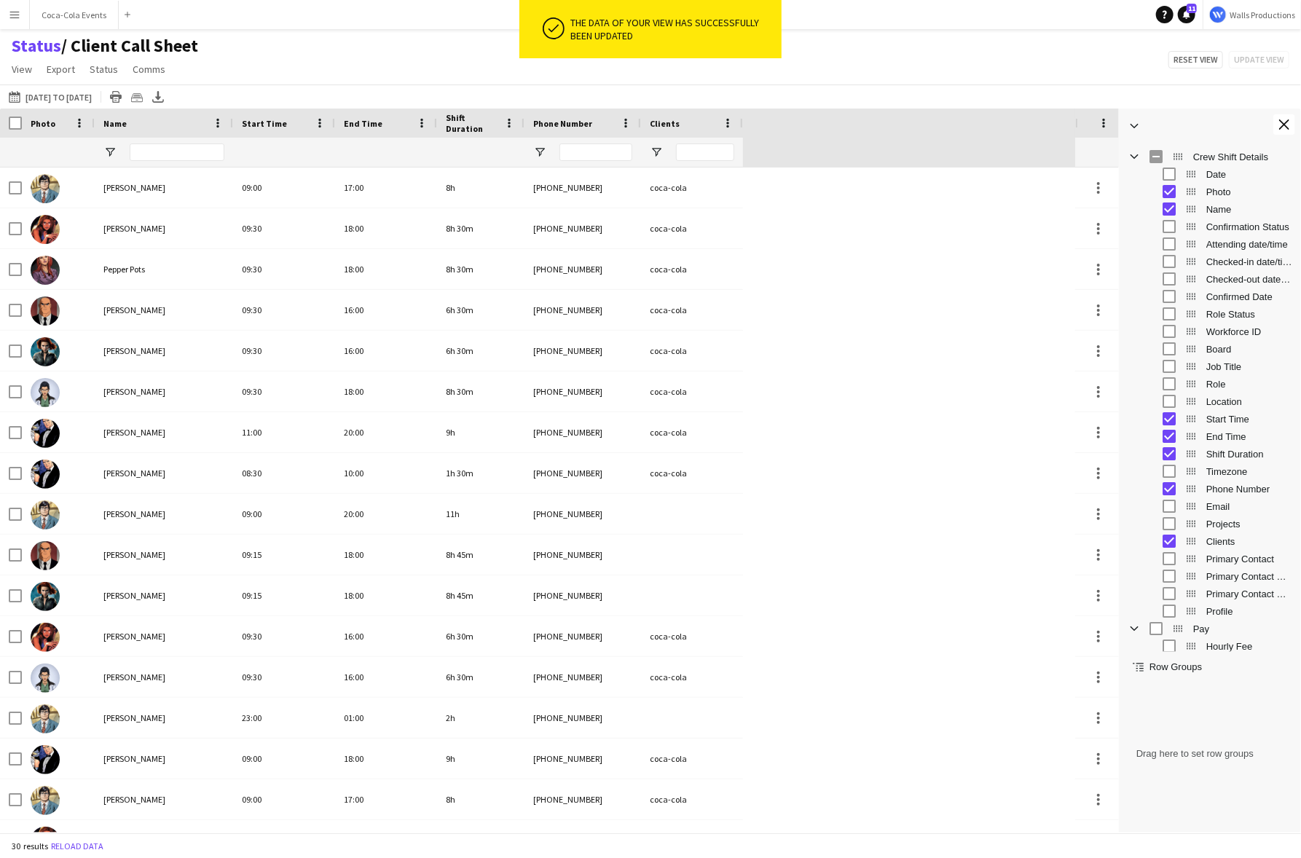
click at [379, 67] on div "Status / Client Call Sheet View Views Default view Check In Client Call Sheet J…" at bounding box center [650, 60] width 1301 height 50
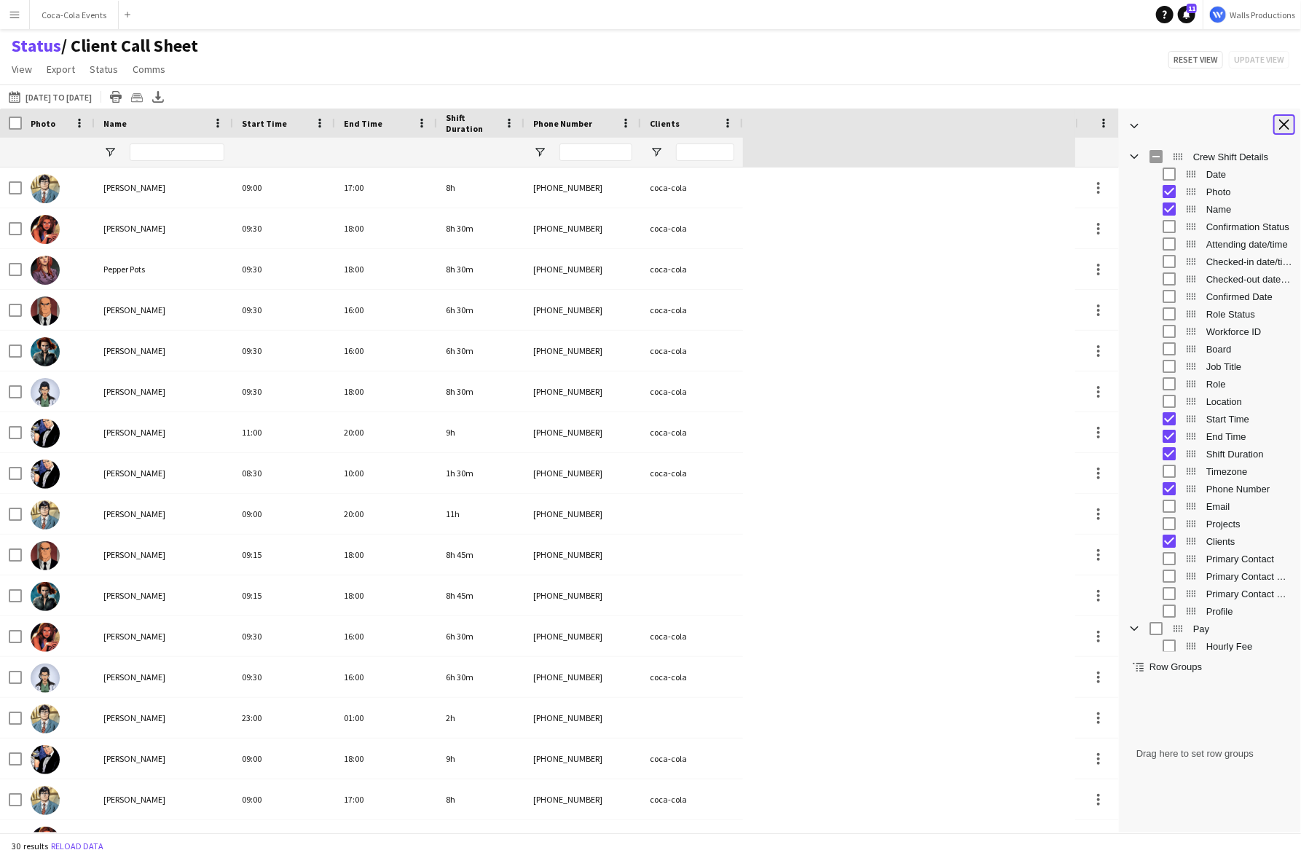
click at [1187, 126] on app-icon "Close tool panel" at bounding box center [1284, 124] width 10 height 10
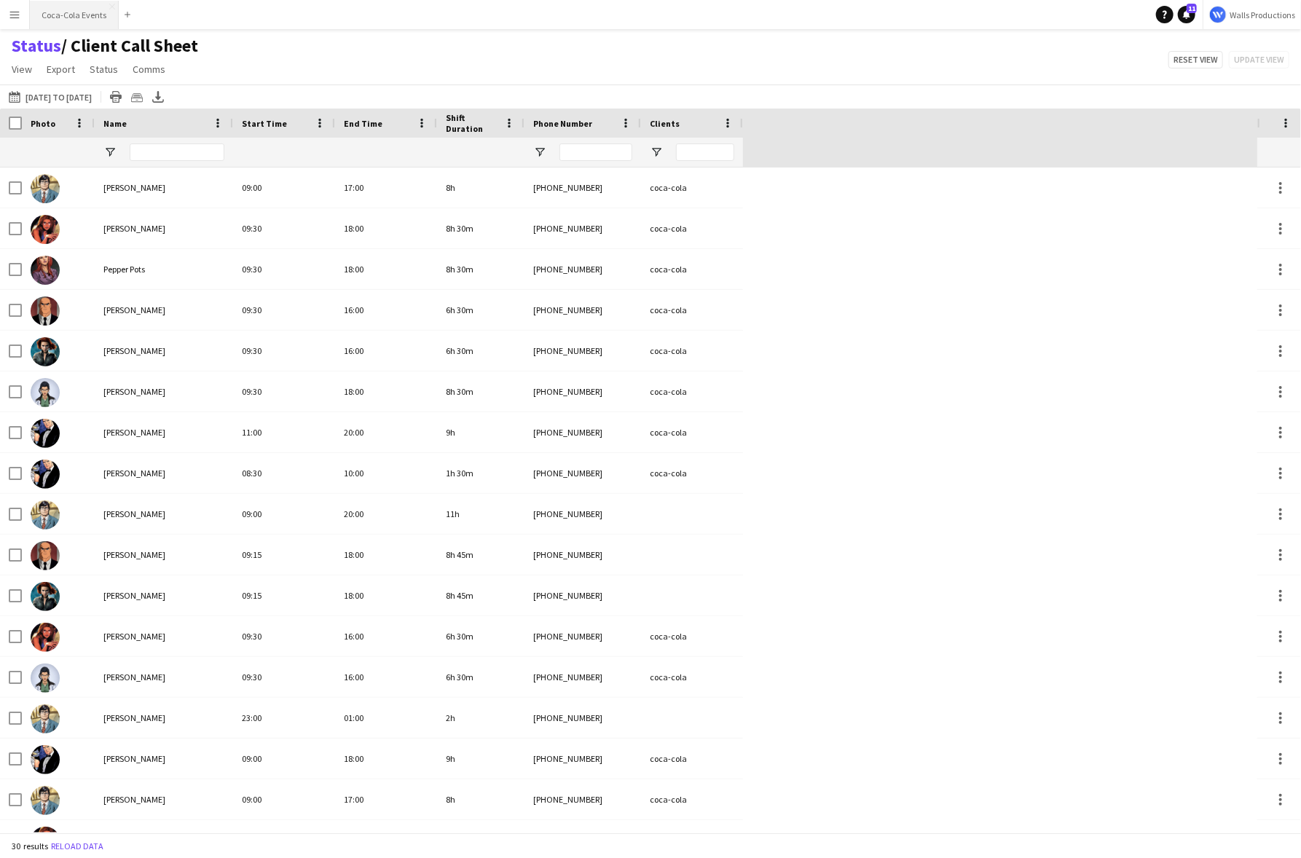
click at [88, 20] on button "Coca-Cola Events Close" at bounding box center [74, 15] width 89 height 28
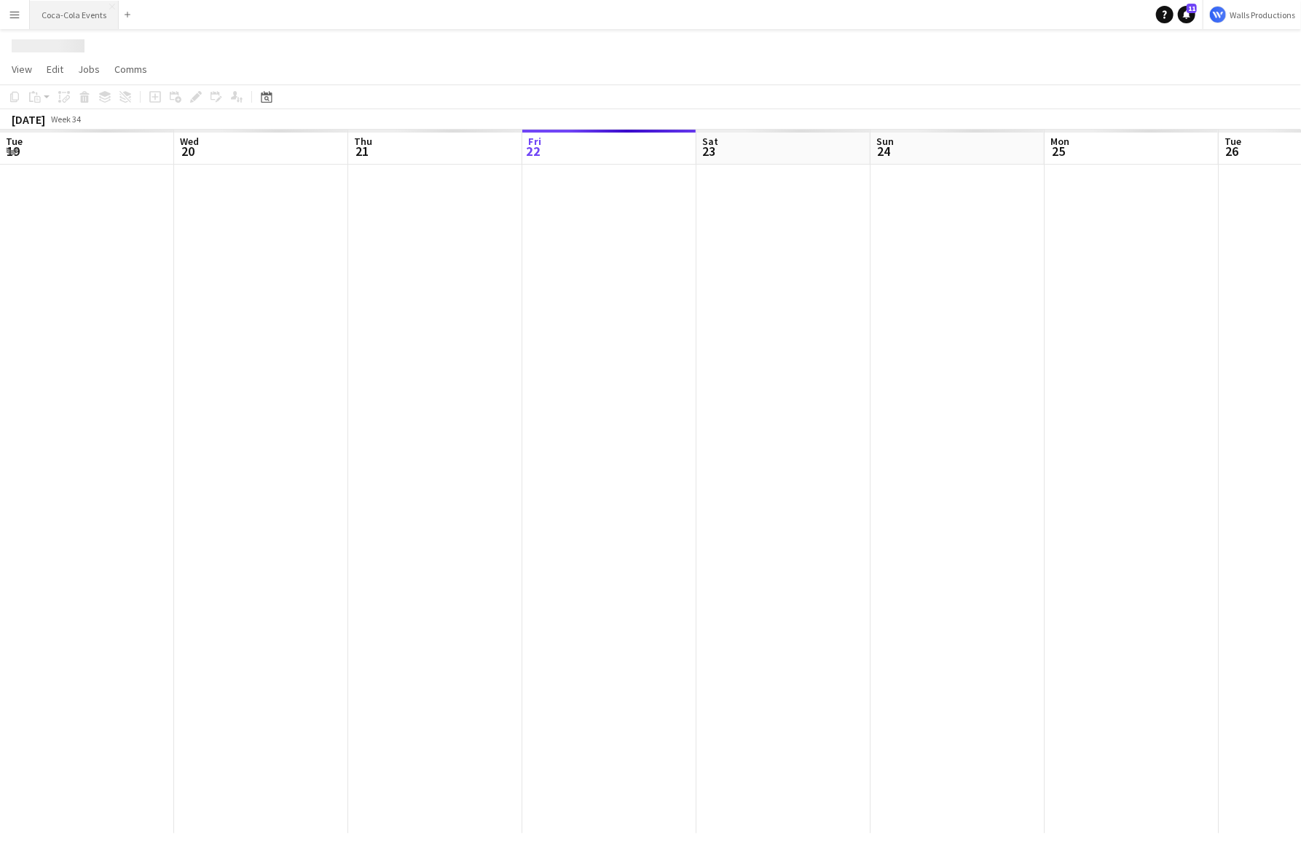
scroll to position [0, 348]
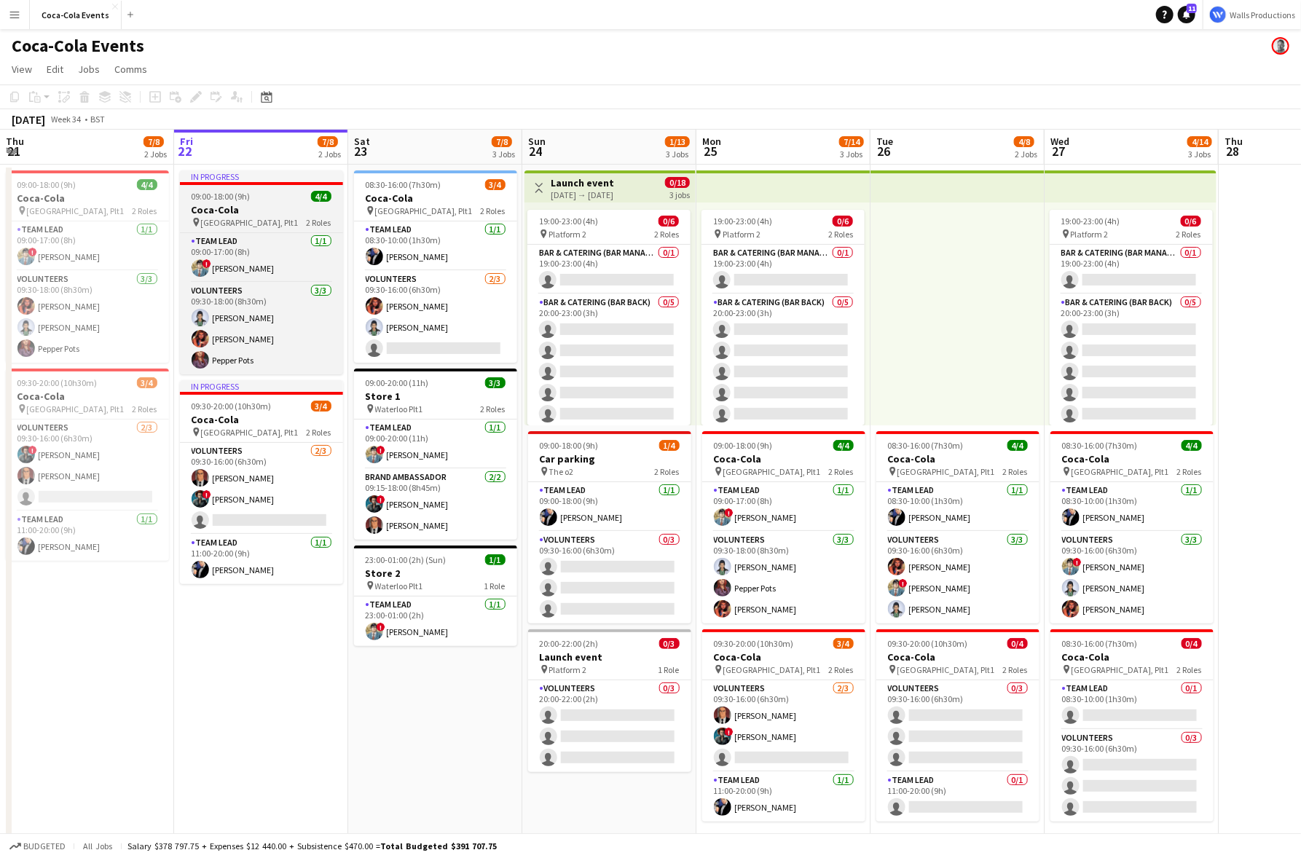
click at [246, 220] on span "Waterloo, Plt1" at bounding box center [250, 222] width 98 height 11
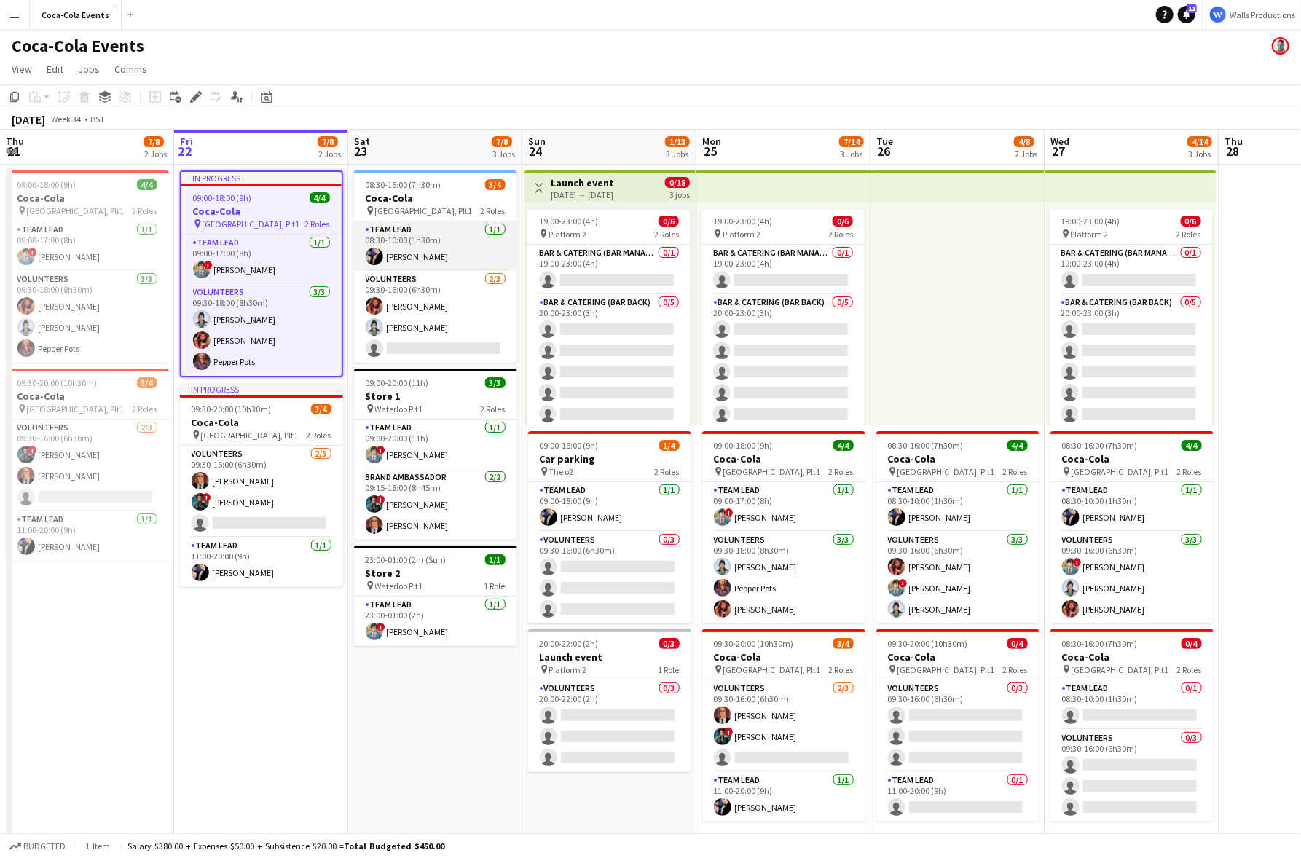
click at [395, 237] on app-card-role "Team Lead 1/1 08:30-10:00 (1h30m) Bruce Wayne" at bounding box center [435, 246] width 163 height 50
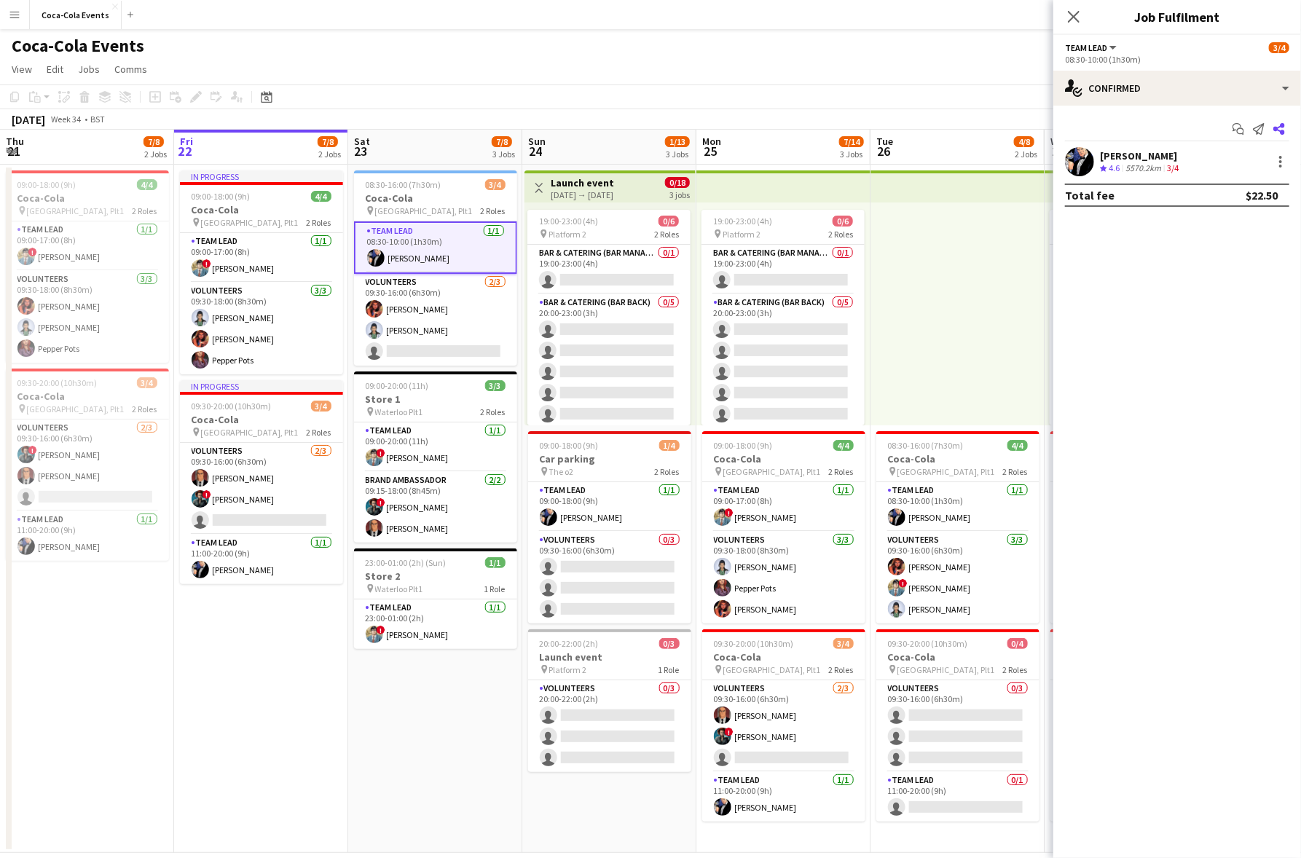
click at [1187, 133] on icon at bounding box center [1280, 129] width 12 height 12
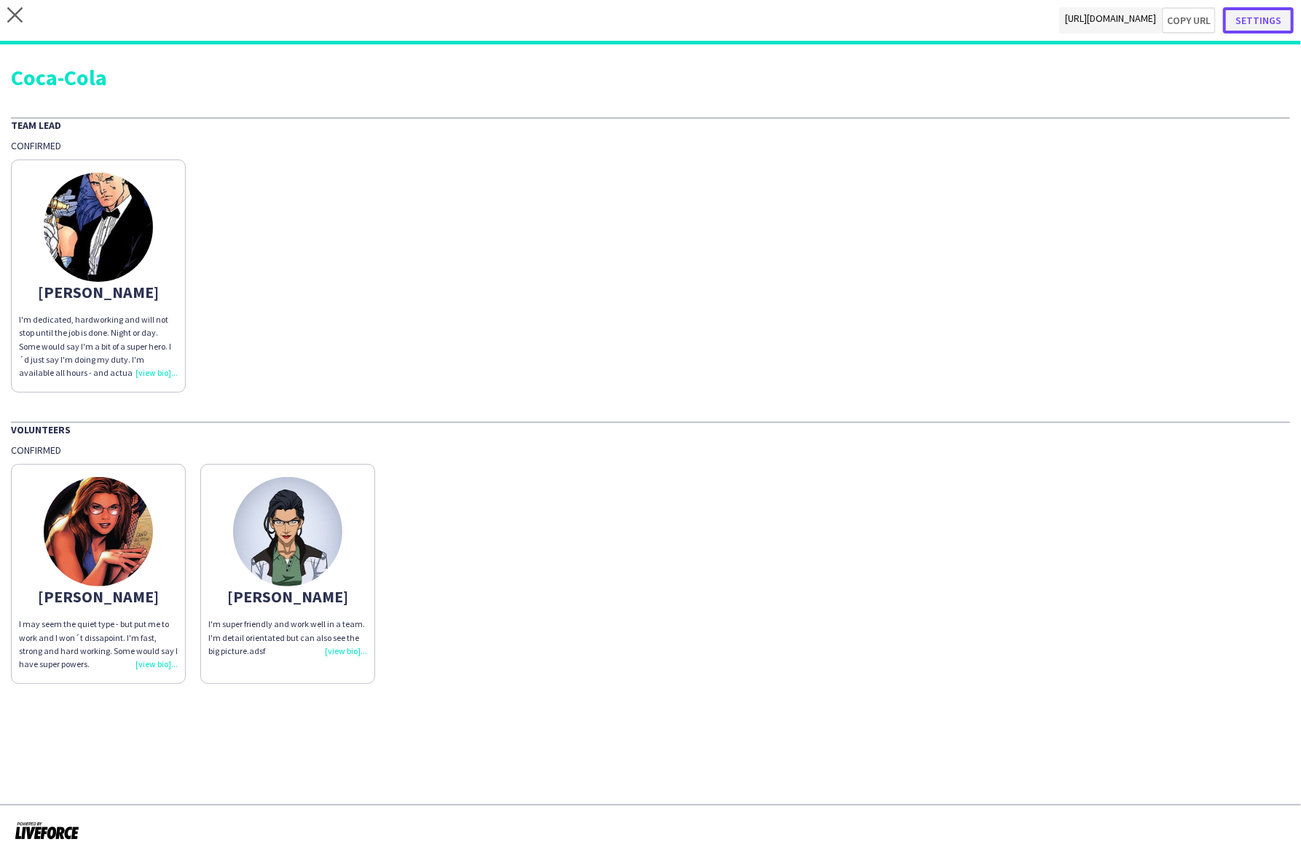
click at [1187, 12] on button "Settings" at bounding box center [1258, 20] width 71 height 26
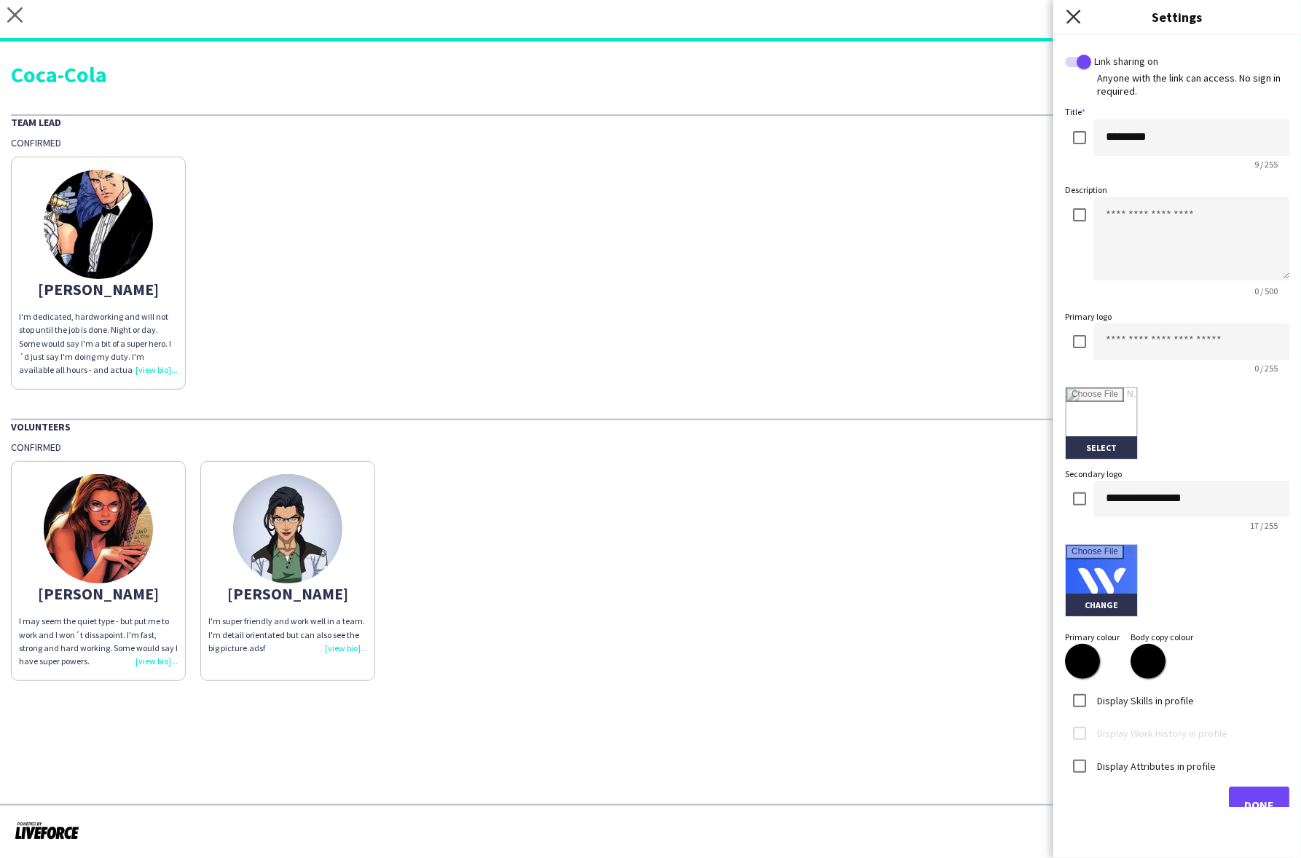
click at [1074, 17] on icon at bounding box center [1074, 16] width 14 height 14
